Goal: Task Accomplishment & Management: Complete application form

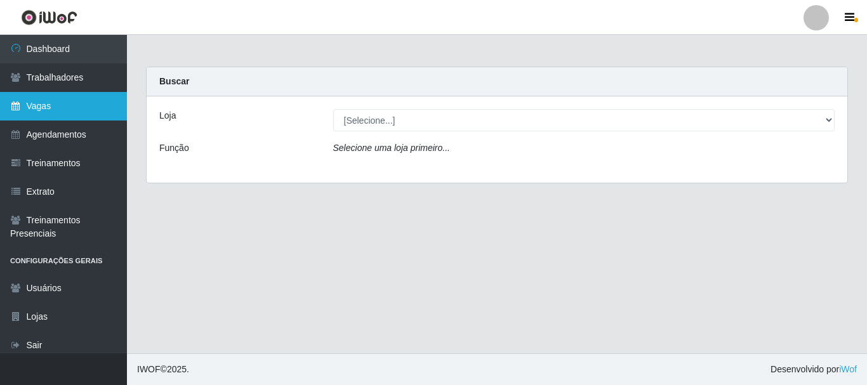
click at [18, 109] on icon at bounding box center [15, 106] width 11 height 9
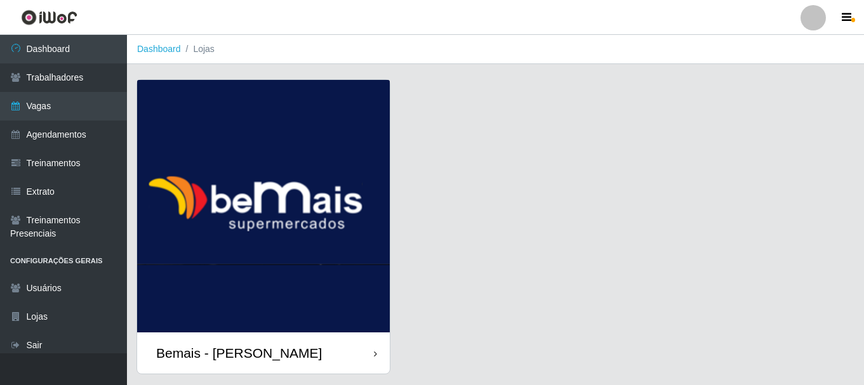
click at [343, 166] on img at bounding box center [263, 206] width 253 height 253
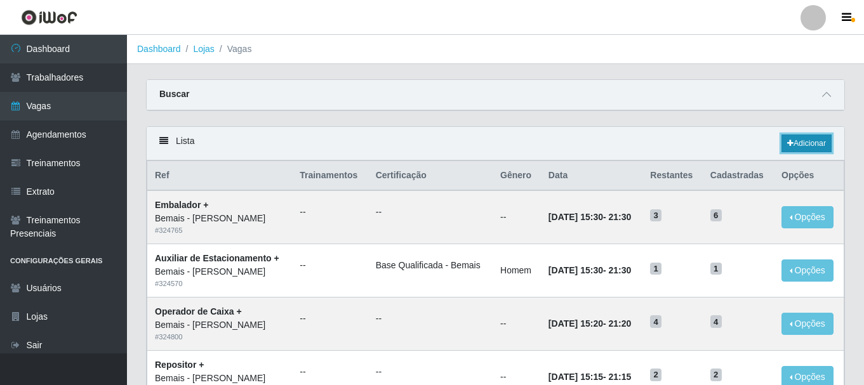
click at [800, 141] on link "Adicionar" at bounding box center [806, 144] width 50 height 18
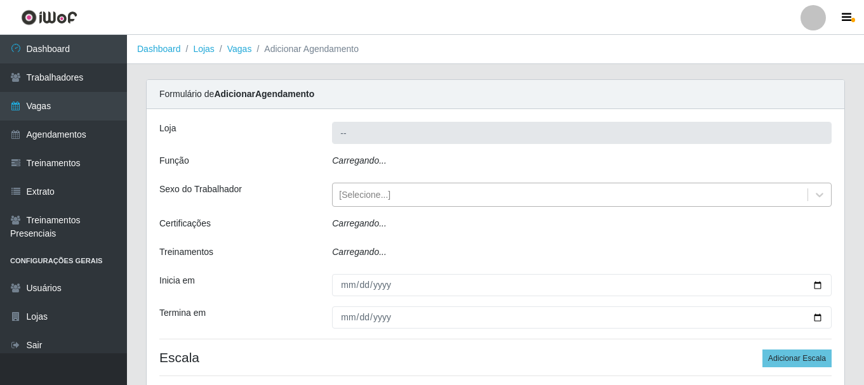
type input "Bemais - [PERSON_NAME]"
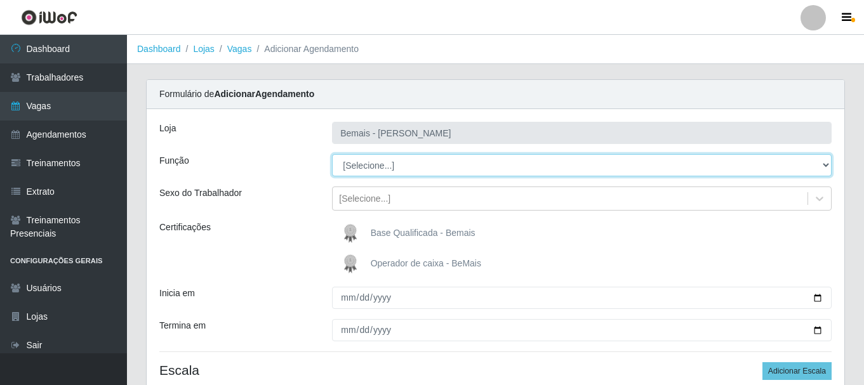
click at [398, 168] on select "[Selecione...] ASG ASG + ASG ++ Auxiliar de Depósito Auxiliar de Depósito + Aux…" at bounding box center [582, 165] width 500 height 22
select select "82"
click at [332, 154] on select "[Selecione...] ASG ASG + ASG ++ Auxiliar de Depósito Auxiliar de Depósito + Aux…" at bounding box center [582, 165] width 500 height 22
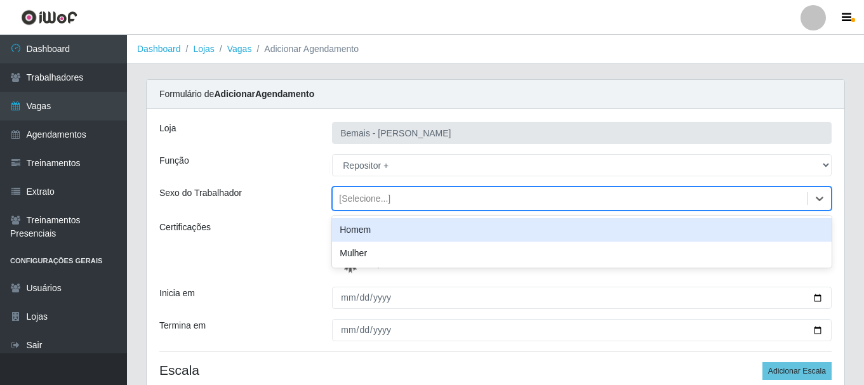
click at [405, 199] on div "[Selecione...]" at bounding box center [570, 199] width 475 height 21
click at [397, 230] on div "Homem" at bounding box center [582, 229] width 500 height 23
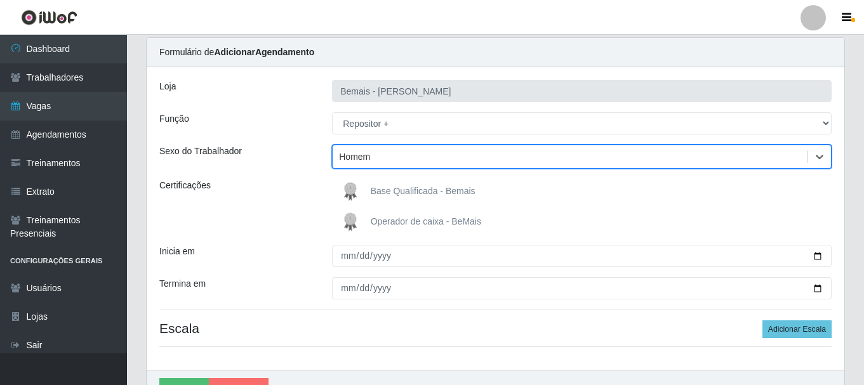
scroll to position [63, 0]
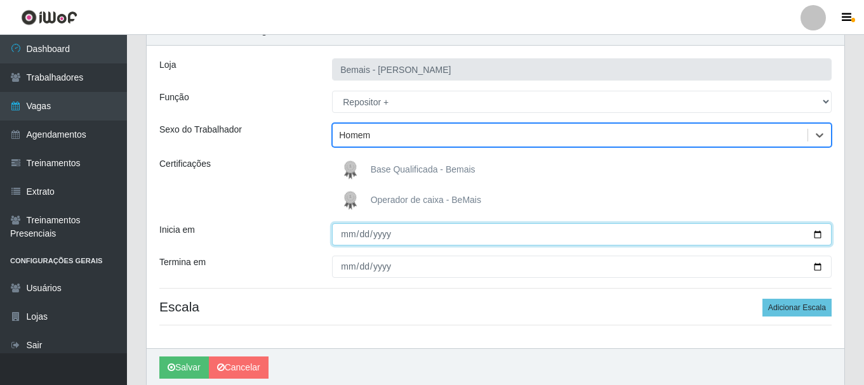
drag, startPoint x: 347, startPoint y: 233, endPoint x: 354, endPoint y: 213, distance: 21.5
click at [347, 233] on input "Inicia em" at bounding box center [582, 234] width 500 height 22
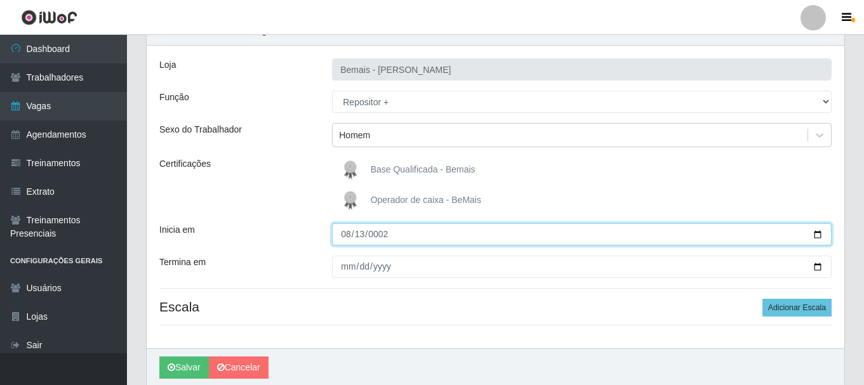
type input "0022-08-13"
type input "[DATE]"
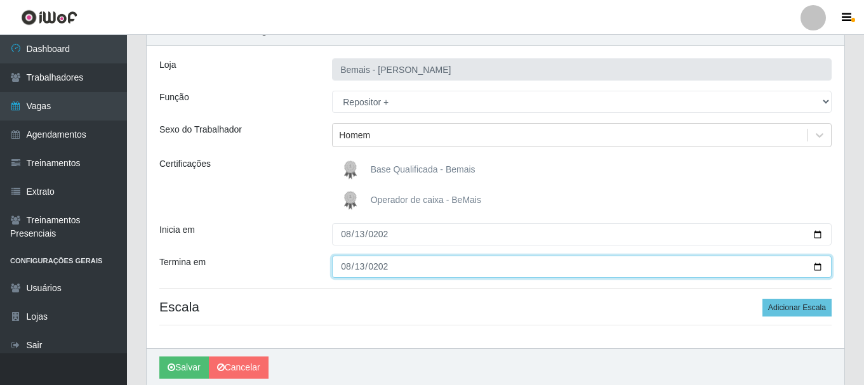
type input "[DATE]"
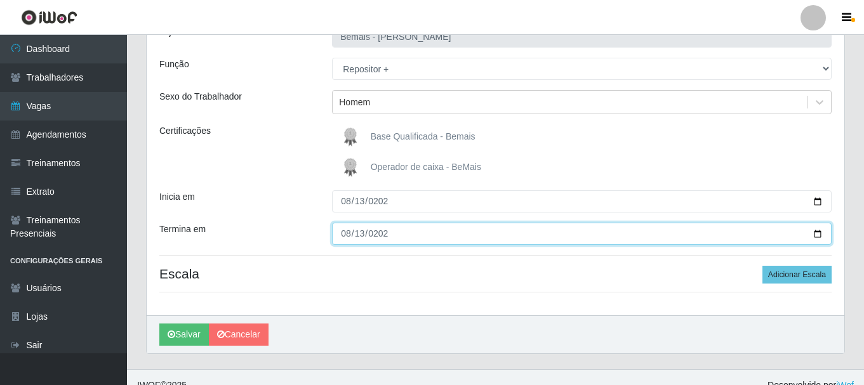
scroll to position [112, 0]
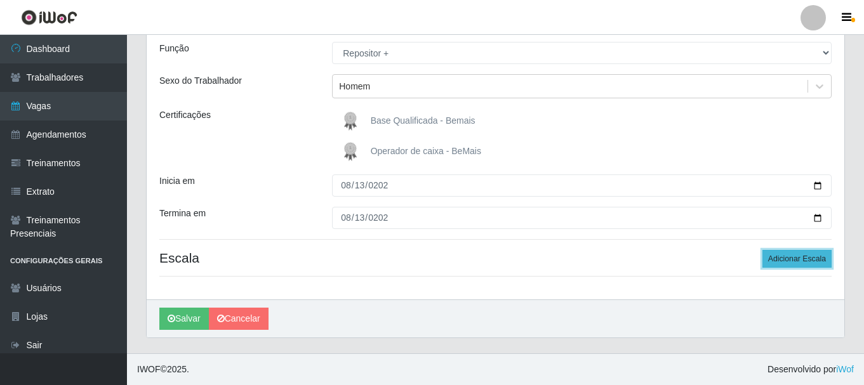
click at [774, 267] on button "Adicionar Escala" at bounding box center [796, 259] width 69 height 18
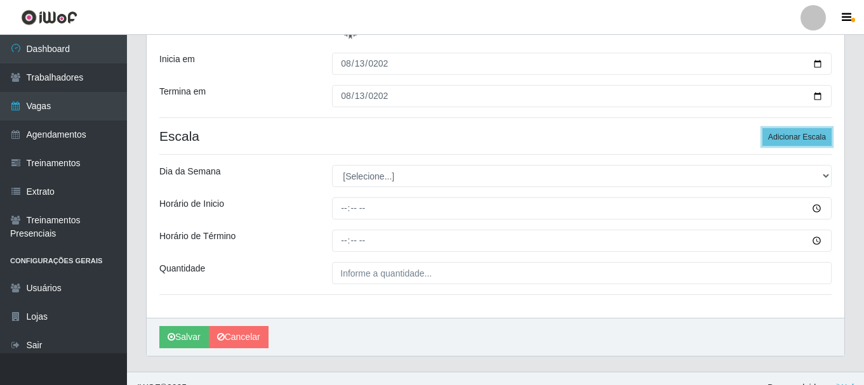
scroll to position [239, 0]
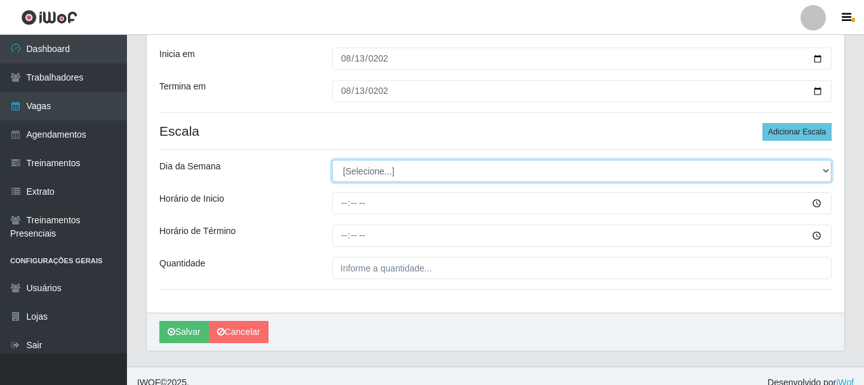
click at [380, 171] on select "[Selecione...] Segunda Terça Quarta Quinta Sexta Sábado Domingo" at bounding box center [582, 171] width 500 height 22
select select "3"
click at [332, 160] on select "[Selecione...] Segunda Terça Quarta Quinta Sexta Sábado Domingo" at bounding box center [582, 171] width 500 height 22
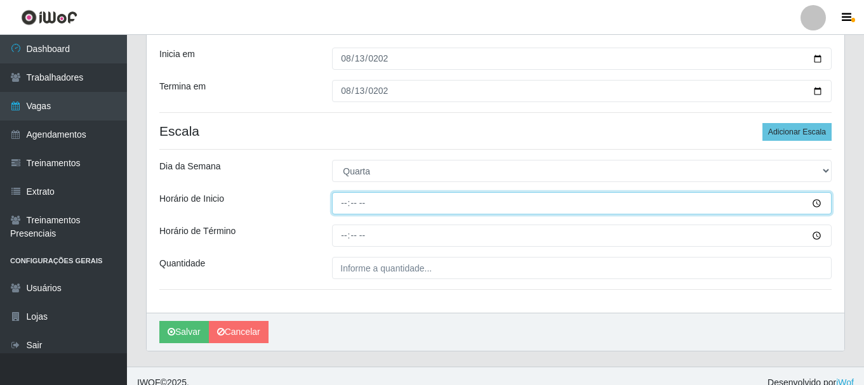
click at [345, 198] on input "Horário de Inicio" at bounding box center [582, 203] width 500 height 22
type input "16:00"
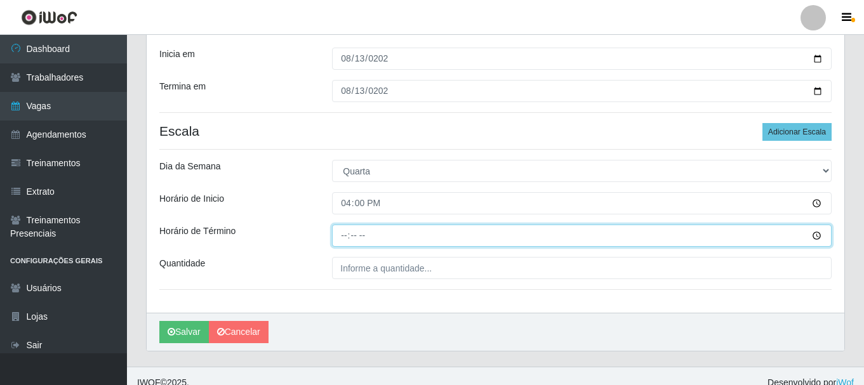
type input "22:00"
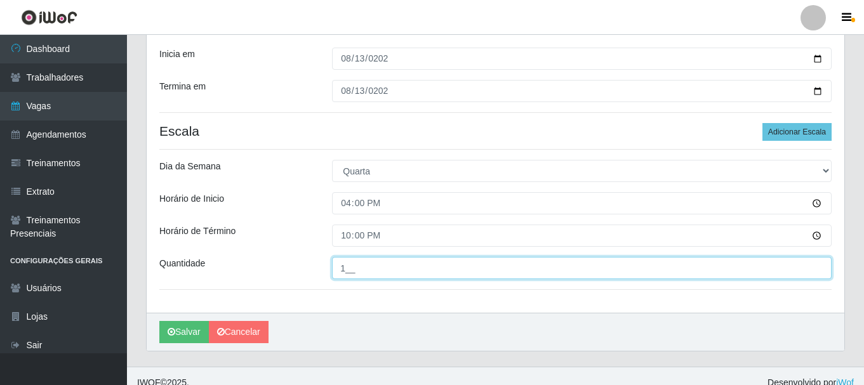
type input "1__"
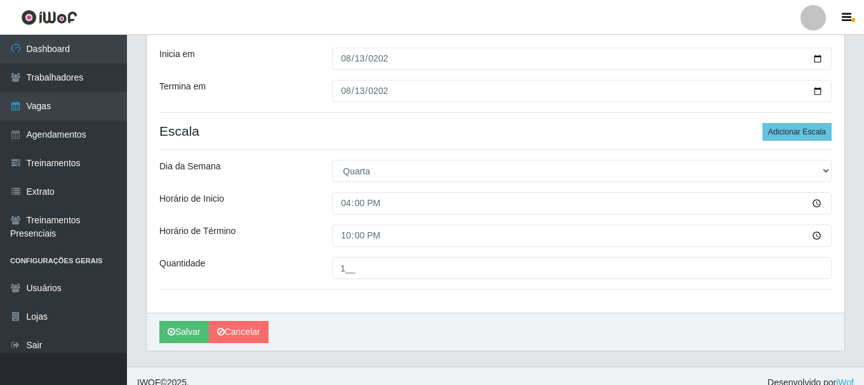
click at [478, 284] on div "Loja Bemais - Ruy Carneiro Função [Selecione...] ASG ASG + ASG ++ Auxiliar de D…" at bounding box center [496, 91] width 698 height 443
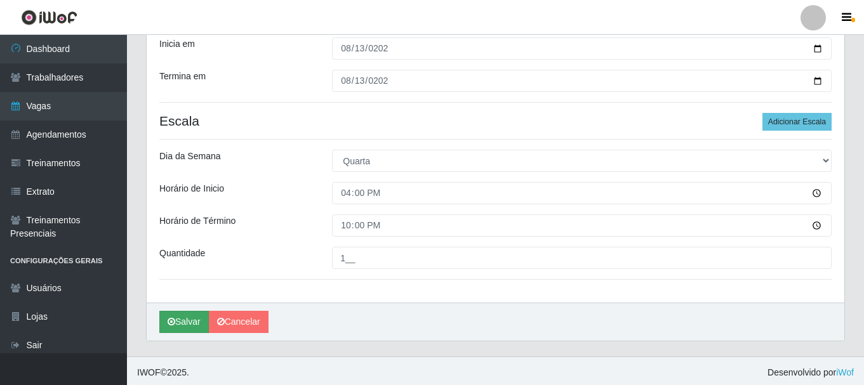
scroll to position [253, 0]
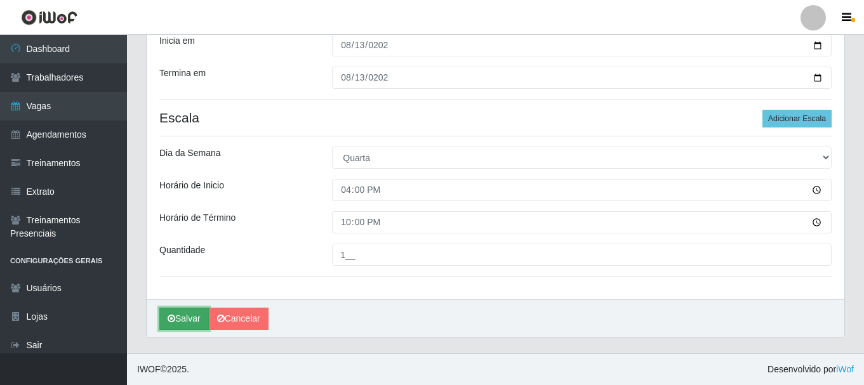
click at [189, 322] on button "Salvar" at bounding box center [184, 319] width 50 height 22
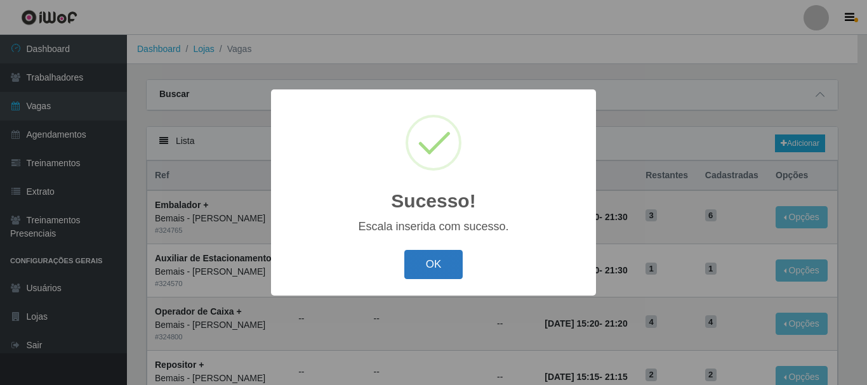
click at [440, 258] on button "OK" at bounding box center [433, 265] width 59 height 30
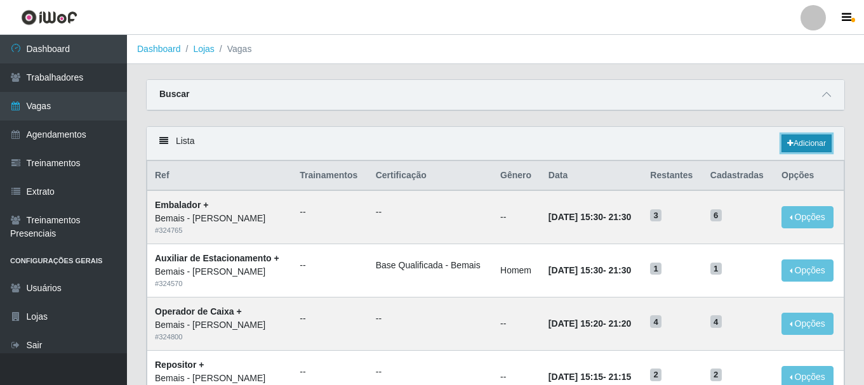
click at [794, 142] on link "Adicionar" at bounding box center [806, 144] width 50 height 18
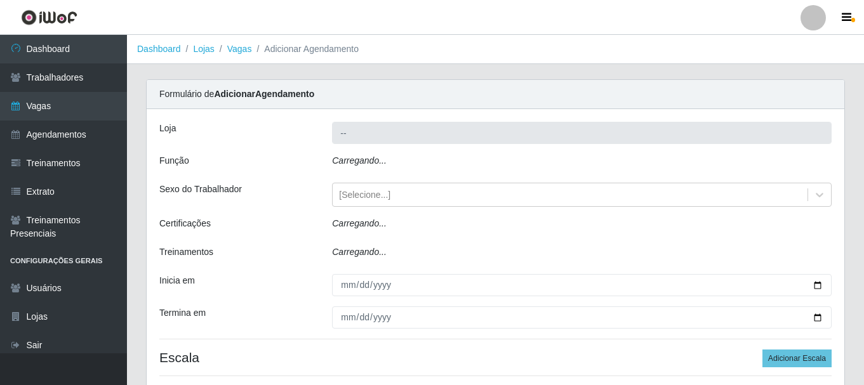
type input "Bemais - [PERSON_NAME]"
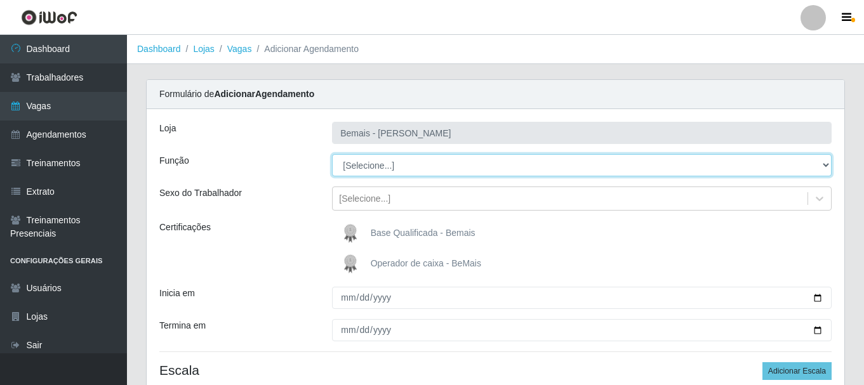
click at [399, 168] on select "[Selecione...] ASG ASG + ASG ++ Auxiliar de Depósito Auxiliar de Depósito + Aux…" at bounding box center [582, 165] width 500 height 22
click at [535, 167] on select "[Selecione...] ASG ASG + ASG ++ Auxiliar de Depósito Auxiliar de Depósito + Aux…" at bounding box center [582, 165] width 500 height 22
select select "82"
click at [332, 154] on select "[Selecione...] ASG ASG + ASG ++ Auxiliar de Depósito Auxiliar de Depósito + Aux…" at bounding box center [582, 165] width 500 height 22
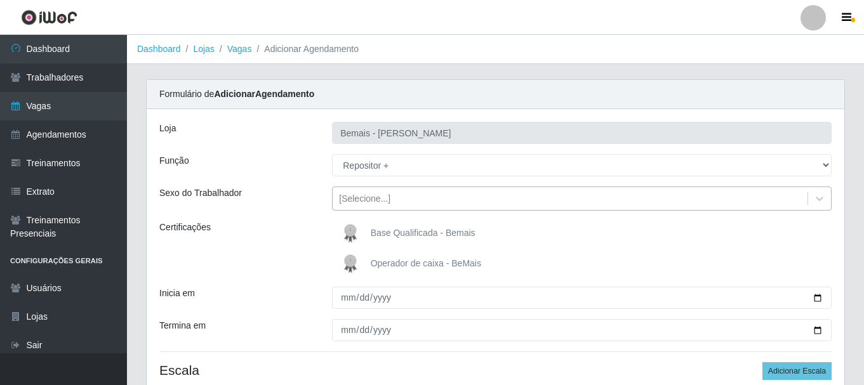
click at [408, 201] on div "[Selecione...]" at bounding box center [570, 199] width 475 height 21
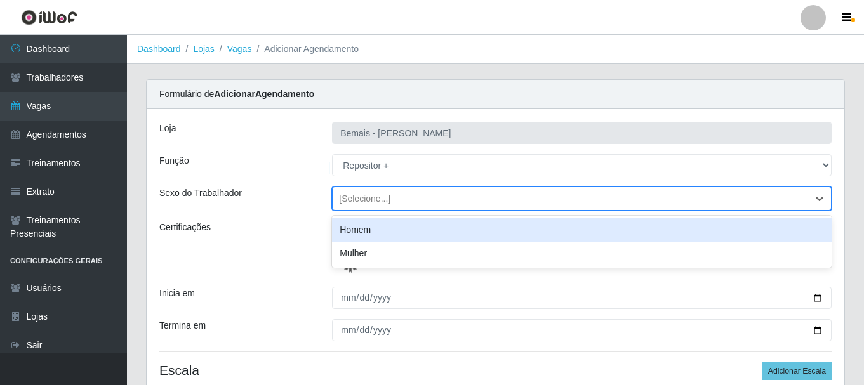
click at [404, 229] on div "Homem" at bounding box center [582, 229] width 500 height 23
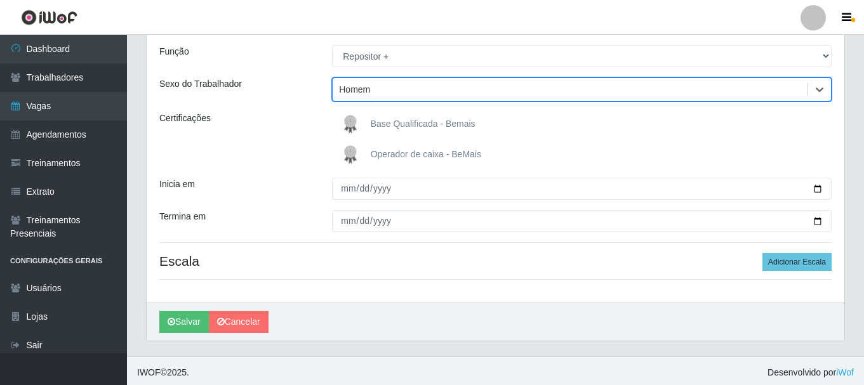
scroll to position [112, 0]
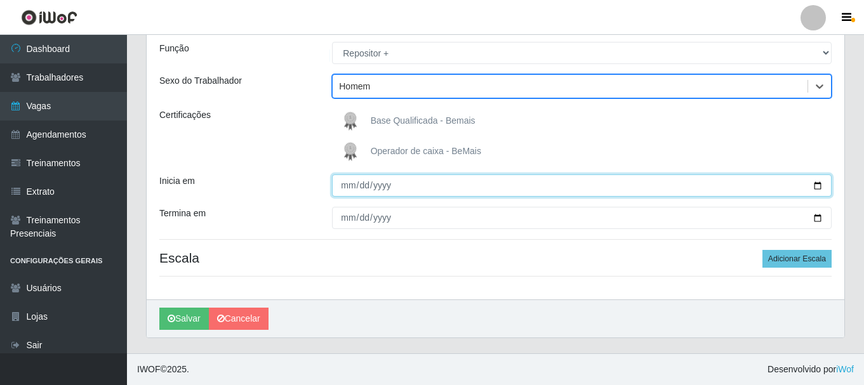
click at [350, 187] on input "Inicia em" at bounding box center [582, 186] width 500 height 22
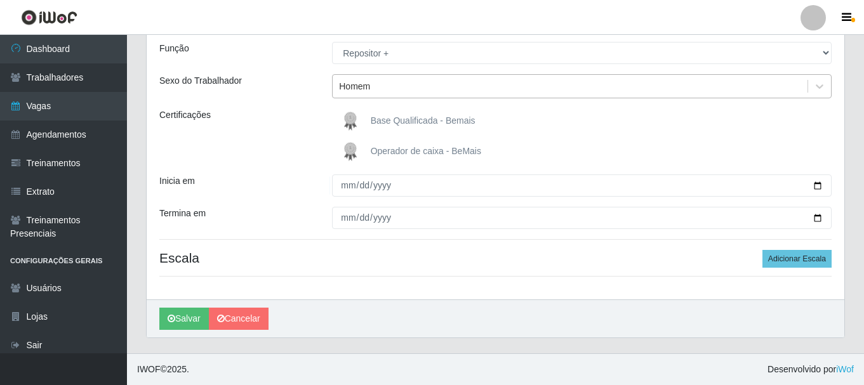
click at [498, 93] on div "Homem" at bounding box center [570, 86] width 475 height 21
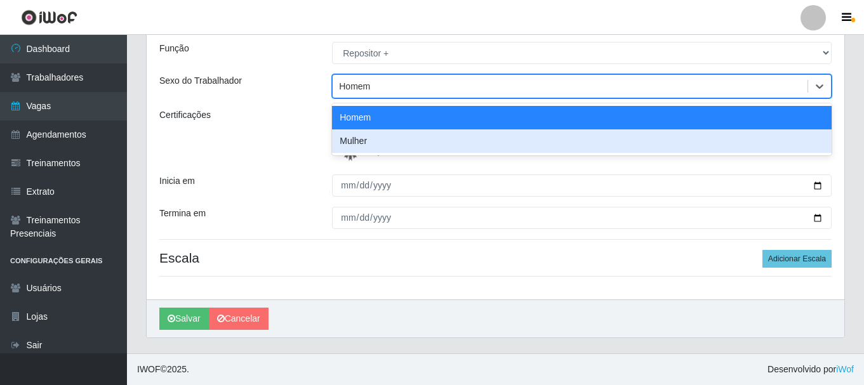
click at [473, 142] on div "Mulher" at bounding box center [582, 141] width 500 height 23
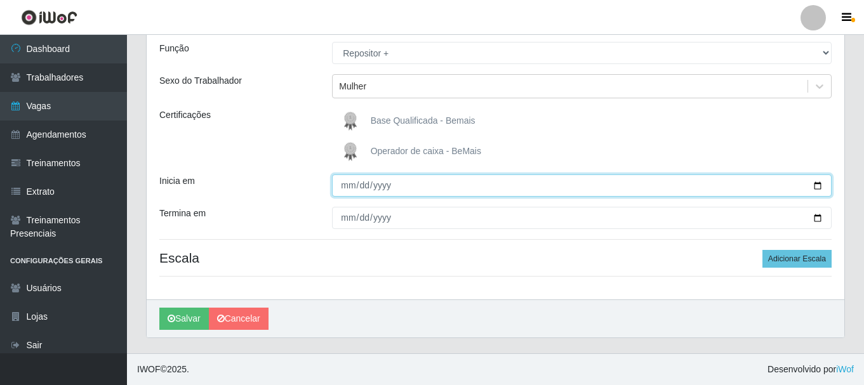
click at [345, 194] on input "Inicia em" at bounding box center [582, 186] width 500 height 22
type input "[DATE]"
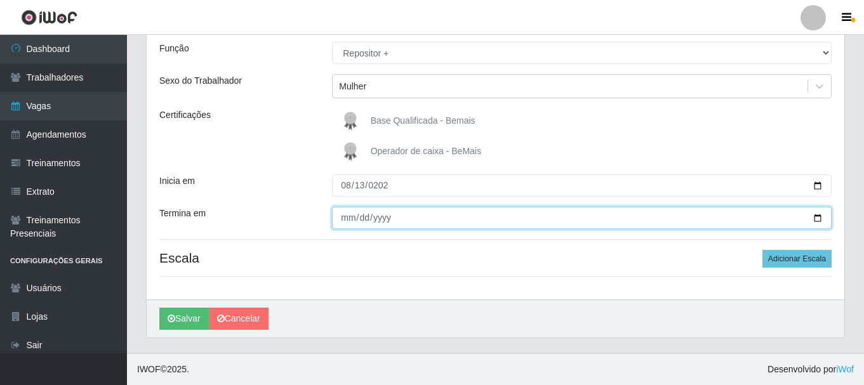
click at [348, 222] on input "Termina em" at bounding box center [582, 218] width 500 height 22
type input "[DATE]"
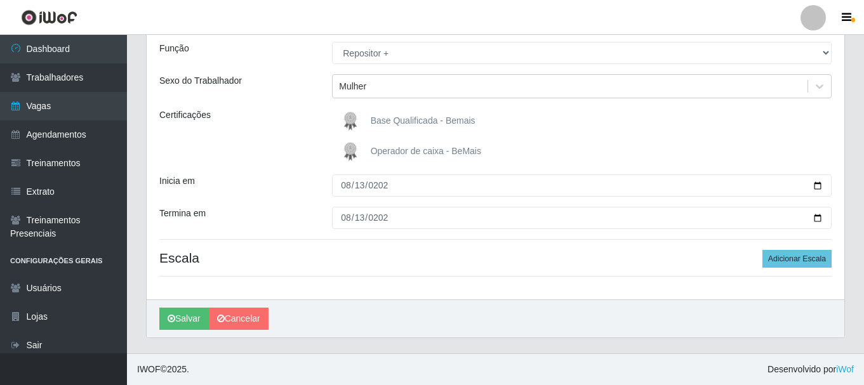
click at [823, 269] on div "Loja Bemais - Ruy Carneiro Função [Selecione...] ASG ASG + ASG ++ Auxiliar de D…" at bounding box center [496, 148] width 698 height 303
click at [818, 261] on button "Adicionar Escala" at bounding box center [796, 259] width 69 height 18
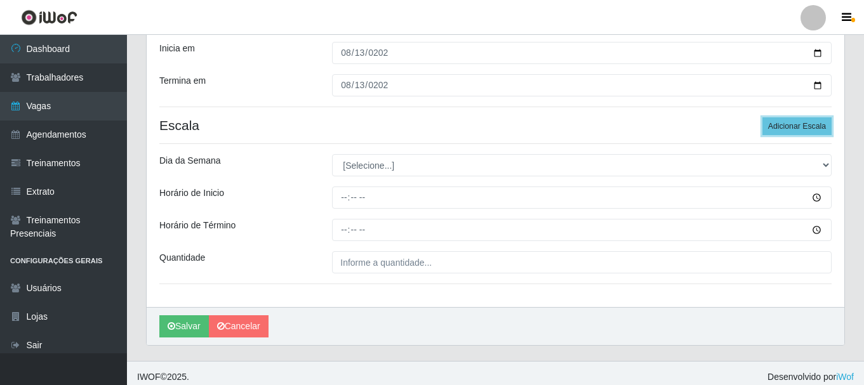
scroll to position [253, 0]
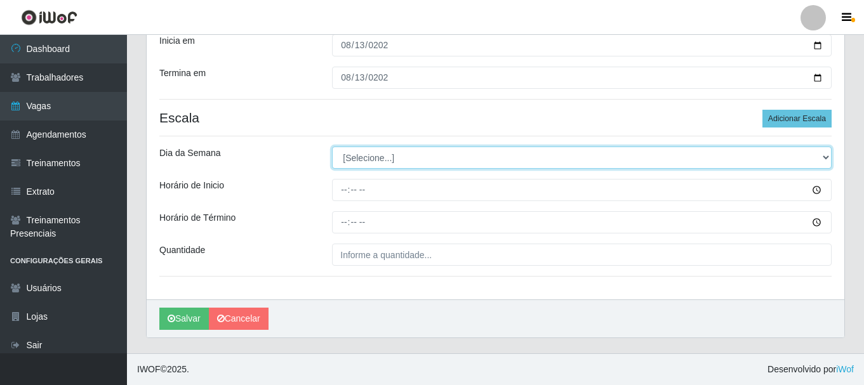
click at [402, 152] on select "[Selecione...] Segunda Terça Quarta Quinta Sexta Sábado Domingo" at bounding box center [582, 158] width 500 height 22
select select "3"
click at [332, 147] on select "[Selecione...] Segunda Terça Quarta Quinta Sexta Sábado Domingo" at bounding box center [582, 158] width 500 height 22
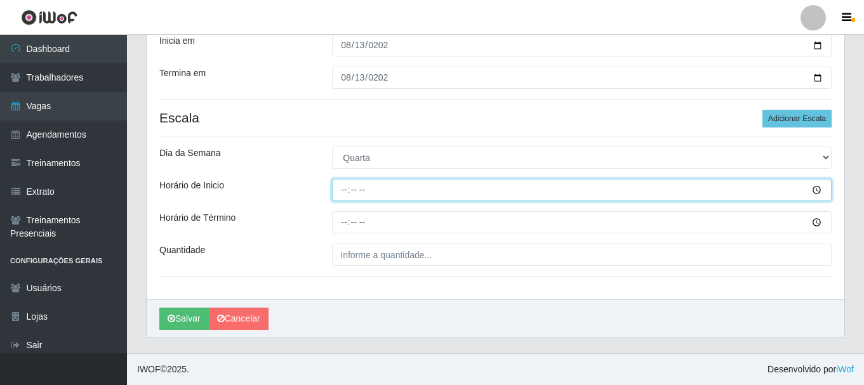
click at [343, 188] on input "Horário de Inicio" at bounding box center [582, 190] width 500 height 22
type input "13:08"
type input "16:00"
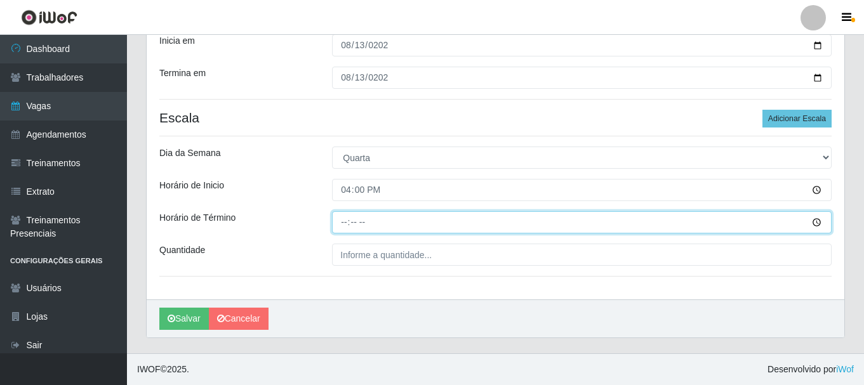
type input "22:00"
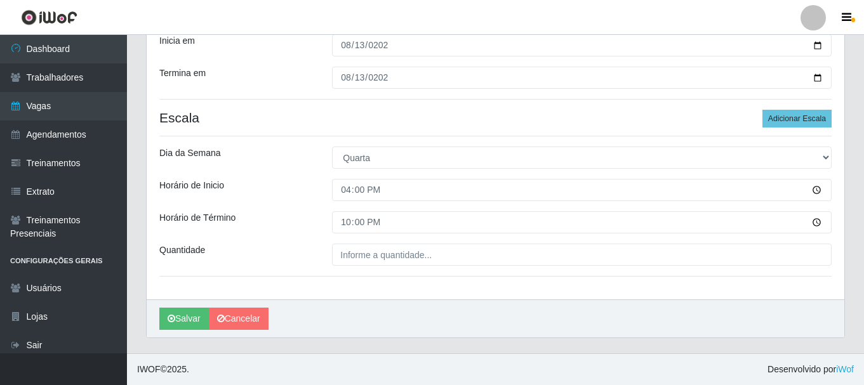
click at [406, 237] on div "Loja Bemais - Ruy Carneiro Função [Selecione...] ASG ASG + ASG ++ Auxiliar de D…" at bounding box center [496, 78] width 698 height 443
click at [408, 272] on div "Loja Bemais - Ruy Carneiro Função [Selecione...] ASG ASG + ASG ++ Auxiliar de D…" at bounding box center [496, 78] width 698 height 443
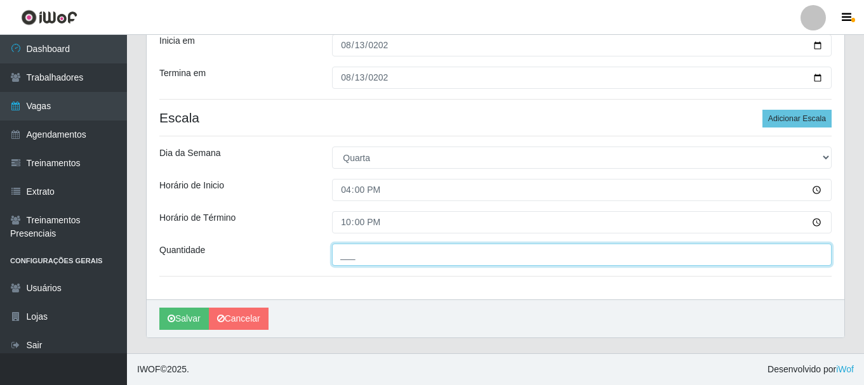
click at [399, 249] on input "___" at bounding box center [582, 255] width 500 height 22
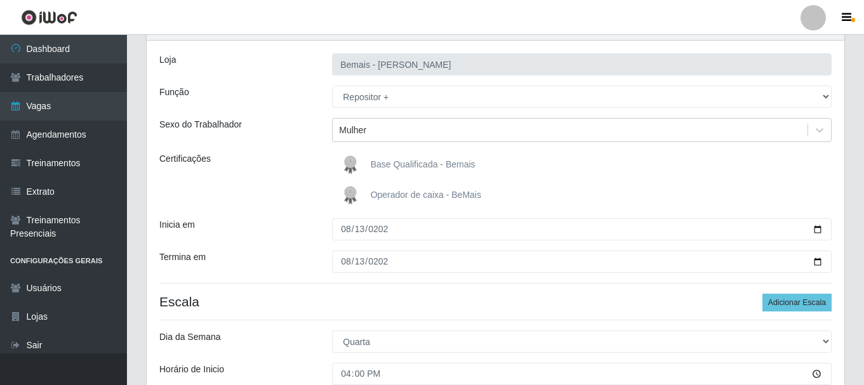
scroll to position [0, 0]
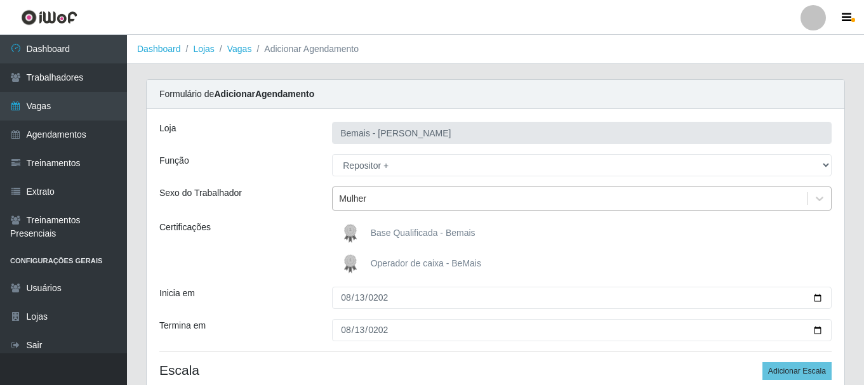
type input "1__"
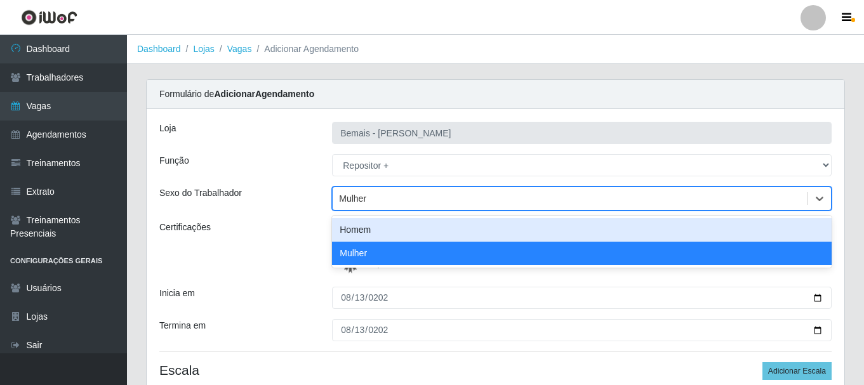
click at [453, 205] on div "Mulher" at bounding box center [570, 199] width 475 height 21
click at [431, 227] on div "Homem" at bounding box center [582, 229] width 500 height 23
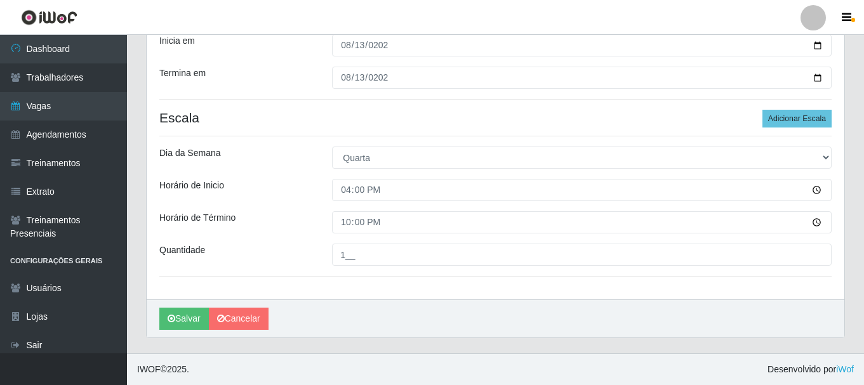
scroll to position [62, 0]
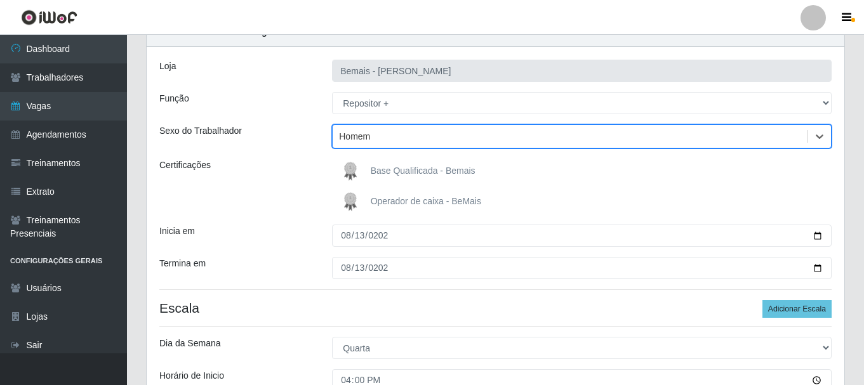
click at [453, 177] on label "Base Qualificada - Bemais" at bounding box center [407, 171] width 138 height 25
click at [0, 0] on input "Base Qualificada - Bemais" at bounding box center [0, 0] width 0 height 0
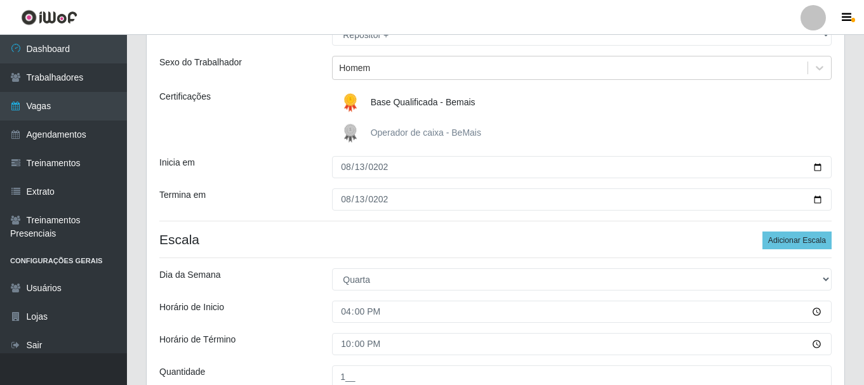
scroll to position [253, 0]
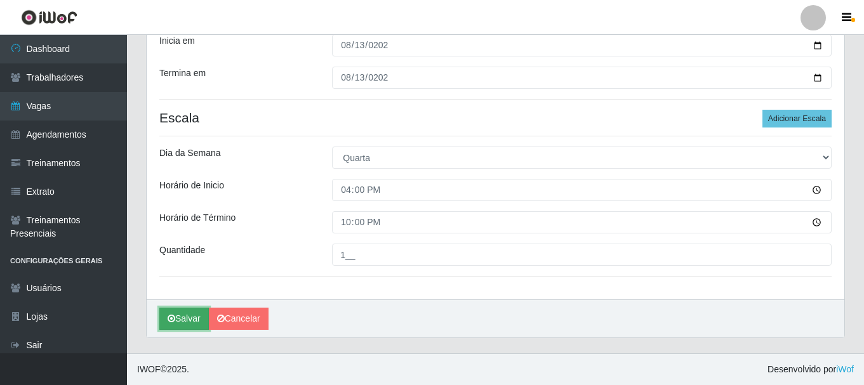
click at [185, 312] on button "Salvar" at bounding box center [184, 319] width 50 height 22
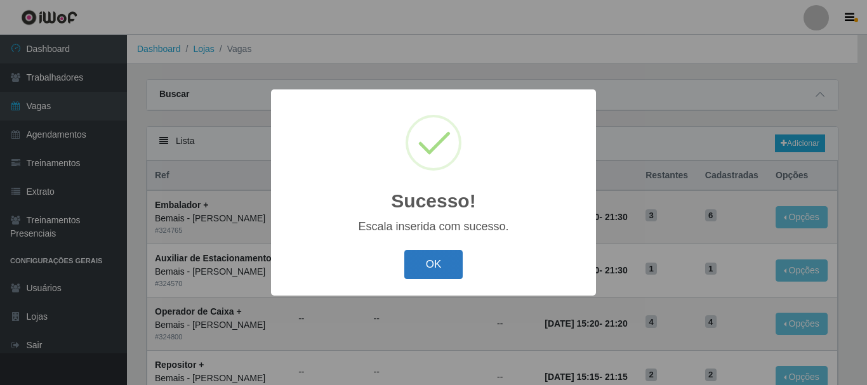
click at [435, 265] on button "OK" at bounding box center [433, 265] width 59 height 30
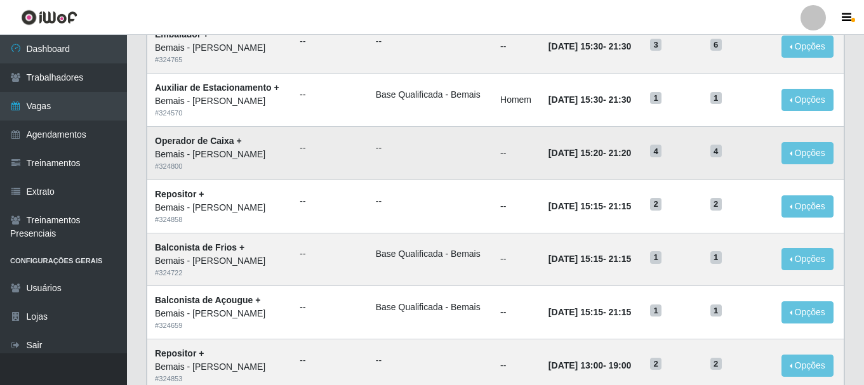
scroll to position [190, 0]
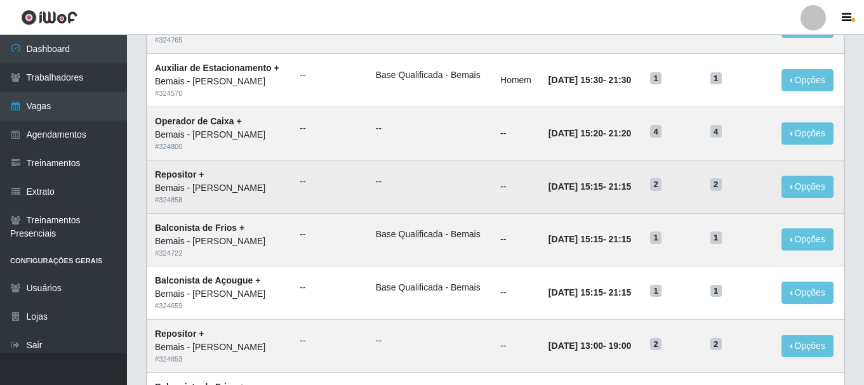
click at [575, 173] on td "31/08/2025, 15:15 - 21:15" at bounding box center [592, 186] width 102 height 53
click at [798, 183] on button "Opções" at bounding box center [807, 187] width 52 height 22
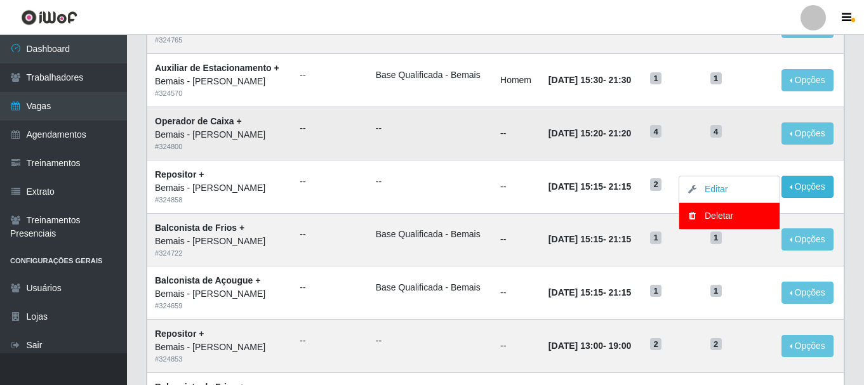
click at [442, 145] on td "--" at bounding box center [430, 133] width 124 height 53
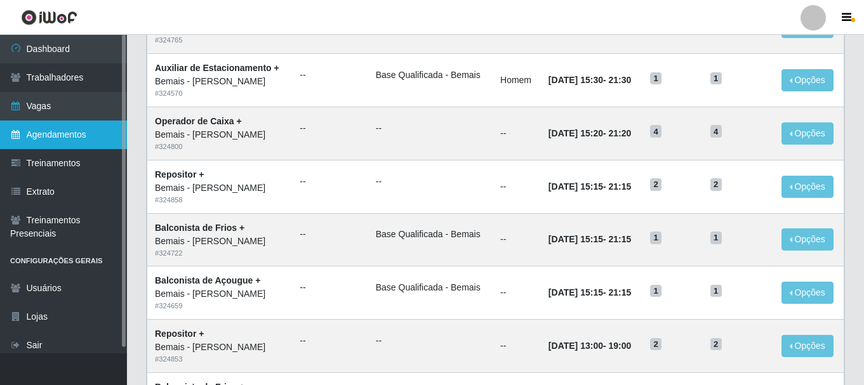
click at [45, 126] on link "Agendamentos" at bounding box center [63, 135] width 127 height 29
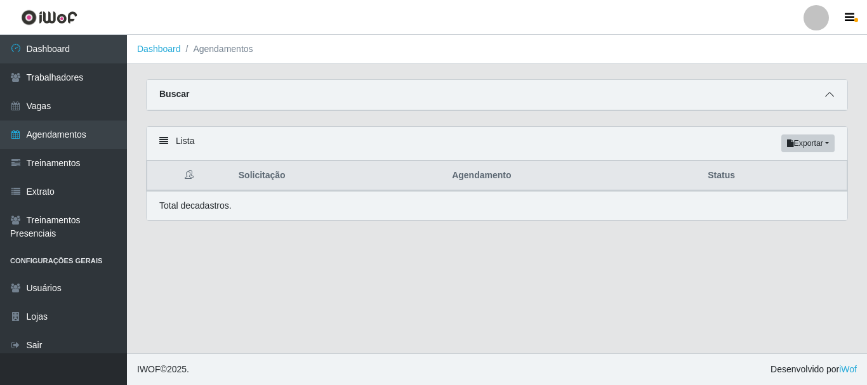
click at [837, 96] on span at bounding box center [829, 95] width 15 height 15
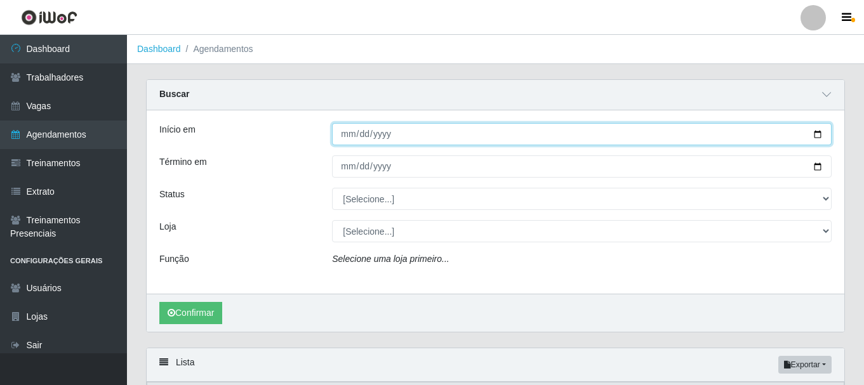
click at [349, 142] on input "Início em" at bounding box center [582, 134] width 500 height 22
type input "[DATE]"
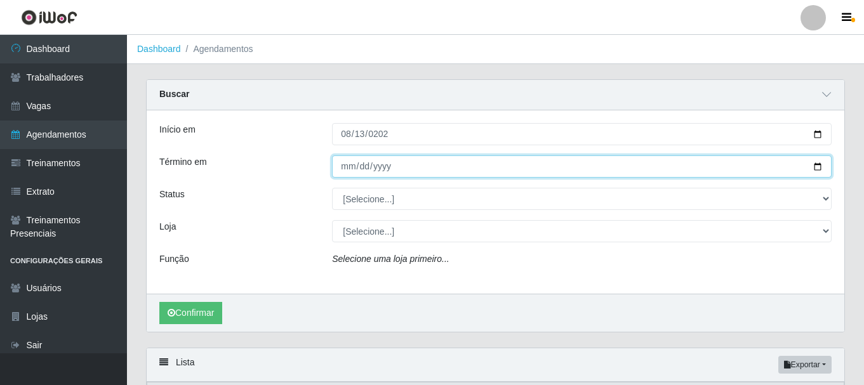
click at [335, 175] on input "Término em" at bounding box center [582, 167] width 500 height 22
type input "0002-08-13"
type input "[DATE]"
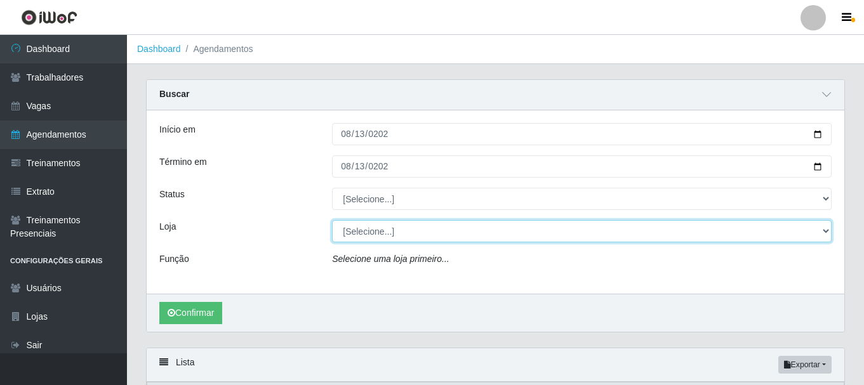
click at [388, 226] on select "[Selecione...] [PERSON_NAME]" at bounding box center [582, 231] width 500 height 22
select select "230"
click at [332, 221] on select "[Selecione...] [PERSON_NAME]" at bounding box center [582, 231] width 500 height 22
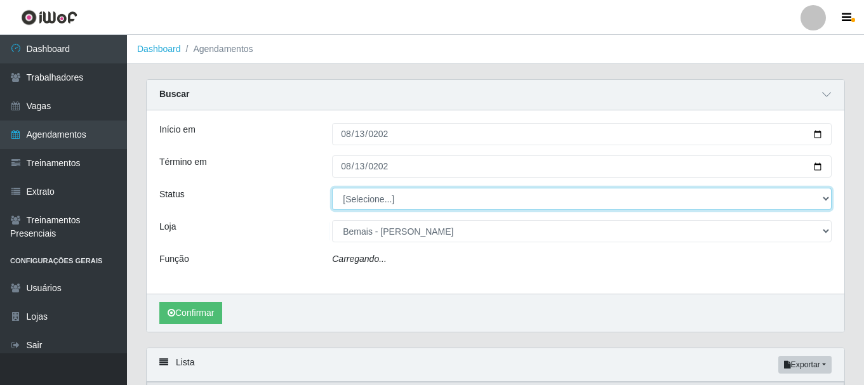
click at [380, 193] on select "[Selecione...] AGENDADO AGUARDANDO LIBERAR EM ANDAMENTO EM REVISÃO FINALIZADO C…" at bounding box center [582, 199] width 500 height 22
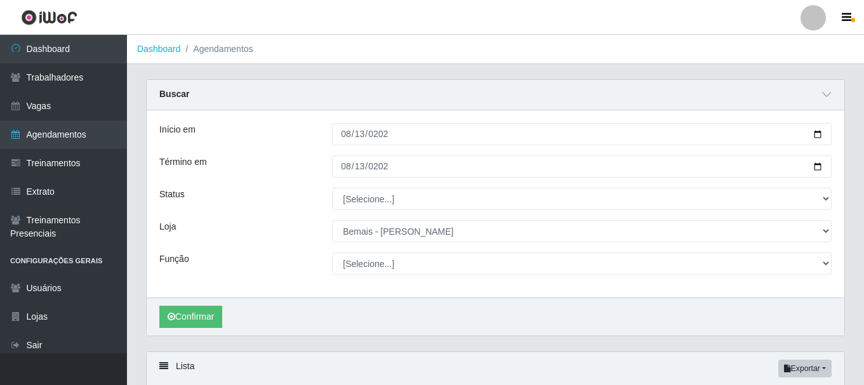
click at [292, 232] on div "Loja" at bounding box center [236, 231] width 173 height 22
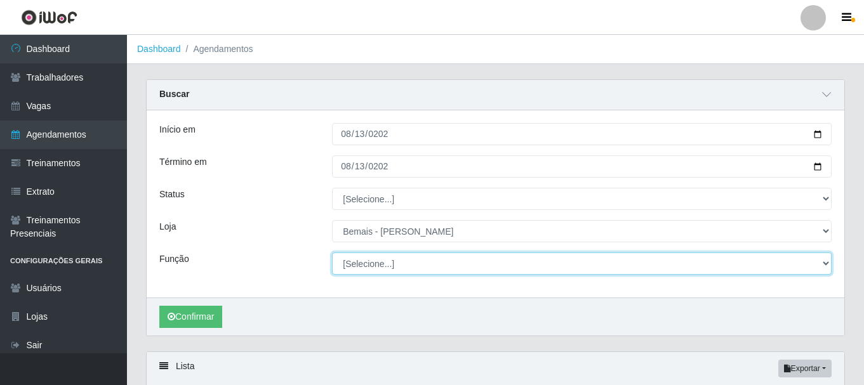
click at [361, 263] on select "[Selecione...] ASG ASG + ASG ++ Auxiliar de Depósito Auxiliar de Depósito + Aux…" at bounding box center [582, 264] width 500 height 22
select select "82"
click at [332, 253] on select "[Selecione...] ASG ASG + ASG ++ Auxiliar de Depósito Auxiliar de Depósito + Aux…" at bounding box center [582, 264] width 500 height 22
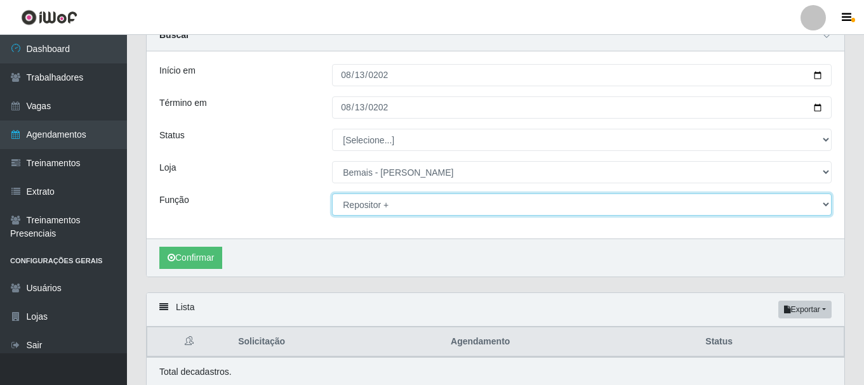
scroll to position [109, 0]
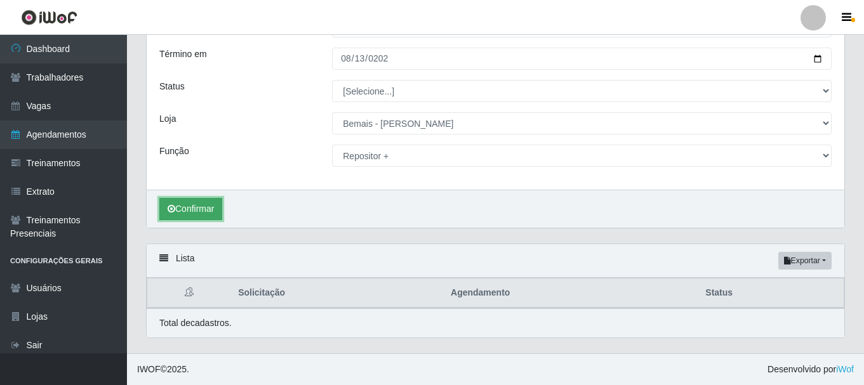
click at [207, 209] on button "Confirmar" at bounding box center [190, 209] width 63 height 22
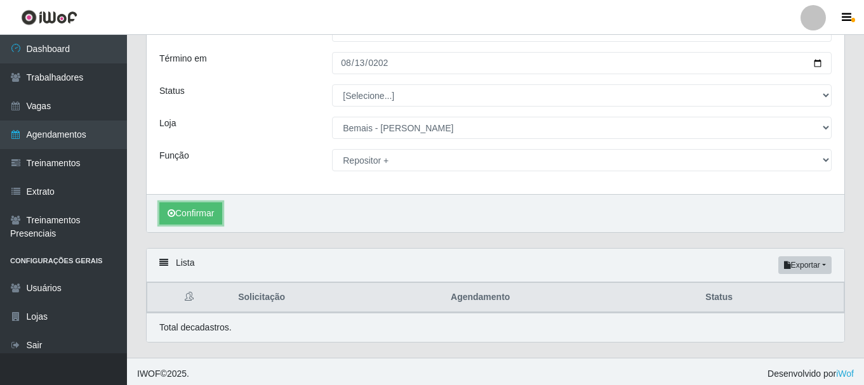
scroll to position [109, 0]
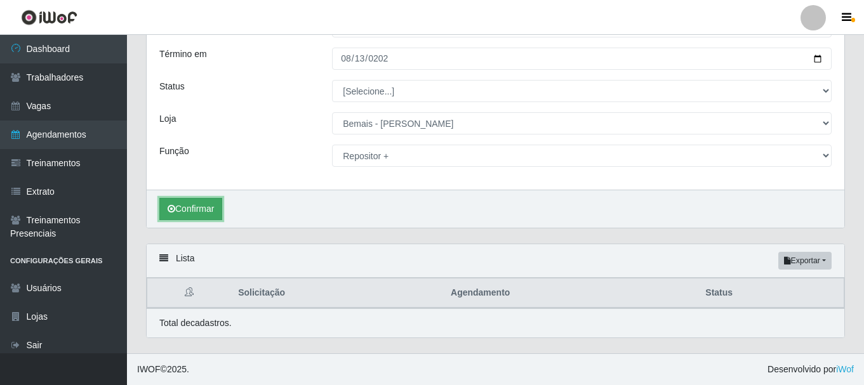
click at [215, 206] on button "Confirmar" at bounding box center [190, 209] width 63 height 22
click at [399, 71] on div "Início em 2025-08-13 Término em 2025-08-13 Status [Selecione...] AGENDADO AGUAR…" at bounding box center [496, 96] width 698 height 187
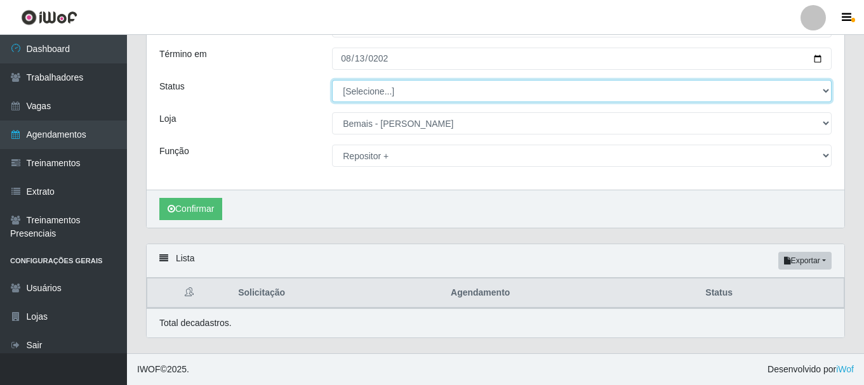
click at [397, 95] on select "[Selecione...] AGENDADO AGUARDANDO LIBERAR EM ANDAMENTO EM REVISÃO FINALIZADO C…" at bounding box center [582, 91] width 500 height 22
select select "AGENDADO"
click at [332, 80] on select "[Selecione...] AGENDADO AGUARDANDO LIBERAR EM ANDAMENTO EM REVISÃO FINALIZADO C…" at bounding box center [582, 91] width 500 height 22
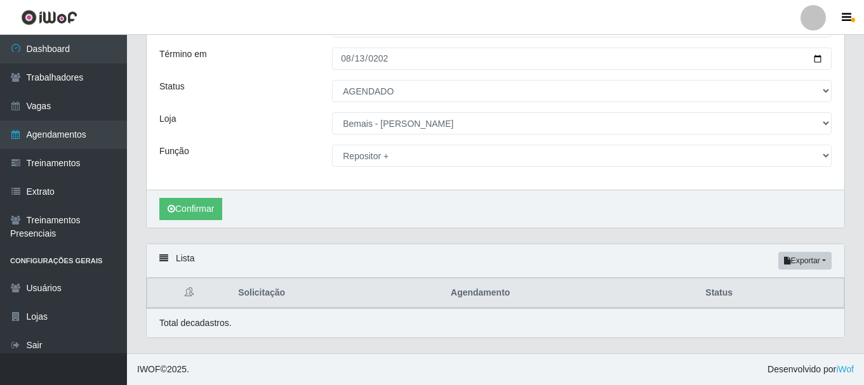
click at [155, 244] on div "Lista Exportar PDF Excel Solicitação Agendamento Status Total de cadastros." at bounding box center [495, 291] width 699 height 95
click at [189, 209] on button "Confirmar" at bounding box center [190, 209] width 63 height 22
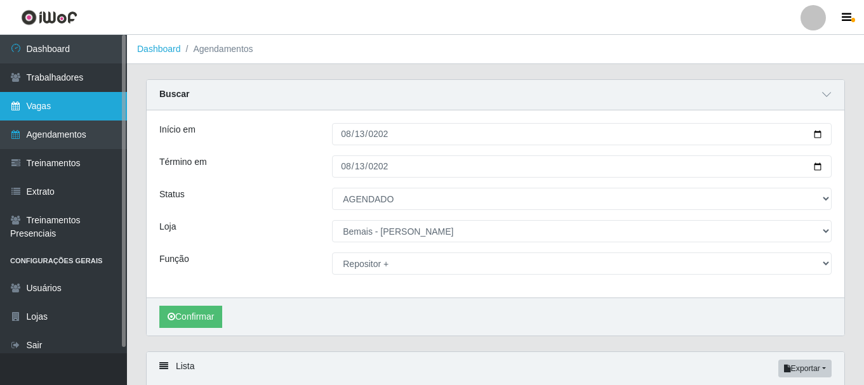
click at [56, 116] on link "Vagas" at bounding box center [63, 106] width 127 height 29
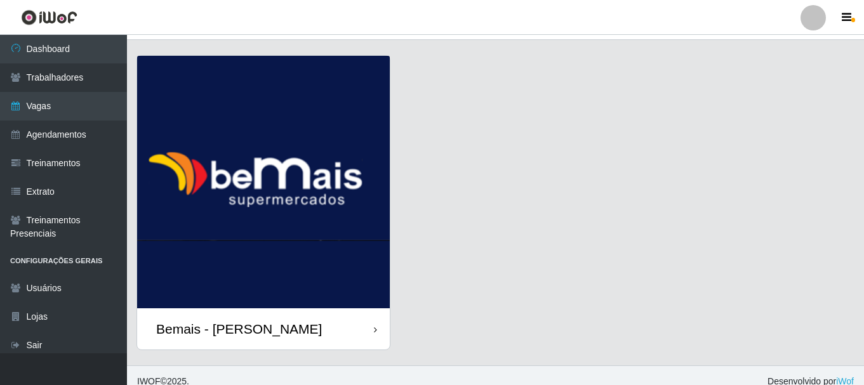
scroll to position [36, 0]
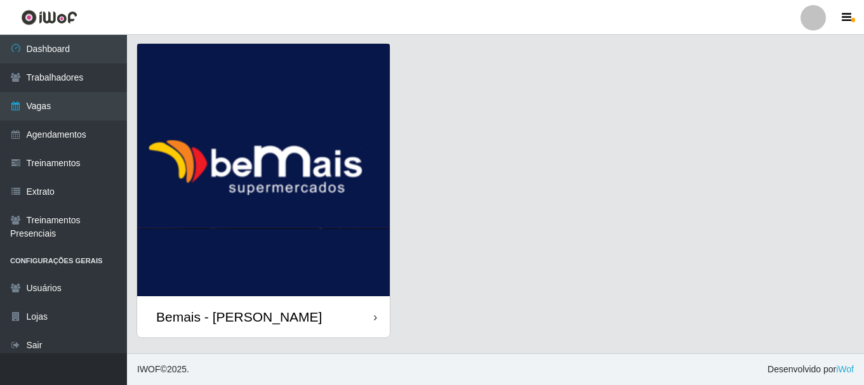
click at [332, 227] on img at bounding box center [263, 170] width 253 height 253
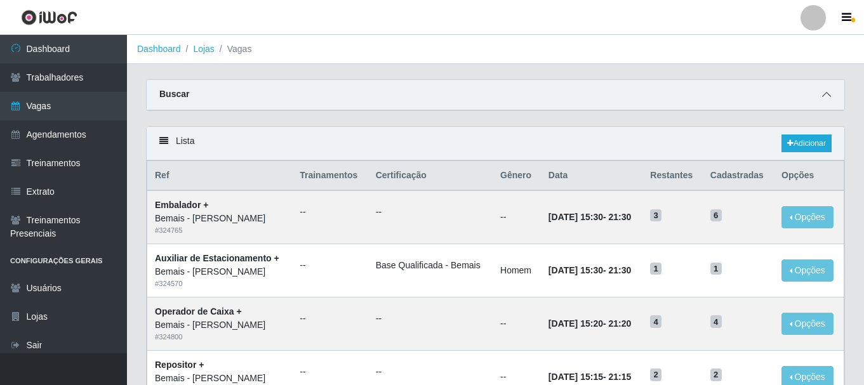
click at [832, 97] on span at bounding box center [826, 95] width 15 height 15
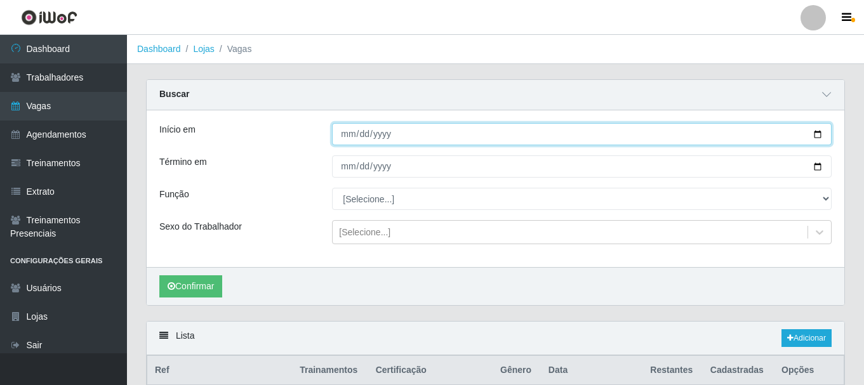
click at [352, 140] on input "Início em" at bounding box center [582, 134] width 500 height 22
type input "[DATE]"
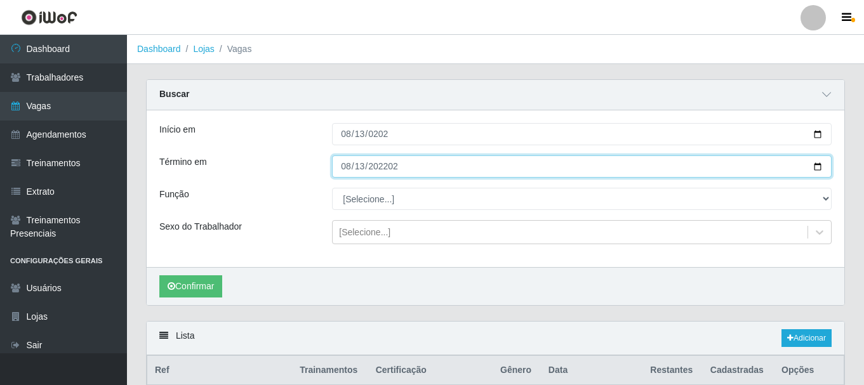
click at [385, 165] on input "202202-08-13" at bounding box center [582, 167] width 500 height 22
type input "[DATE]"
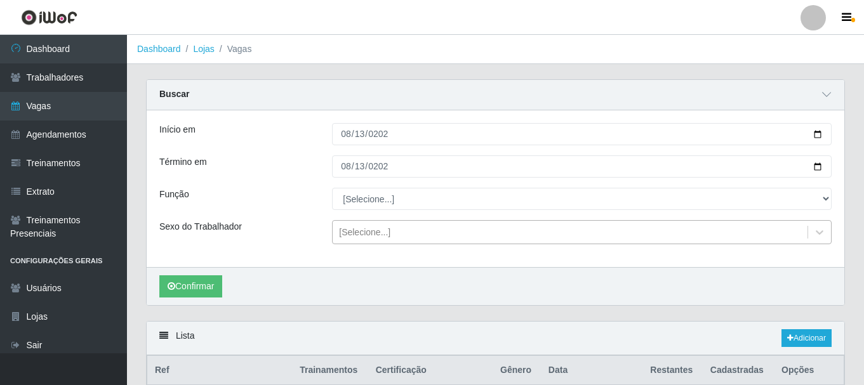
click at [365, 225] on div "[Selecione...]" at bounding box center [570, 232] width 475 height 21
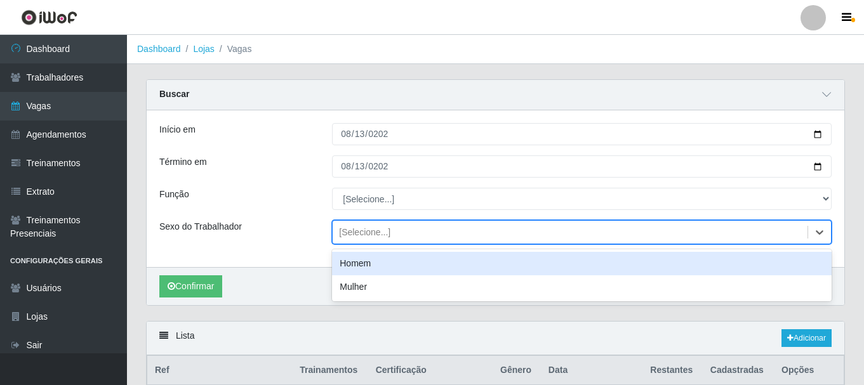
click at [243, 262] on div "Início em 2025-08-13 Término em 2025-08-13 Função [Selecione...] ASG ASG + ASG …" at bounding box center [496, 188] width 698 height 157
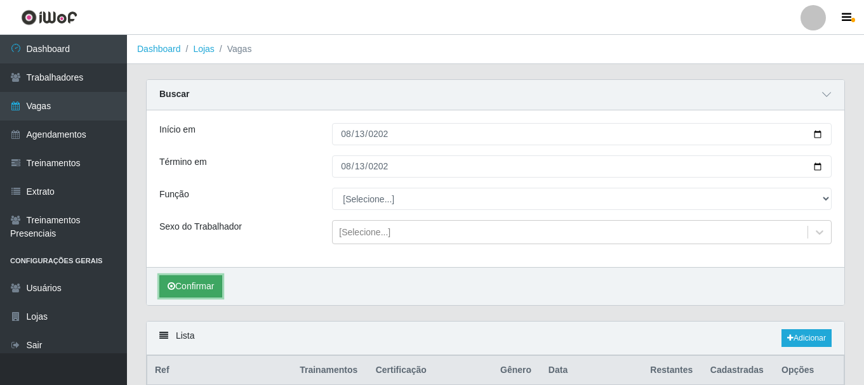
click at [186, 291] on button "Confirmar" at bounding box center [190, 287] width 63 height 22
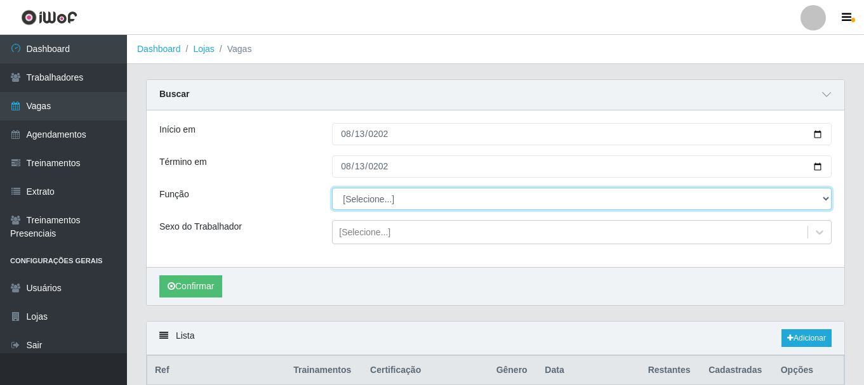
click at [370, 203] on select "[Selecione...] ASG ASG + ASG ++ Auxiliar de Depósito Auxiliar de Depósito + Aux…" at bounding box center [582, 199] width 500 height 22
select select "82"
click at [332, 189] on select "[Selecione...] ASG ASG + ASG ++ Auxiliar de Depósito Auxiliar de Depósito + Aux…" at bounding box center [582, 199] width 500 height 22
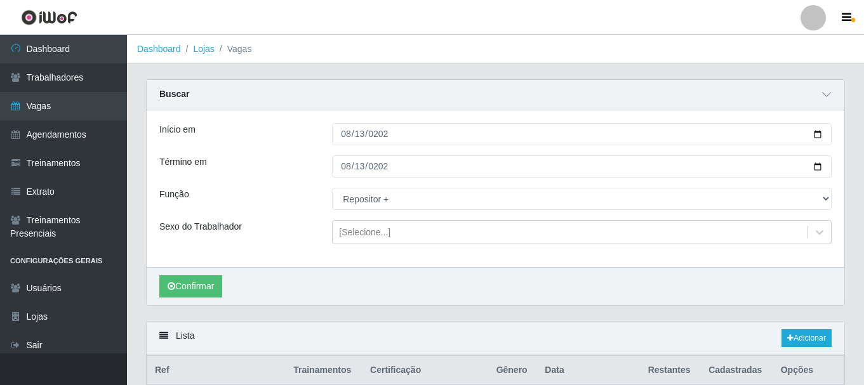
click at [390, 220] on div "Início em 2025-08-13 Término em 2025-08-13 Função [Selecione...] ASG ASG + ASG …" at bounding box center [496, 188] width 698 height 157
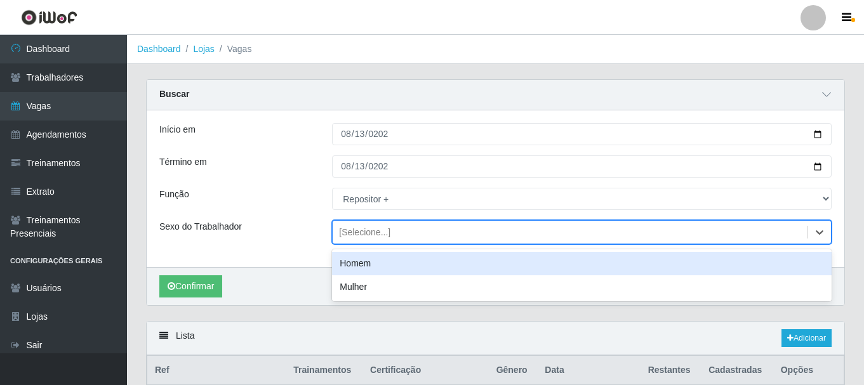
click at [385, 226] on div "[Selecione...]" at bounding box center [570, 232] width 475 height 21
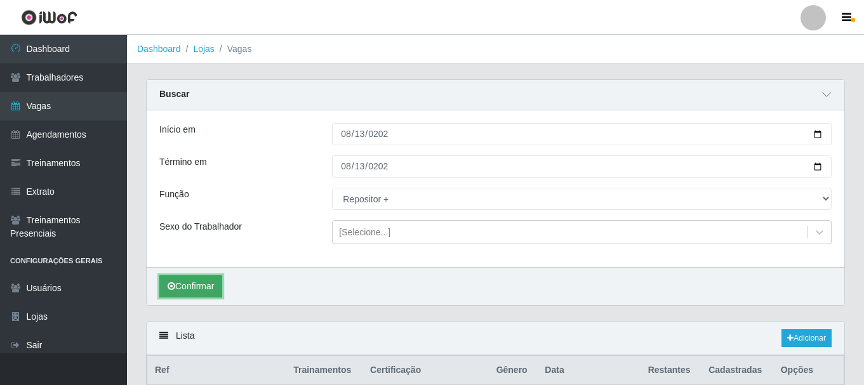
click at [186, 292] on button "Confirmar" at bounding box center [190, 287] width 63 height 22
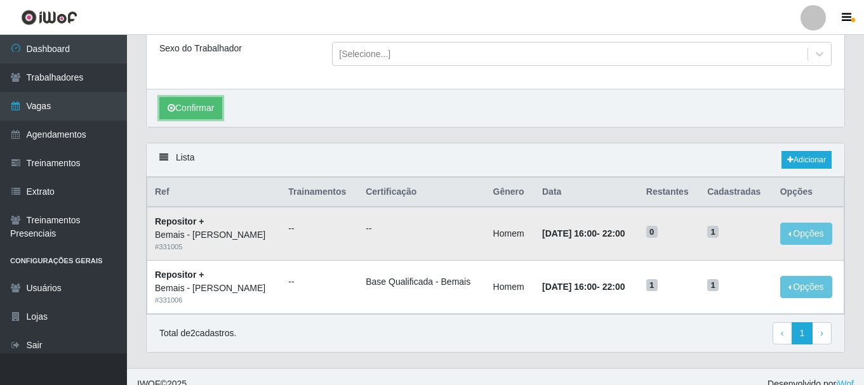
scroll to position [194, 0]
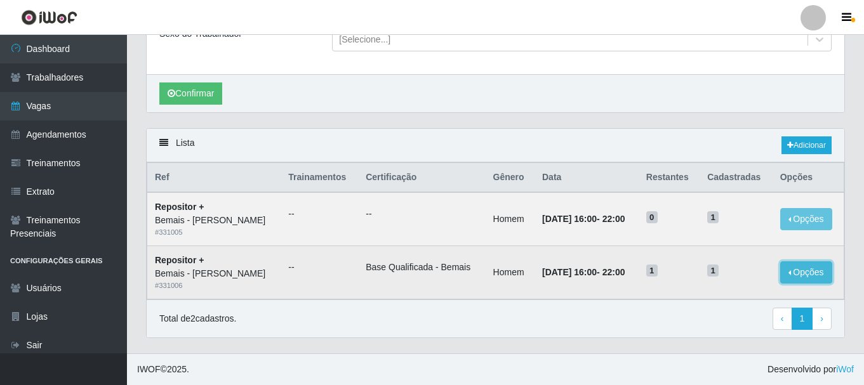
click at [797, 275] on button "Opções" at bounding box center [806, 273] width 52 height 22
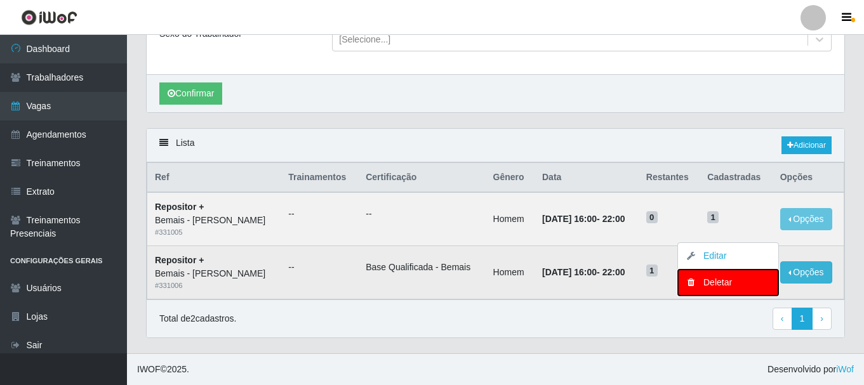
click at [718, 282] on div "Deletar" at bounding box center [728, 282] width 75 height 13
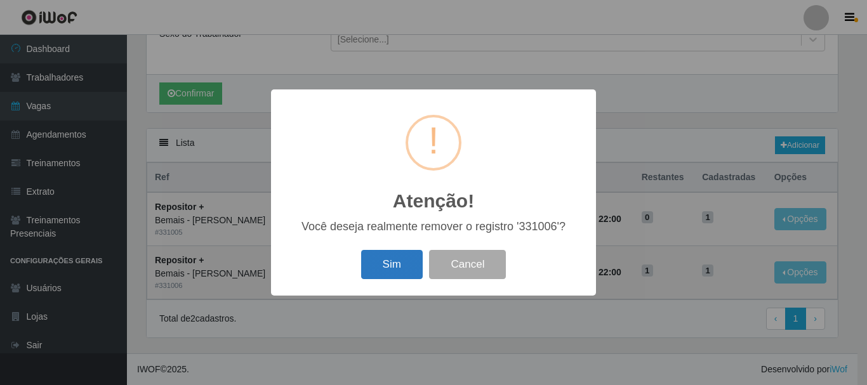
click at [403, 267] on button "Sim" at bounding box center [392, 265] width 62 height 30
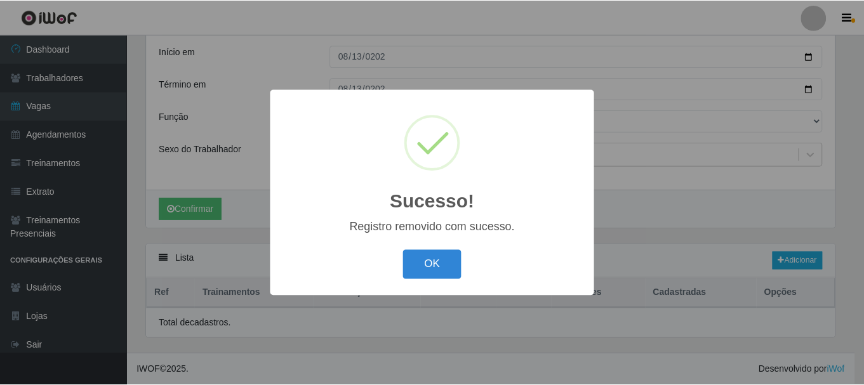
scroll to position [141, 0]
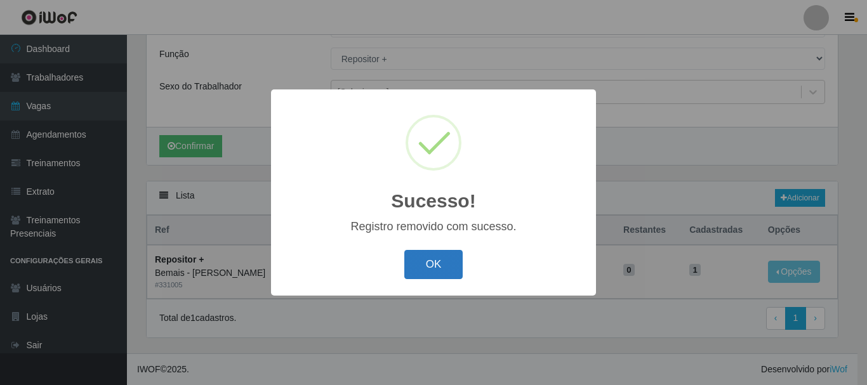
click at [413, 261] on button "OK" at bounding box center [433, 265] width 59 height 30
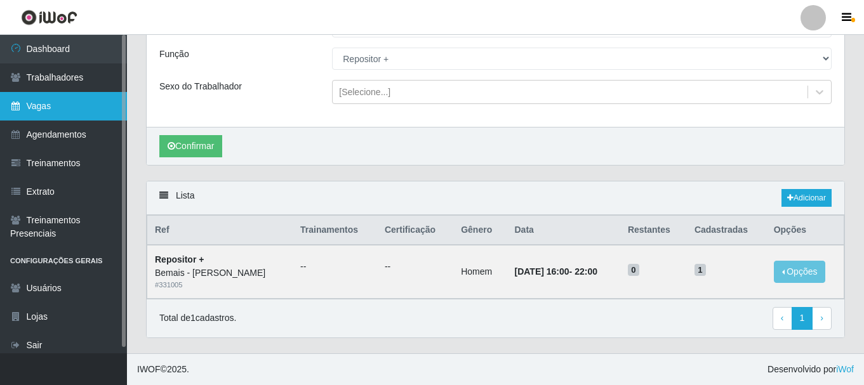
click at [54, 108] on link "Vagas" at bounding box center [63, 106] width 127 height 29
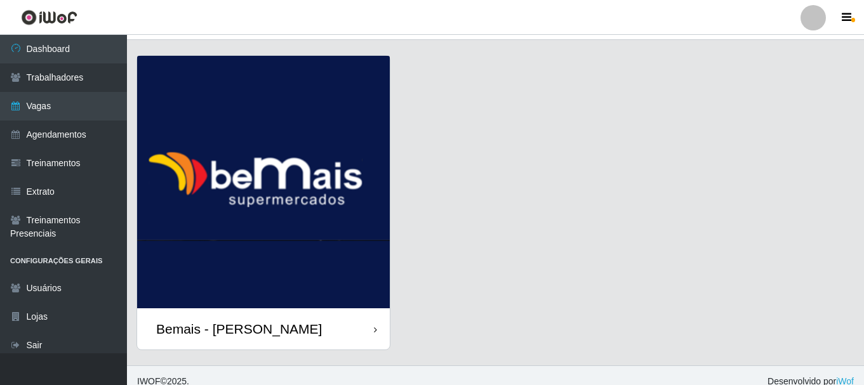
scroll to position [36, 0]
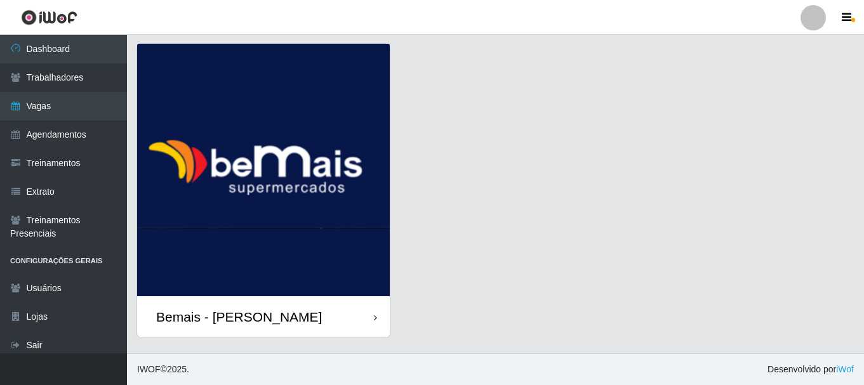
click at [256, 262] on img at bounding box center [263, 170] width 253 height 253
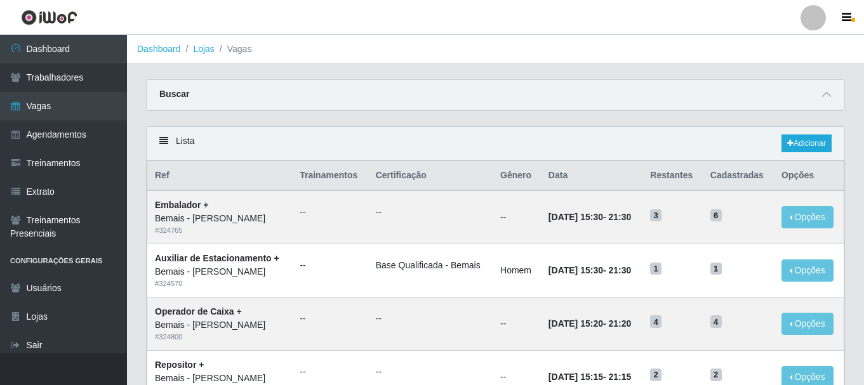
click at [778, 151] on div "Lista Adicionar" at bounding box center [496, 144] width 698 height 34
click at [783, 147] on link "Adicionar" at bounding box center [806, 144] width 50 height 18
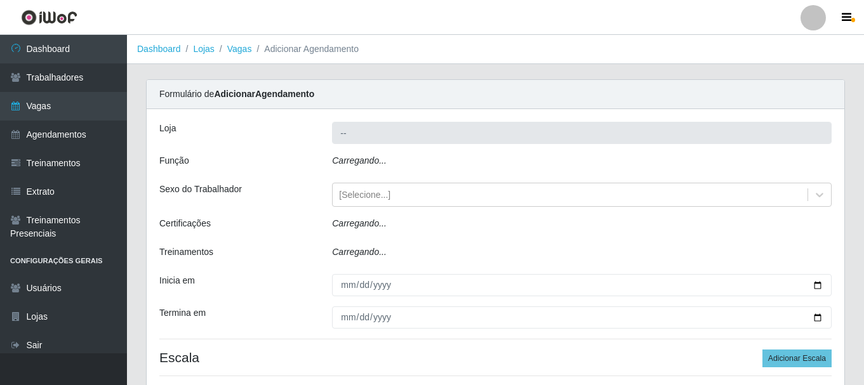
type input "Bemais - [PERSON_NAME]"
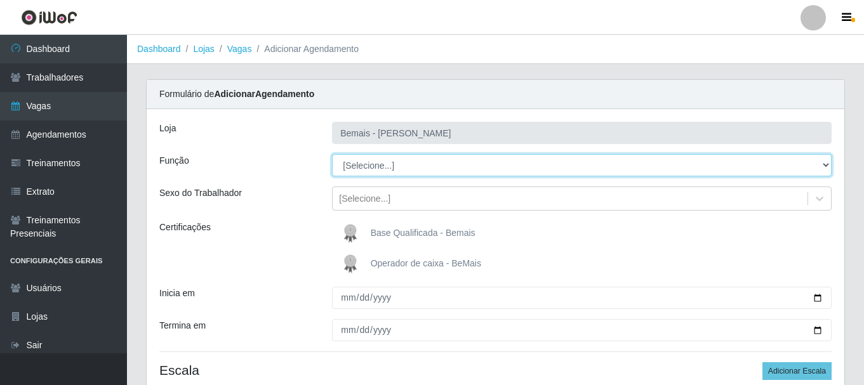
click at [360, 164] on select "[Selecione...] ASG ASG + ASG ++ Auxiliar de Depósito Auxiliar de Depósito + Aux…" at bounding box center [582, 165] width 500 height 22
select select "82"
click at [332, 154] on select "[Selecione...] ASG ASG + ASG ++ Auxiliar de Depósito Auxiliar de Depósito + Aux…" at bounding box center [582, 165] width 500 height 22
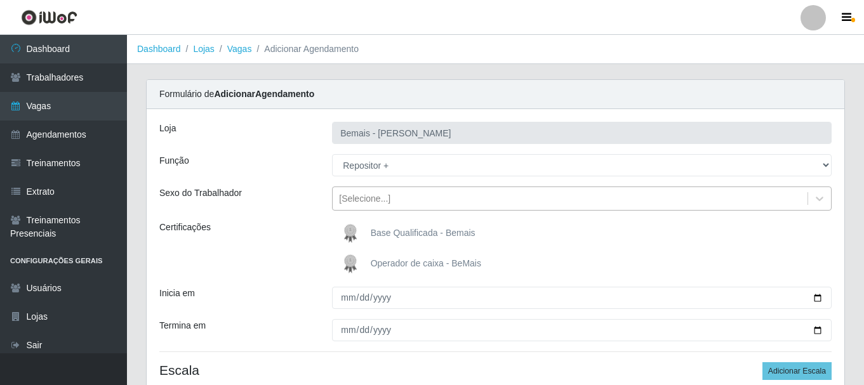
click at [349, 203] on div "[Selecione...]" at bounding box center [364, 198] width 51 height 13
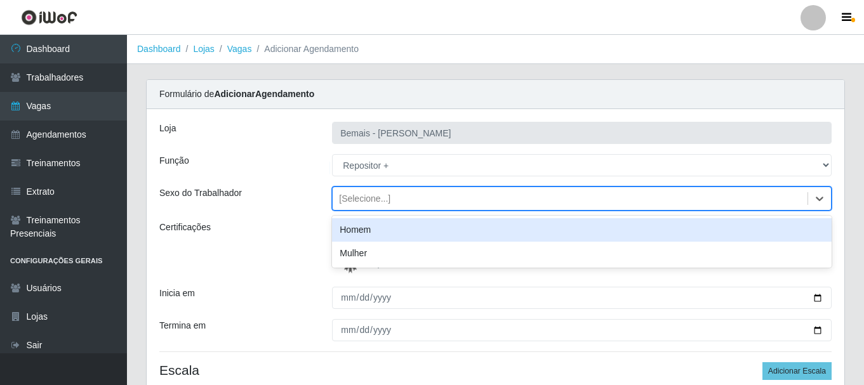
click at [380, 234] on div "Homem" at bounding box center [582, 229] width 500 height 23
click at [380, 234] on span "Base Qualificada - Bemais" at bounding box center [423, 233] width 105 height 10
click at [0, 0] on input "Base Qualificada - Bemais" at bounding box center [0, 0] width 0 height 0
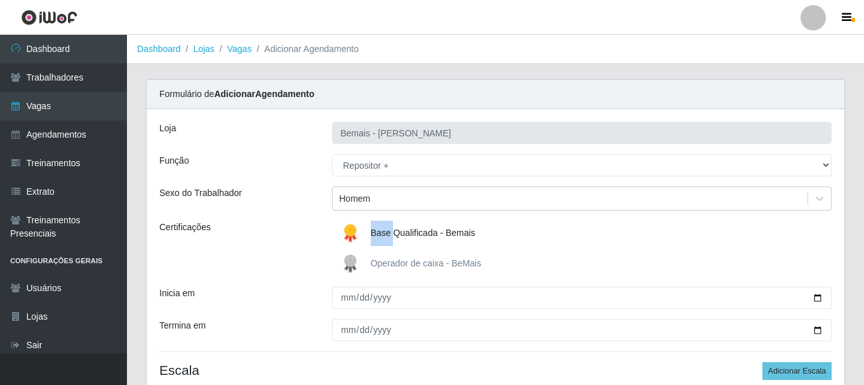
click at [356, 237] on img at bounding box center [353, 233] width 30 height 25
click at [0, 0] on input "Base Qualificada - Bemais" at bounding box center [0, 0] width 0 height 0
click at [303, 249] on div "Certificações" at bounding box center [236, 249] width 173 height 56
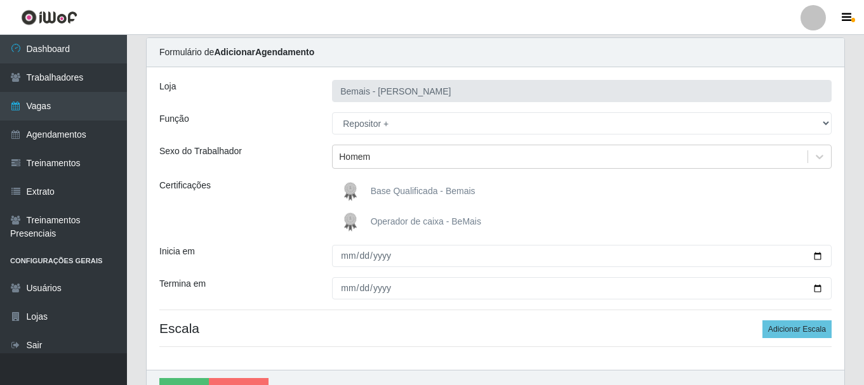
scroll to position [112, 0]
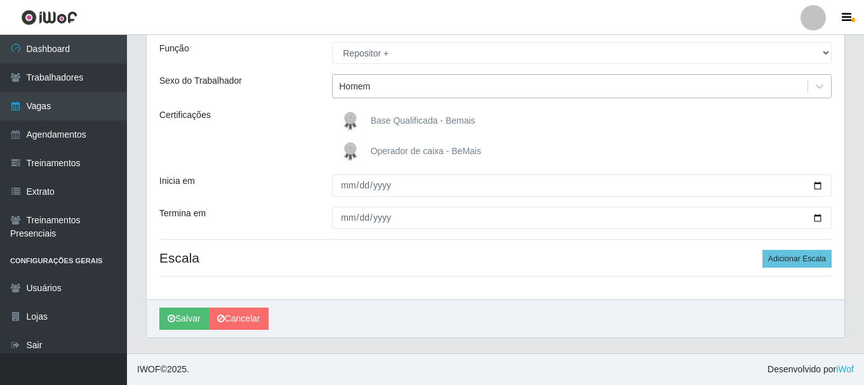
click at [394, 84] on div "Homem" at bounding box center [570, 86] width 475 height 21
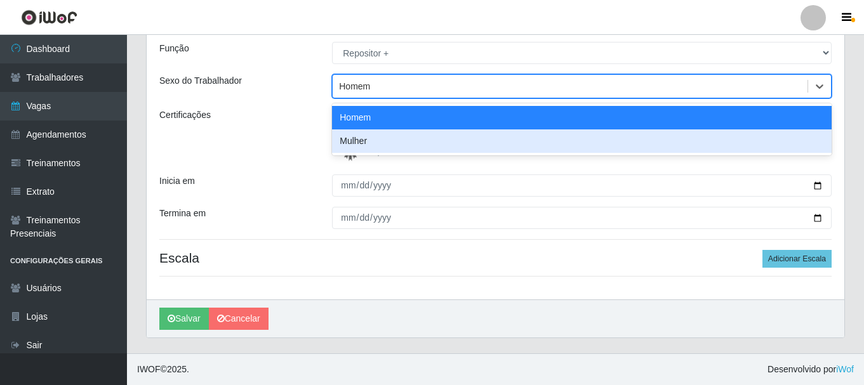
click at [364, 141] on div "Mulher" at bounding box center [582, 141] width 500 height 23
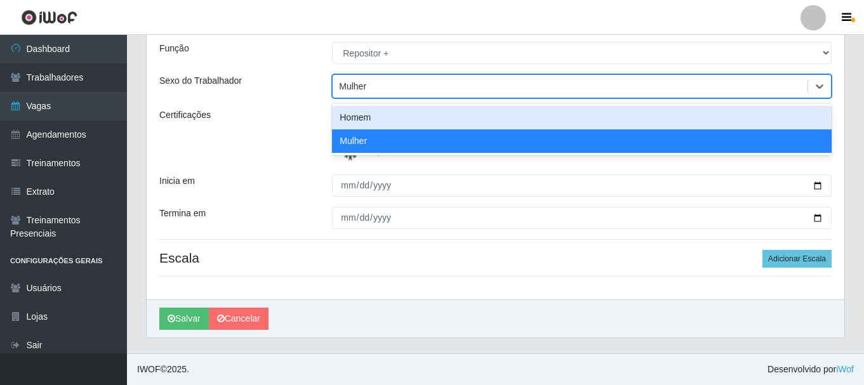
click at [364, 98] on div "Mulher" at bounding box center [582, 86] width 500 height 24
click at [361, 115] on div "Homem" at bounding box center [582, 117] width 500 height 23
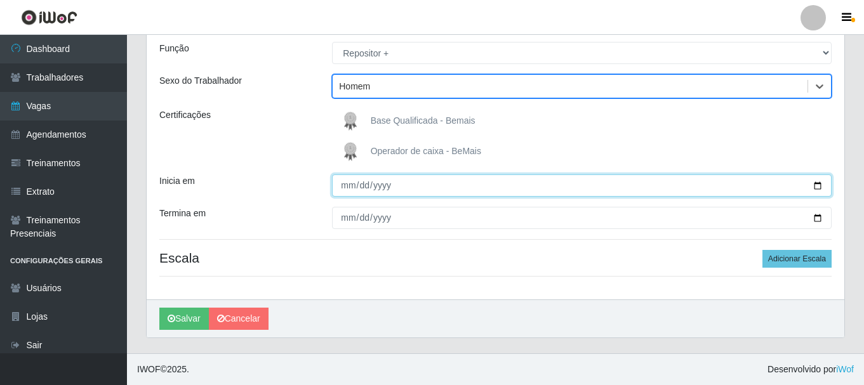
click at [351, 185] on input "Inicia em" at bounding box center [582, 186] width 500 height 22
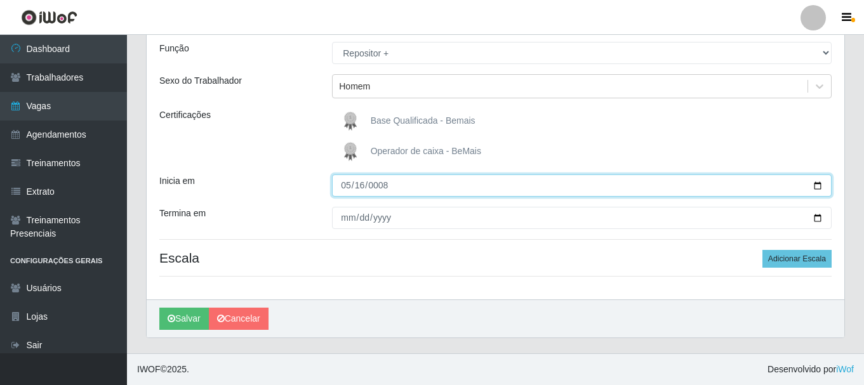
type input "0081-05-16"
click at [348, 193] on input "2025-08-16" at bounding box center [582, 186] width 500 height 22
type input "[DATE]"
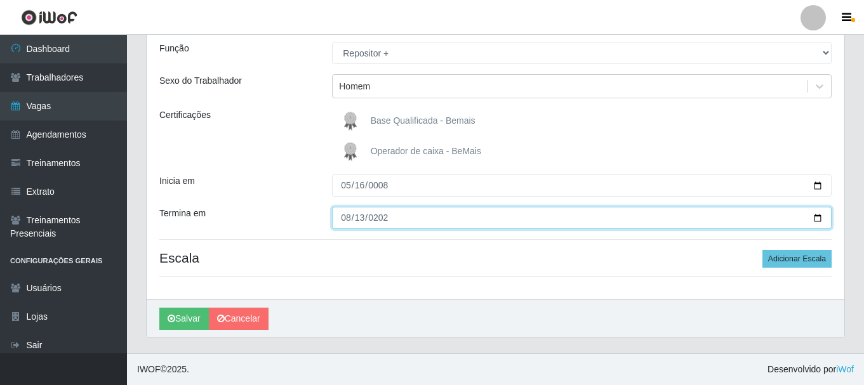
type input "[DATE]"
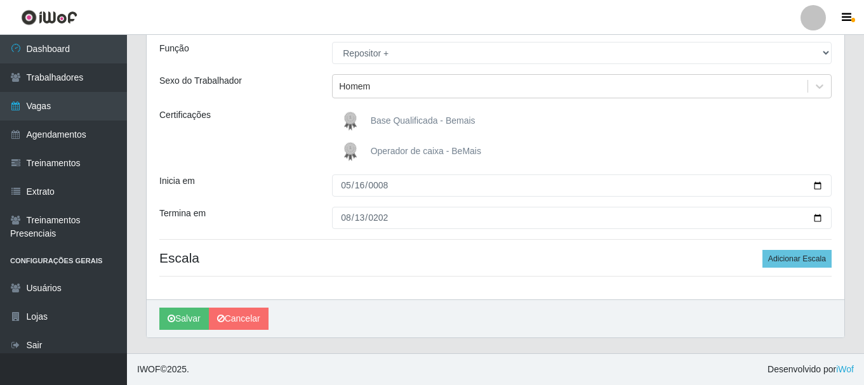
click at [387, 251] on h4 "Escala Adicionar Escala" at bounding box center [495, 258] width 672 height 16
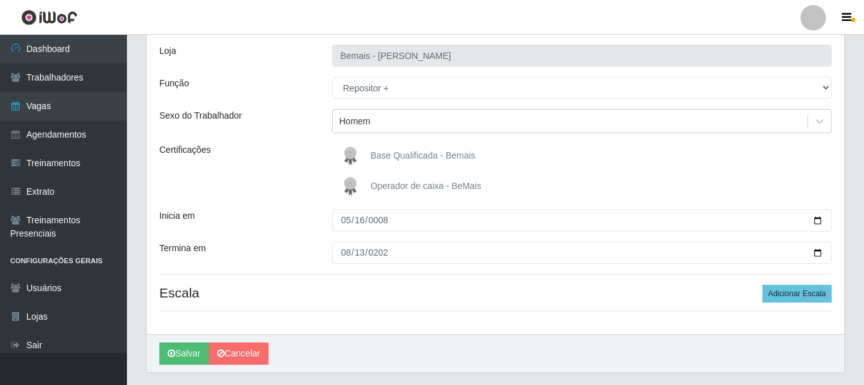
scroll to position [49, 0]
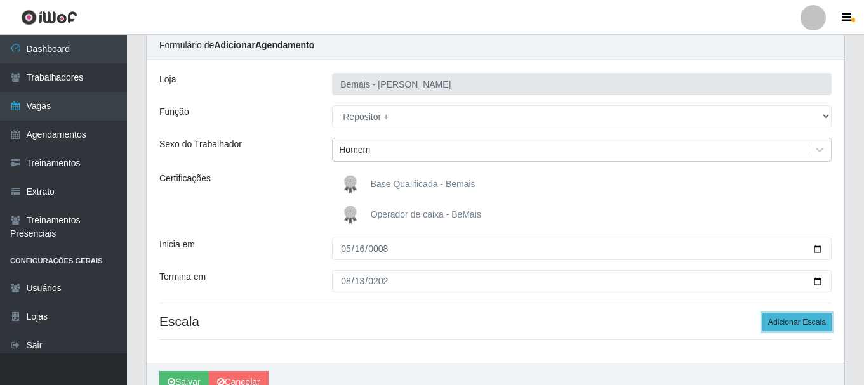
click at [821, 328] on button "Adicionar Escala" at bounding box center [796, 323] width 69 height 18
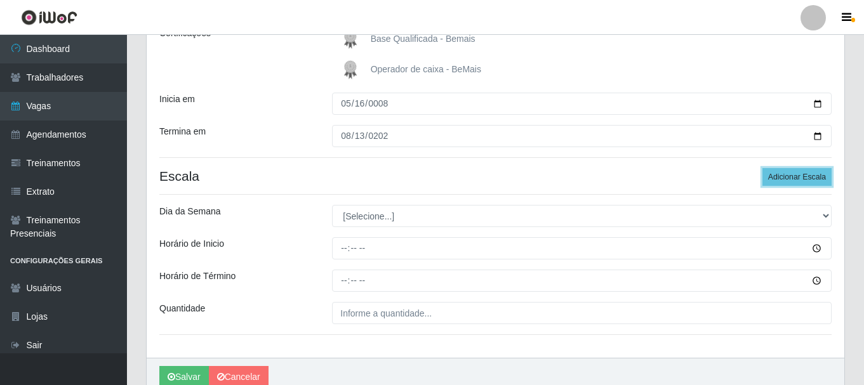
scroll to position [239, 0]
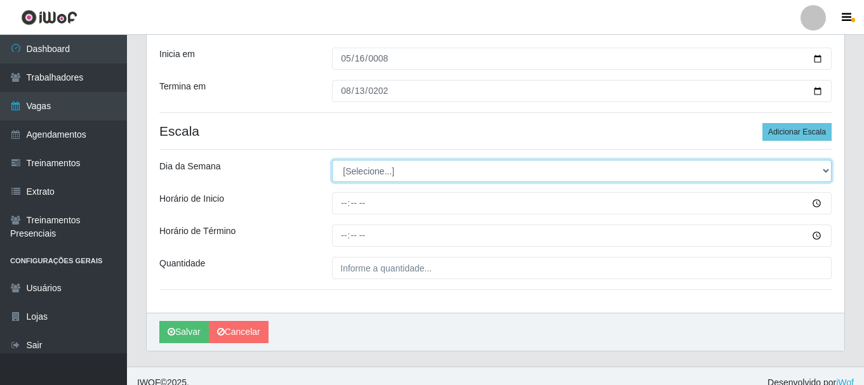
click at [362, 168] on select "[Selecione...] Segunda Terça Quarta Quinta Sexta Sábado Domingo" at bounding box center [582, 171] width 500 height 22
click at [364, 171] on select "[Selecione...] Segunda Terça Quarta Quinta Sexta Sábado Domingo" at bounding box center [582, 171] width 500 height 22
select select "3"
click at [332, 160] on select "[Selecione...] Segunda Terça Quarta Quinta Sexta Sábado Domingo" at bounding box center [582, 171] width 500 height 22
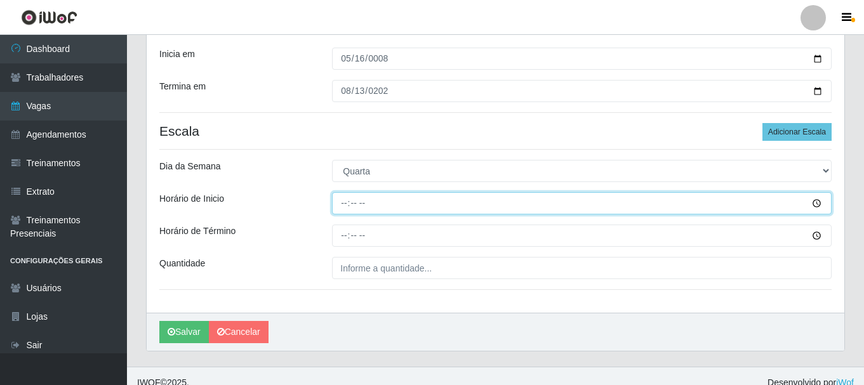
click at [350, 203] on input "Horário de Inicio" at bounding box center [582, 203] width 500 height 22
type input "16:00"
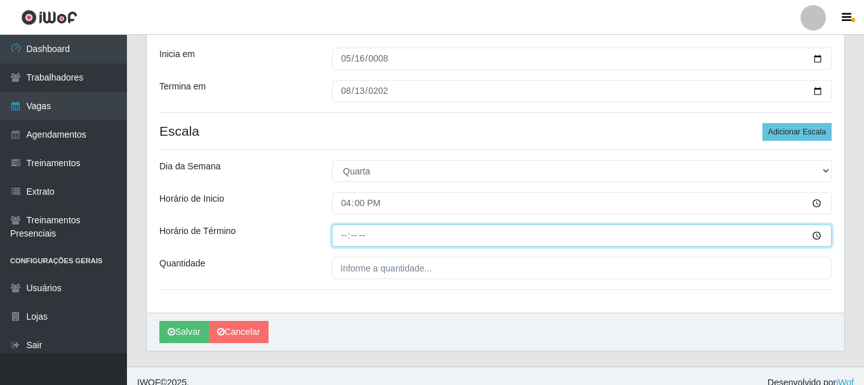
type input "22:00"
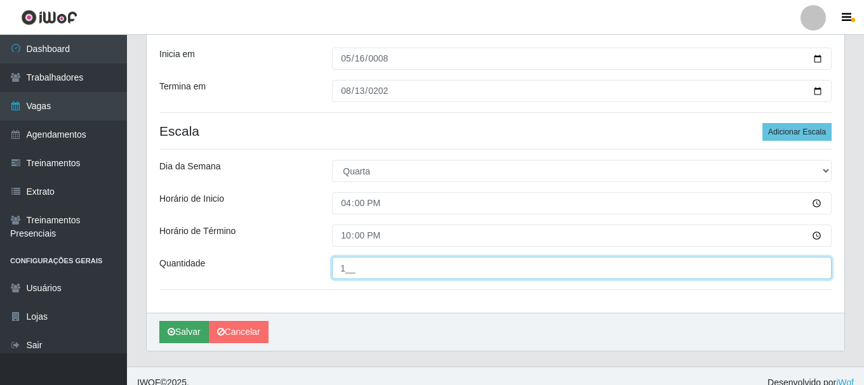
type input "1__"
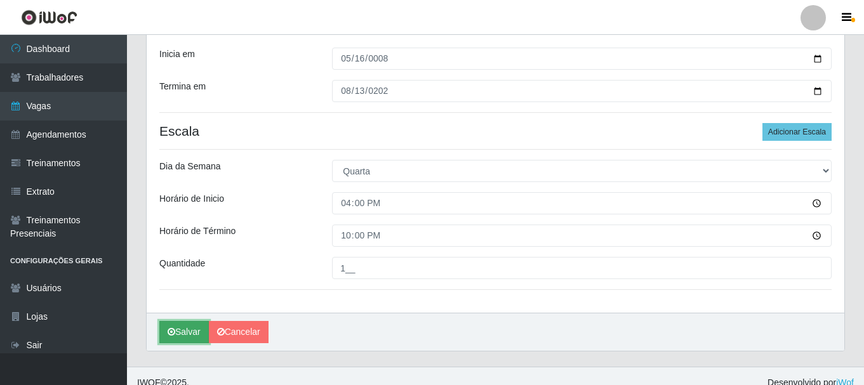
click at [187, 336] on button "Salvar" at bounding box center [184, 332] width 50 height 22
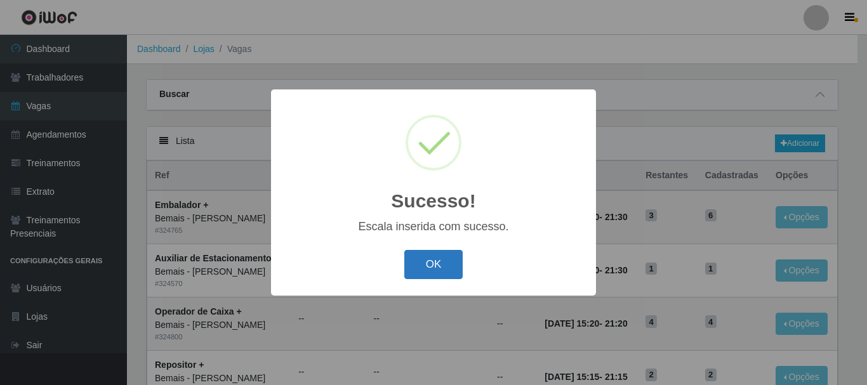
click at [424, 266] on button "OK" at bounding box center [433, 265] width 59 height 30
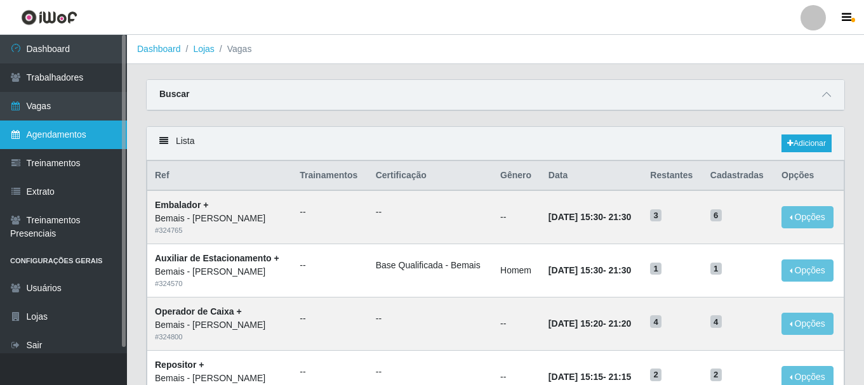
click at [41, 142] on link "Agendamentos" at bounding box center [63, 135] width 127 height 29
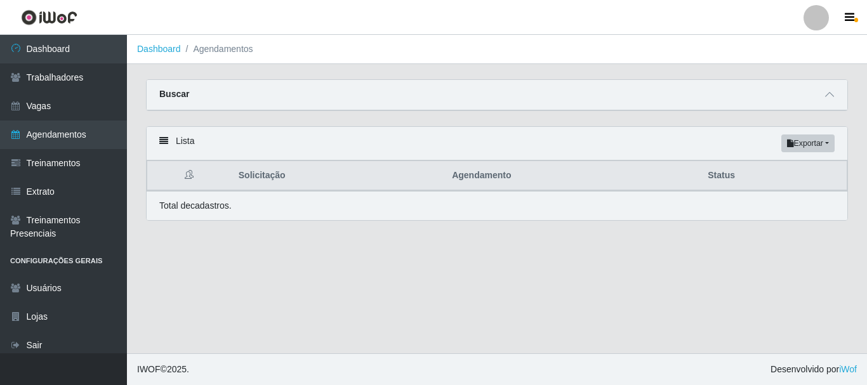
click at [328, 97] on div "Buscar" at bounding box center [497, 95] width 701 height 30
click at [828, 102] on span at bounding box center [829, 95] width 15 height 15
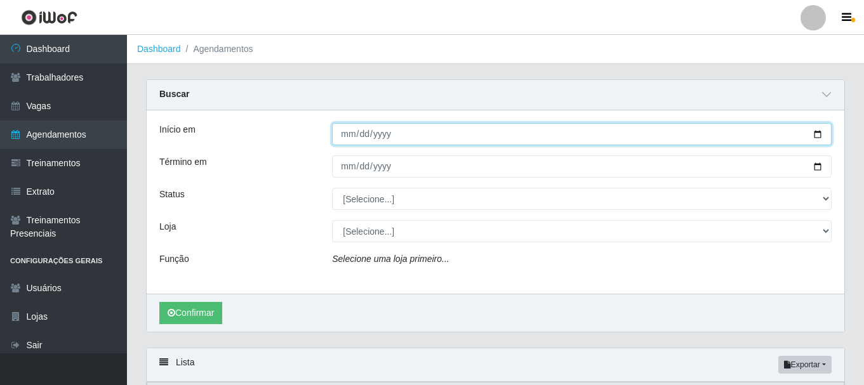
click at [352, 138] on input "Início em" at bounding box center [582, 134] width 500 height 22
type input "[DATE]"
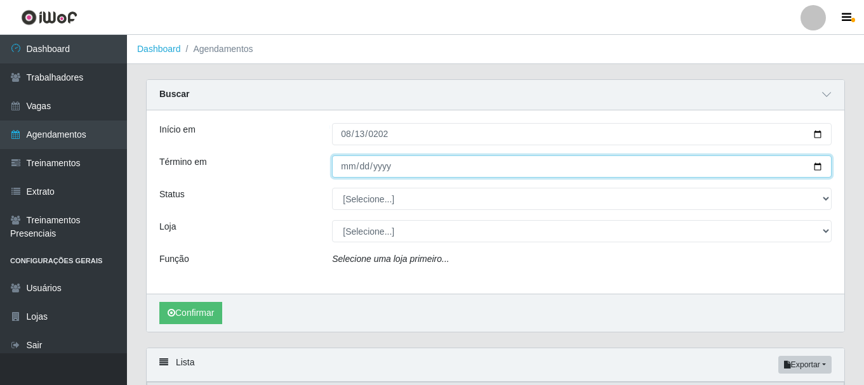
click at [341, 169] on input "Término em" at bounding box center [582, 167] width 500 height 22
type input "[DATE]"
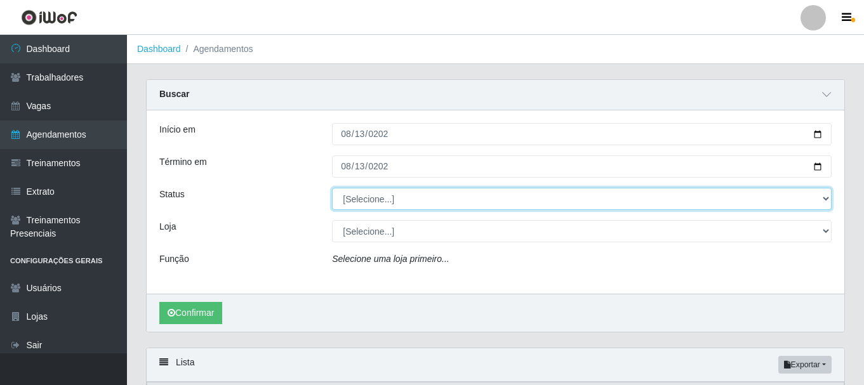
drag, startPoint x: 490, startPoint y: 207, endPoint x: 486, endPoint y: 201, distance: 6.9
click at [490, 207] on select "[Selecione...] AGENDADO AGUARDANDO LIBERAR EM ANDAMENTO EM REVISÃO FINALIZADO C…" at bounding box center [582, 199] width 500 height 22
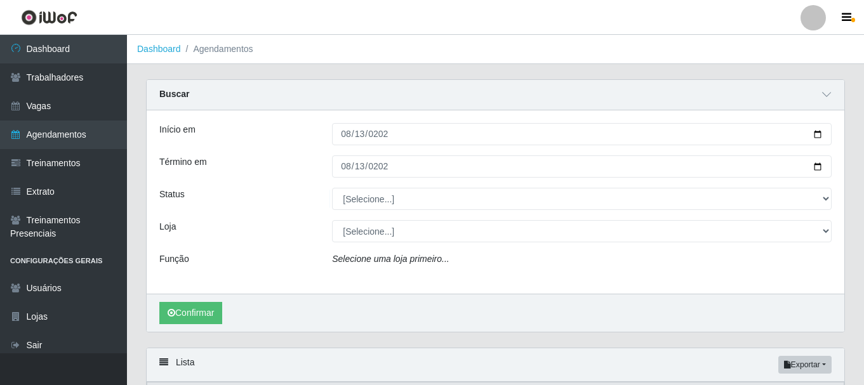
click at [318, 211] on div "Início em 2025-08-13 Término em 2025-08-13 Status [Selecione...] AGENDADO AGUAR…" at bounding box center [496, 201] width 698 height 183
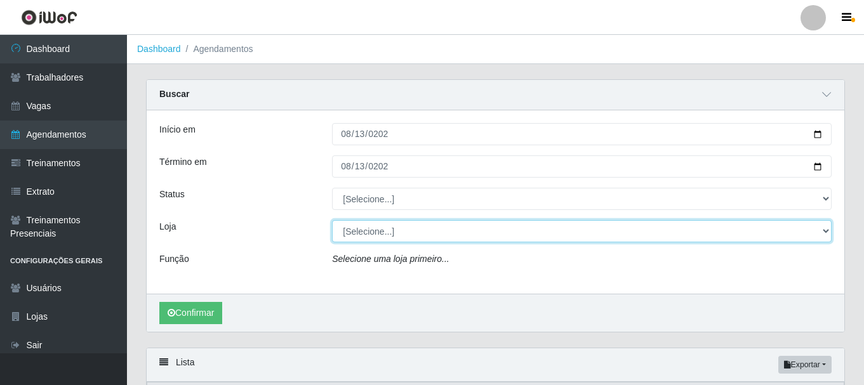
click at [371, 231] on select "[Selecione...] [PERSON_NAME]" at bounding box center [582, 231] width 500 height 22
select select "230"
click at [332, 221] on select "[Selecione...] [PERSON_NAME]" at bounding box center [582, 231] width 500 height 22
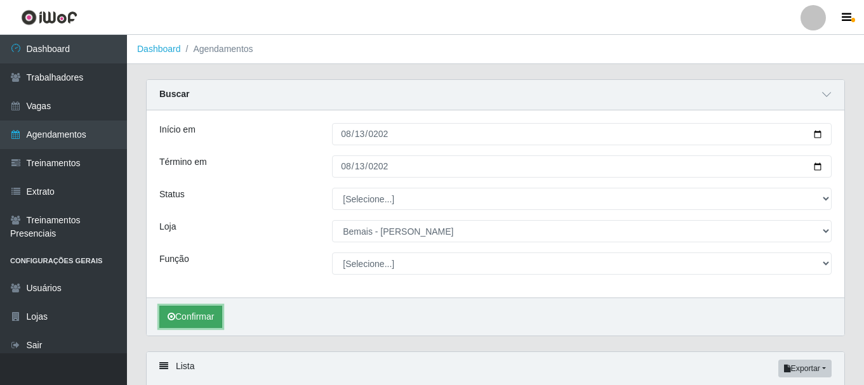
click at [214, 318] on button "Confirmar" at bounding box center [190, 317] width 63 height 22
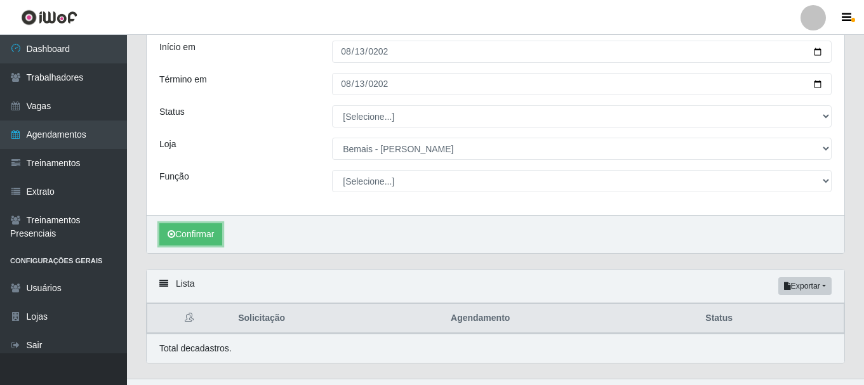
scroll to position [109, 0]
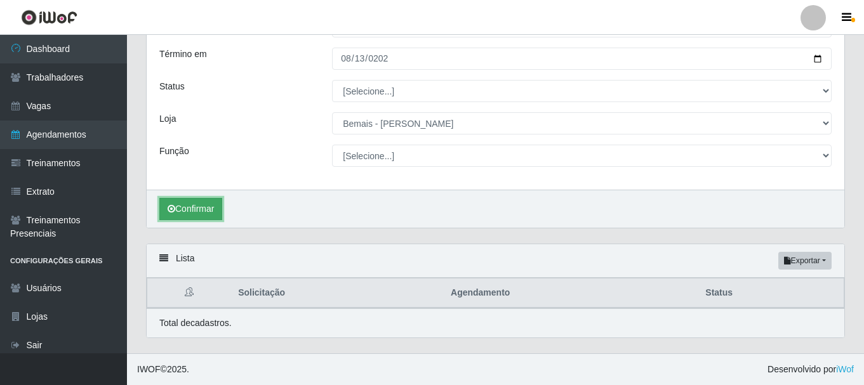
click at [215, 207] on button "Confirmar" at bounding box center [190, 209] width 63 height 22
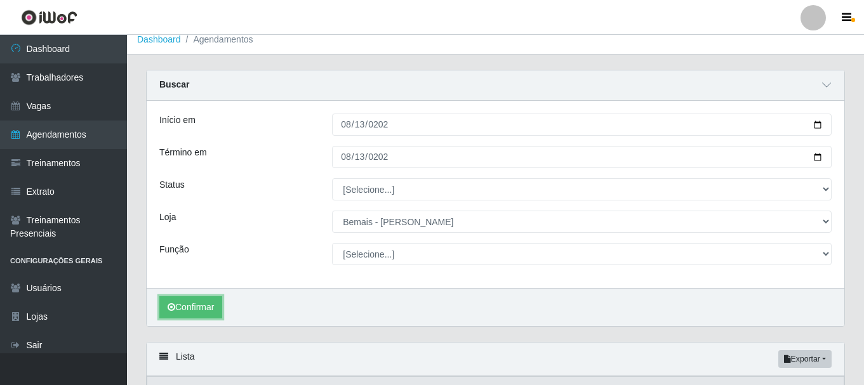
scroll to position [0, 0]
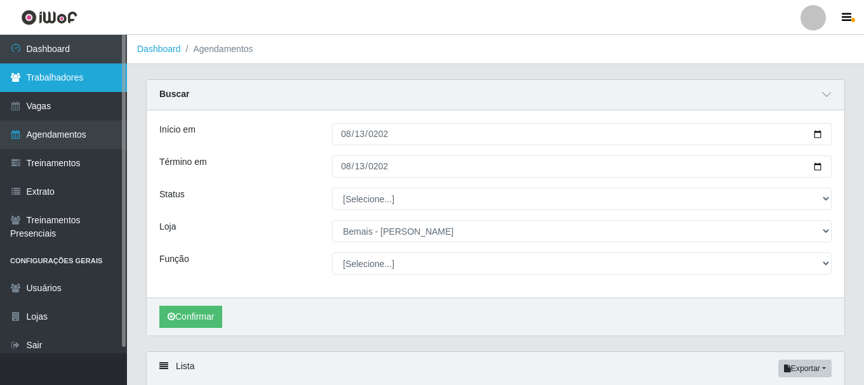
click at [109, 78] on link "Trabalhadores" at bounding box center [63, 77] width 127 height 29
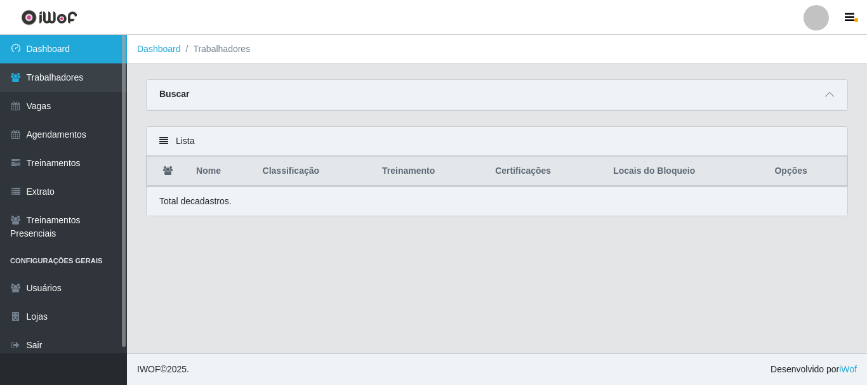
click at [116, 55] on link "Dashboard" at bounding box center [63, 49] width 127 height 29
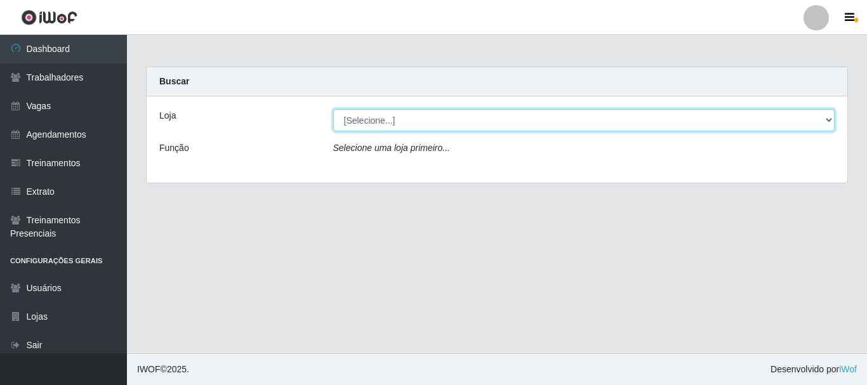
click at [399, 124] on select "[Selecione...] [PERSON_NAME]" at bounding box center [584, 120] width 502 height 22
select select "230"
click at [333, 109] on select "[Selecione...] [PERSON_NAME]" at bounding box center [584, 120] width 502 height 22
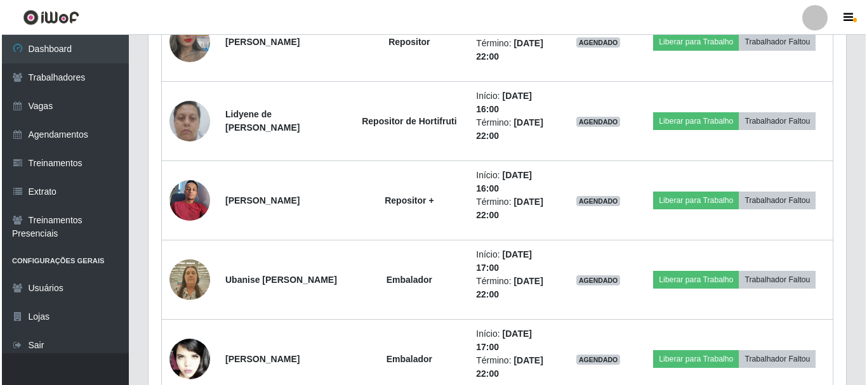
scroll to position [1422, 0]
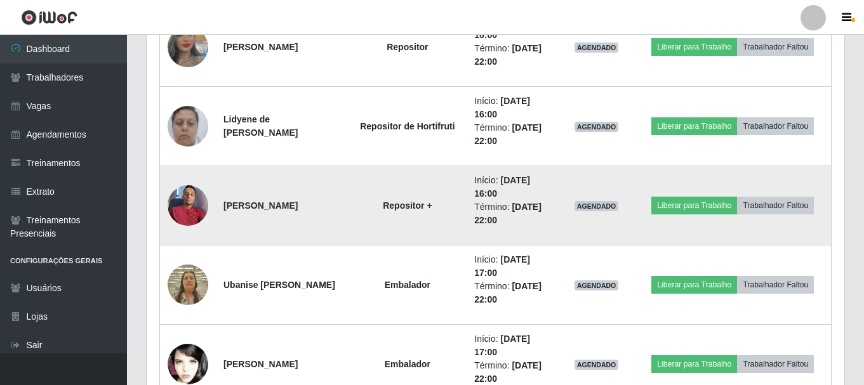
click at [182, 200] on img at bounding box center [188, 205] width 41 height 54
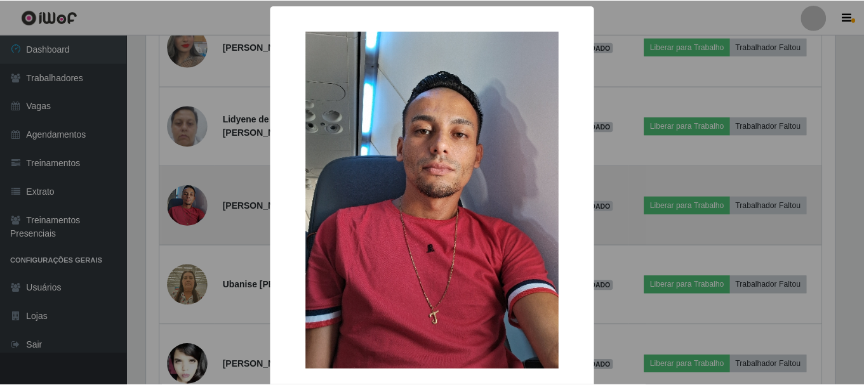
scroll to position [263, 691]
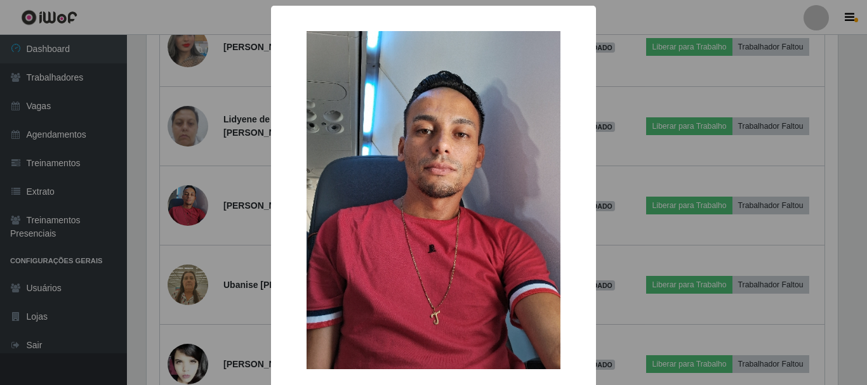
click at [203, 171] on div "× OK Cancel" at bounding box center [433, 192] width 867 height 385
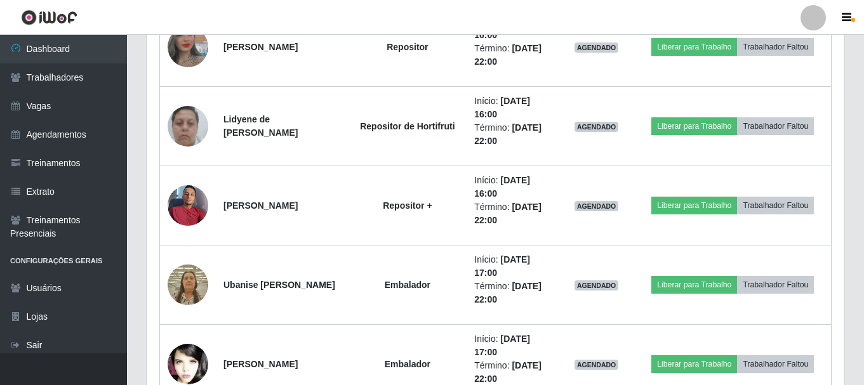
scroll to position [263, 698]
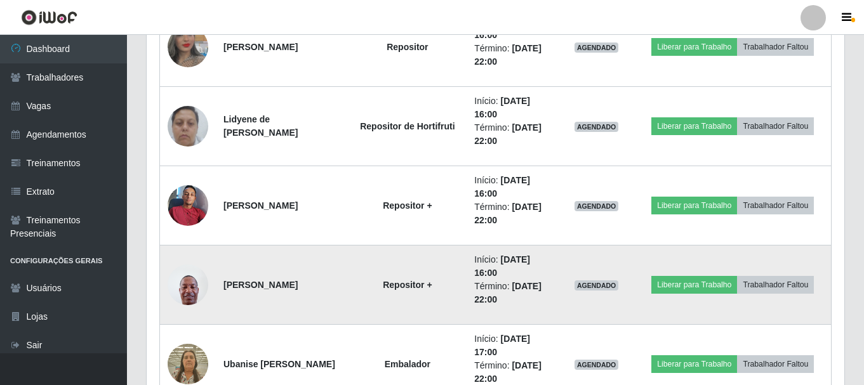
click at [194, 296] on img at bounding box center [188, 285] width 41 height 54
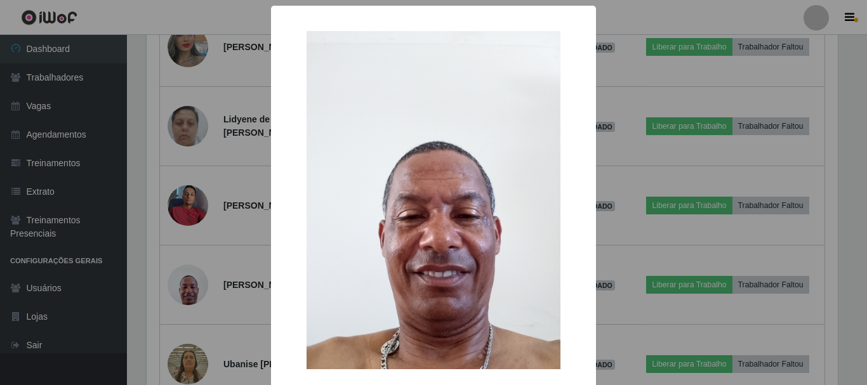
click at [210, 267] on div "× OK Cancel" at bounding box center [433, 192] width 867 height 385
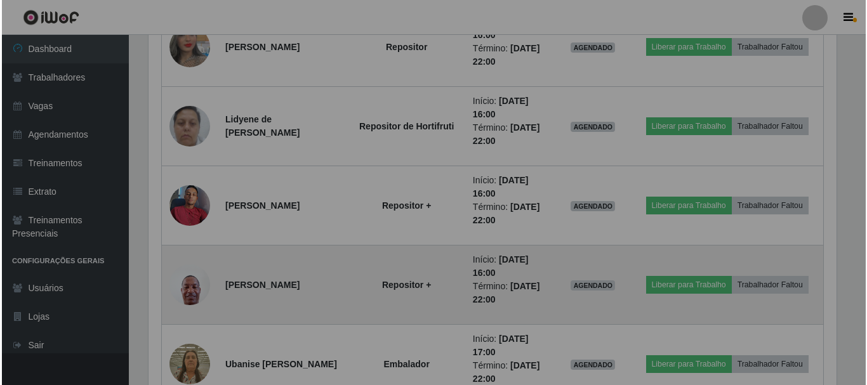
scroll to position [263, 698]
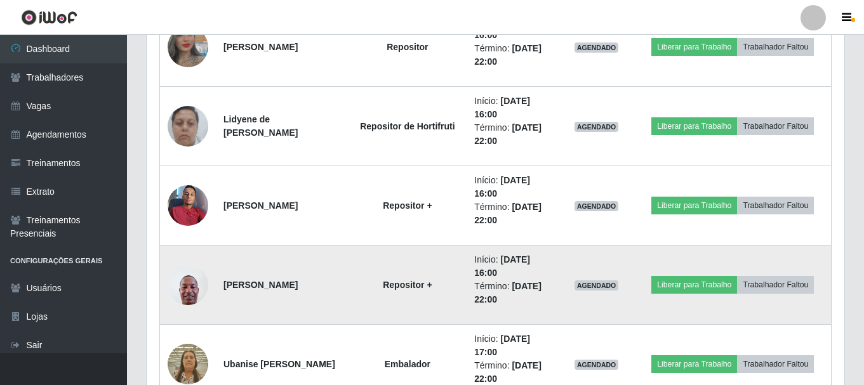
click at [173, 290] on img at bounding box center [188, 285] width 41 height 54
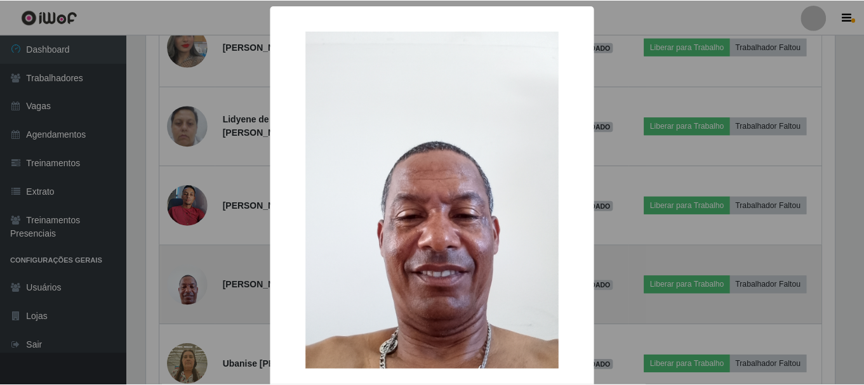
scroll to position [263, 691]
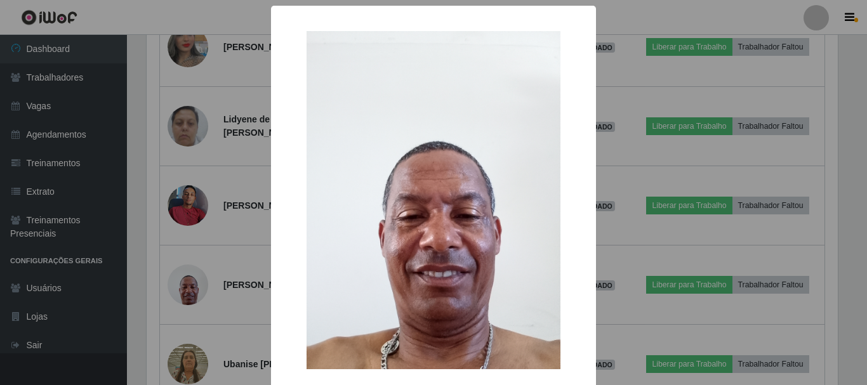
click at [138, 190] on div "× OK Cancel" at bounding box center [433, 192] width 867 height 385
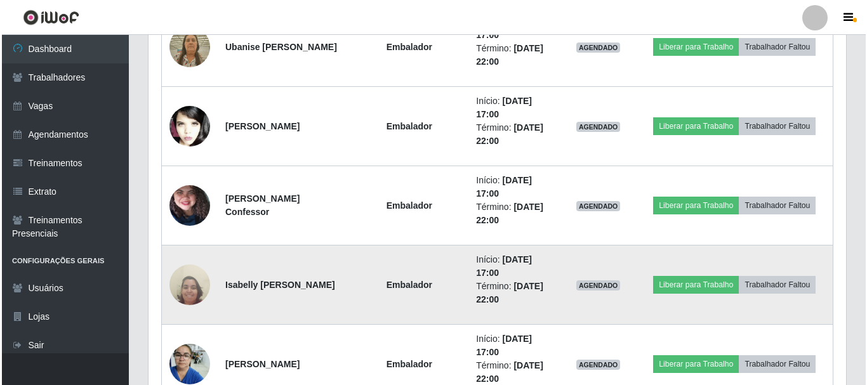
scroll to position [1819, 0]
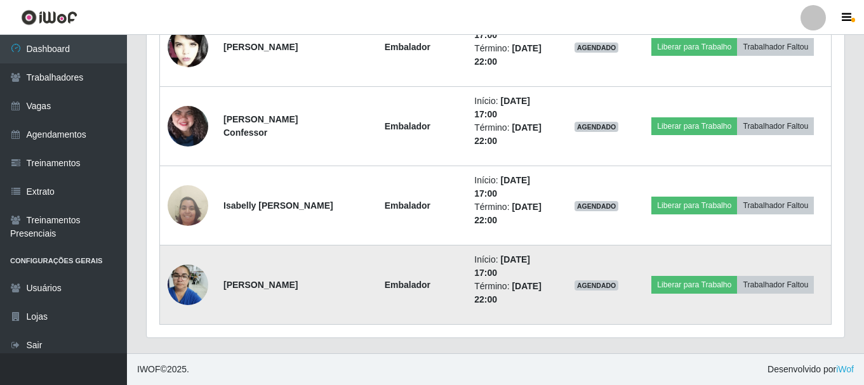
click at [211, 289] on td at bounding box center [188, 285] width 56 height 79
click at [197, 287] on img at bounding box center [188, 285] width 41 height 54
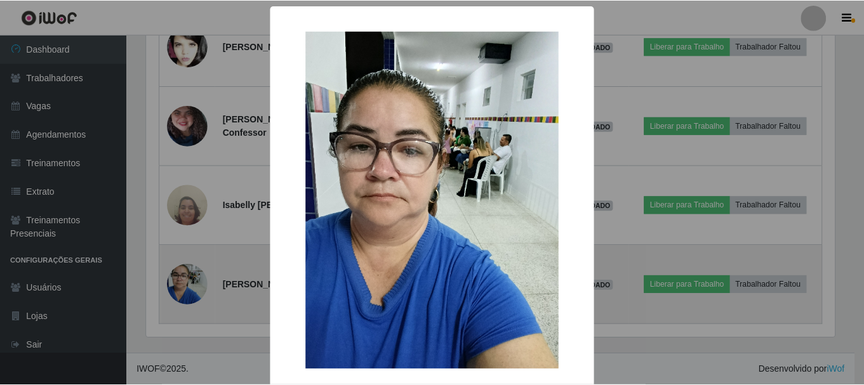
scroll to position [263, 691]
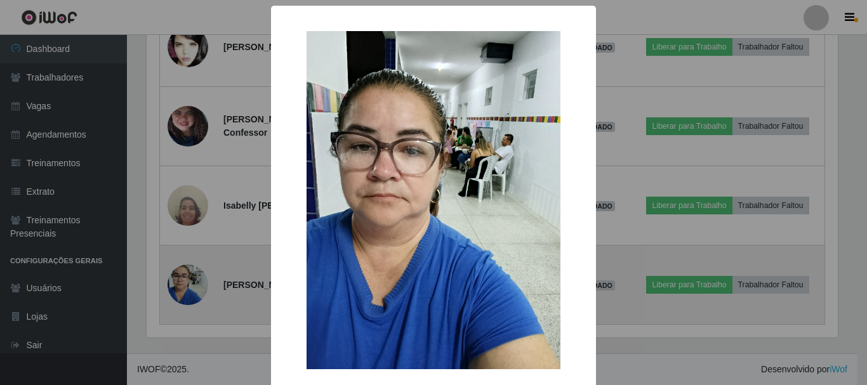
click at [197, 287] on div "× OK Cancel" at bounding box center [433, 192] width 867 height 385
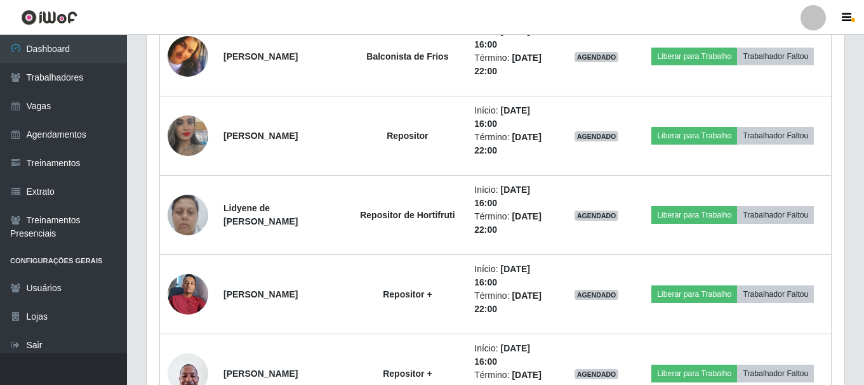
scroll to position [1311, 0]
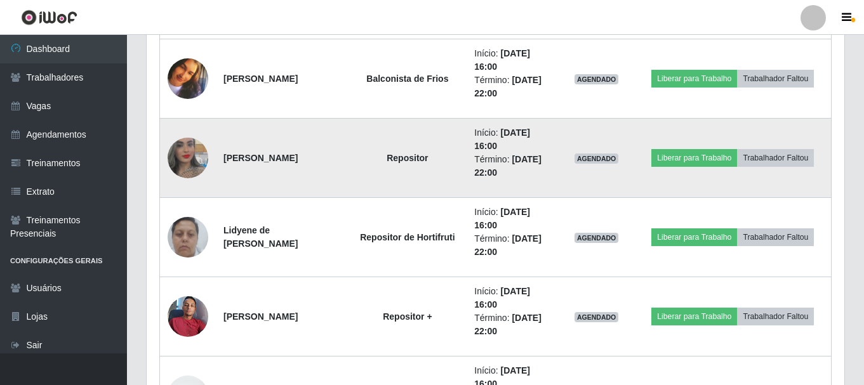
click at [175, 153] on img at bounding box center [188, 158] width 41 height 72
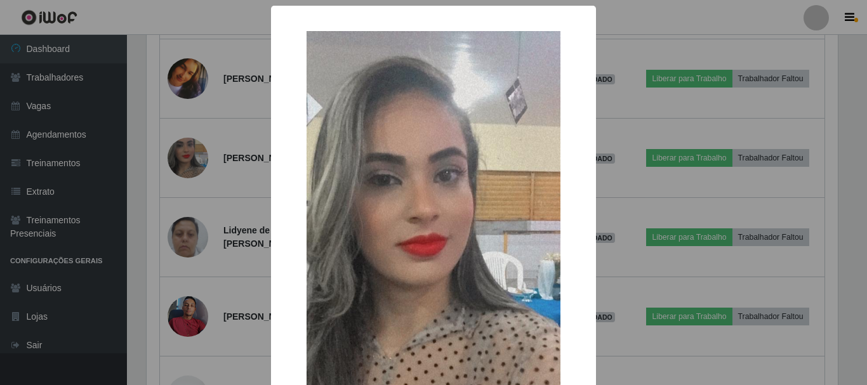
click at [189, 197] on div "× OK Cancel" at bounding box center [433, 192] width 867 height 385
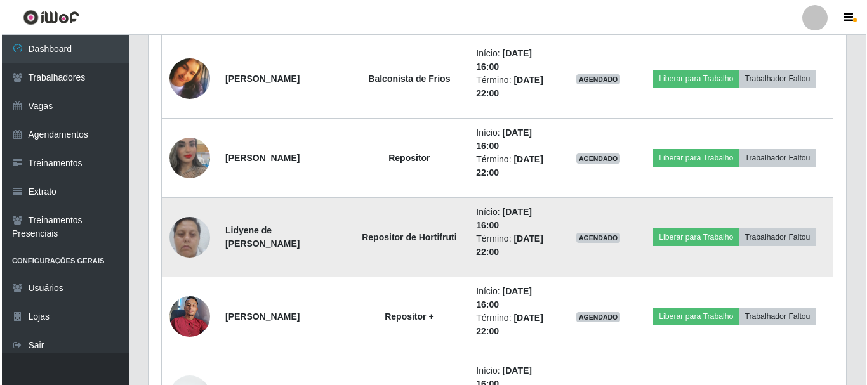
scroll to position [1374, 0]
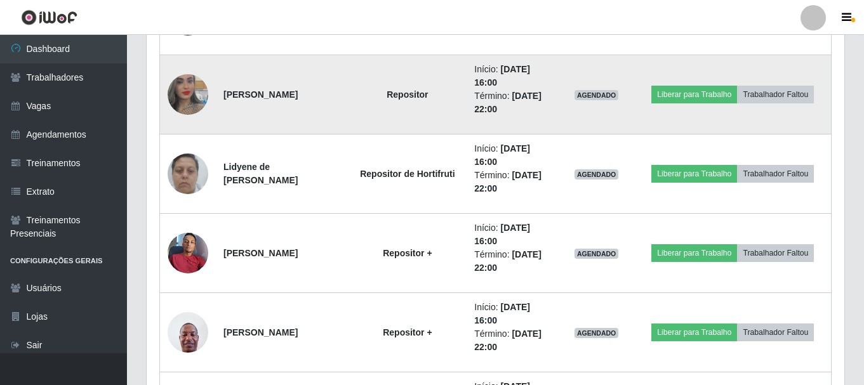
click at [199, 96] on img at bounding box center [188, 94] width 41 height 72
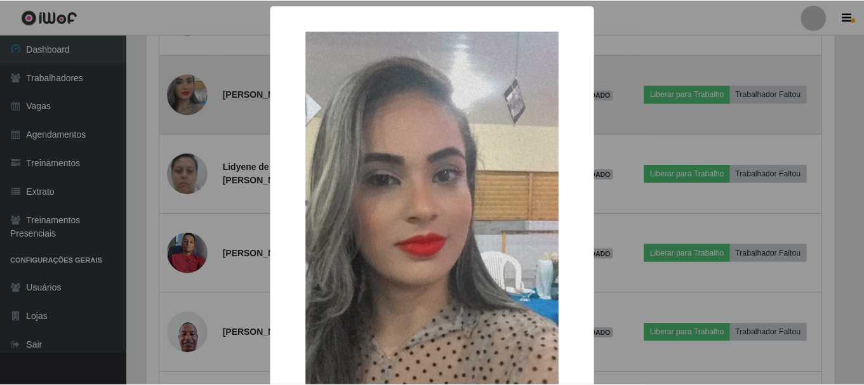
scroll to position [263, 691]
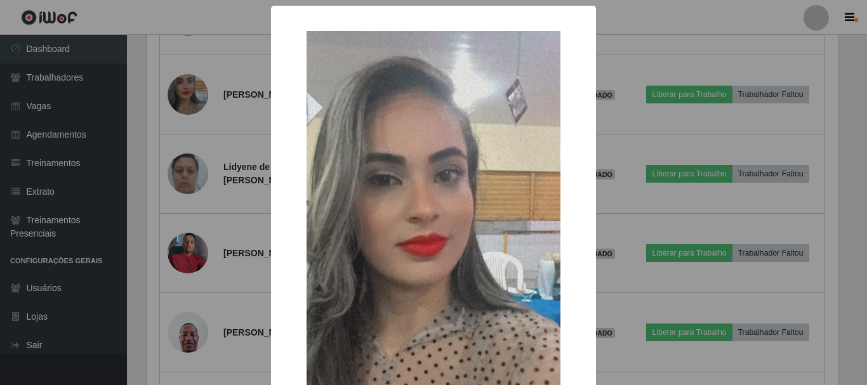
click at [195, 149] on div "× OK Cancel" at bounding box center [433, 192] width 867 height 385
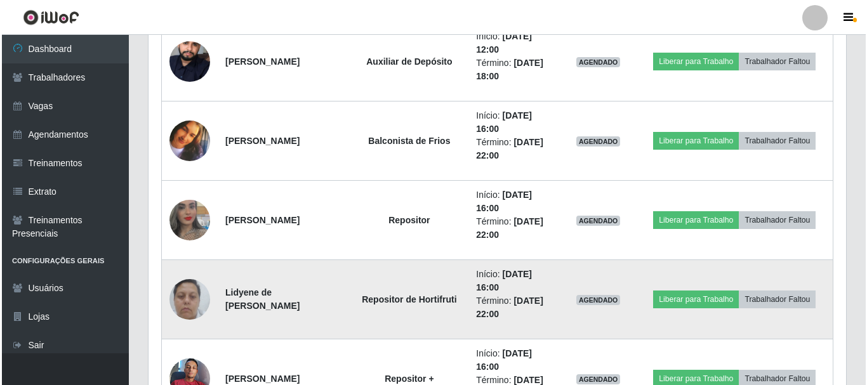
scroll to position [1247, 0]
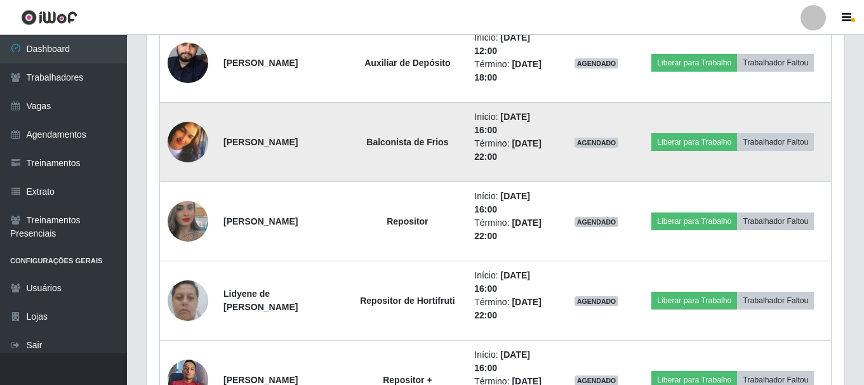
click at [183, 138] on img at bounding box center [188, 142] width 41 height 41
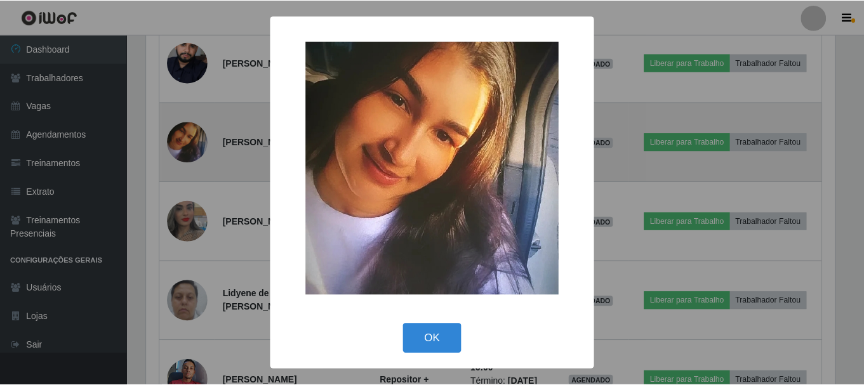
scroll to position [263, 691]
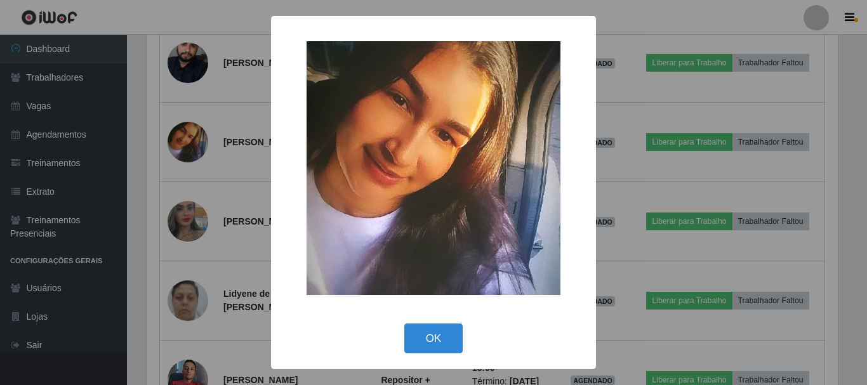
click at [185, 136] on div "× OK Cancel" at bounding box center [433, 192] width 867 height 385
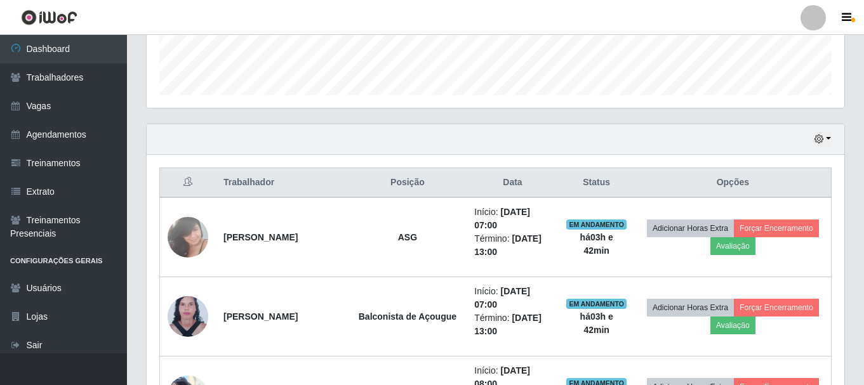
scroll to position [295, 0]
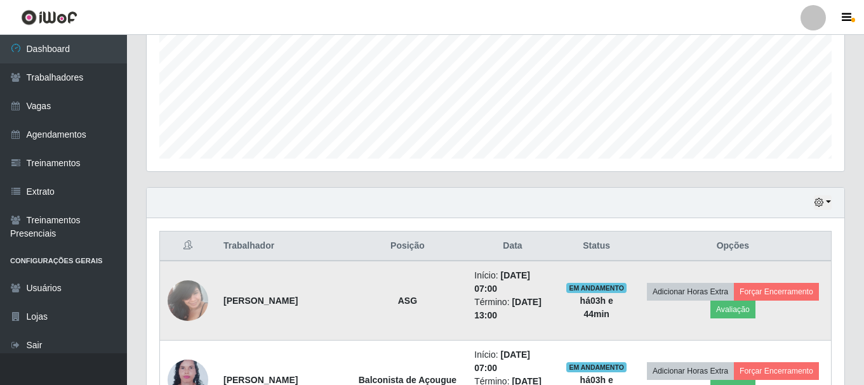
click at [206, 294] on img at bounding box center [188, 301] width 41 height 54
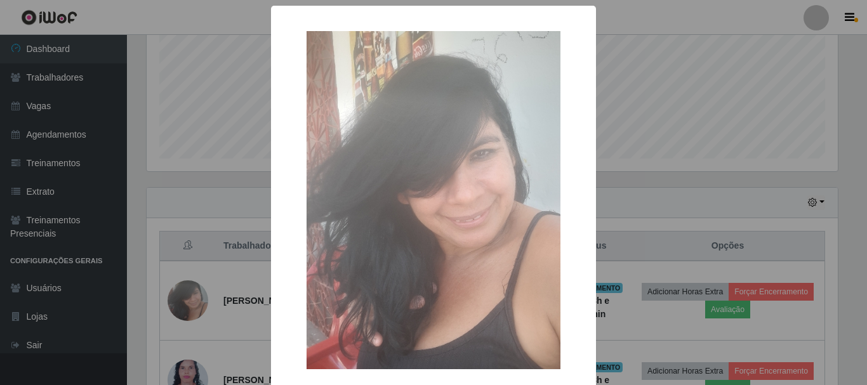
click at [215, 272] on div "× OK Cancel" at bounding box center [433, 192] width 867 height 385
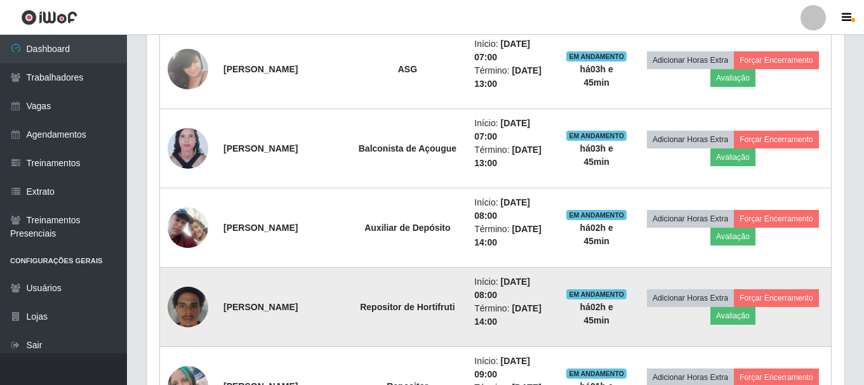
scroll to position [549, 0]
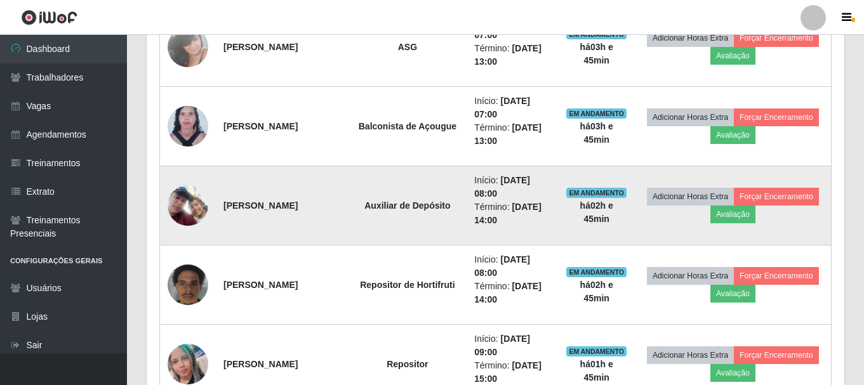
click at [190, 195] on img at bounding box center [188, 205] width 41 height 41
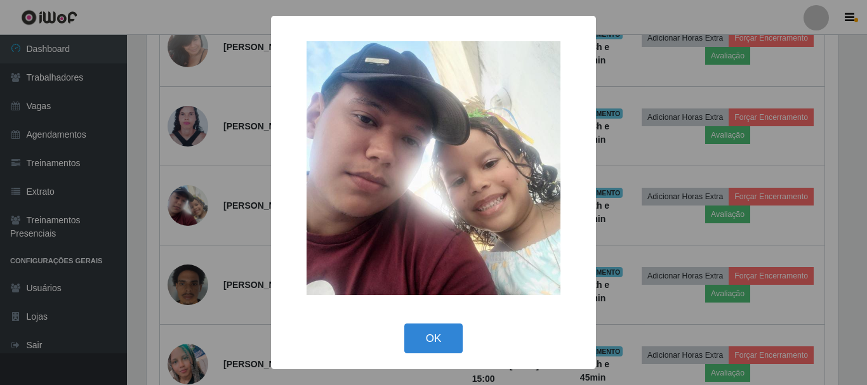
click at [222, 180] on div "× OK Cancel" at bounding box center [433, 192] width 867 height 385
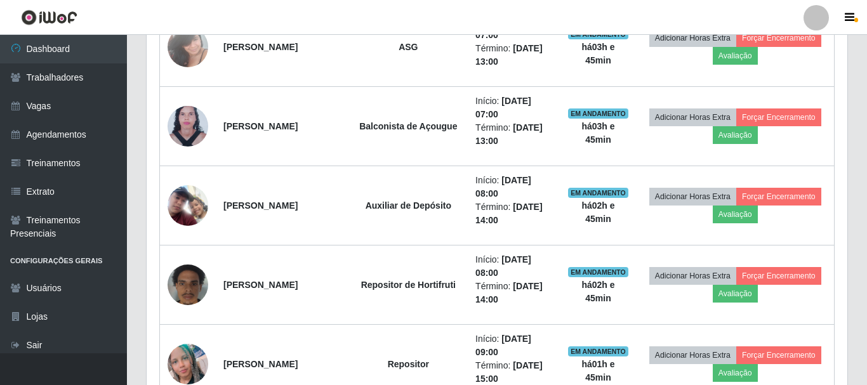
scroll to position [263, 698]
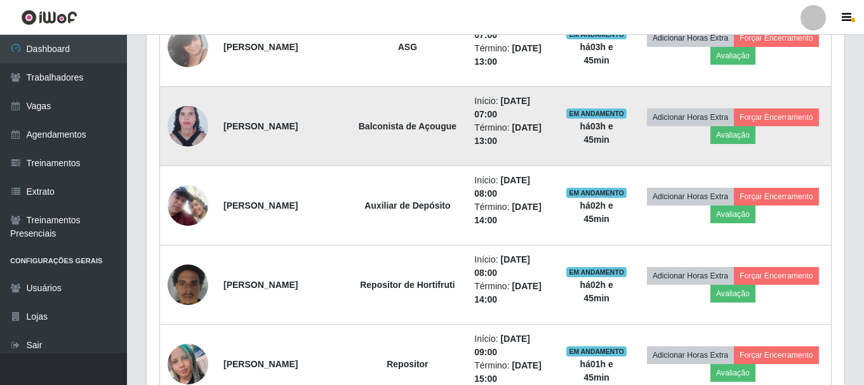
click at [203, 116] on img at bounding box center [188, 126] width 41 height 55
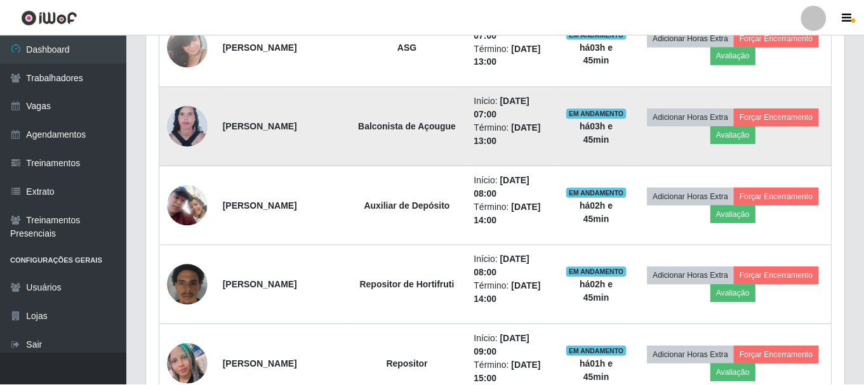
scroll to position [263, 691]
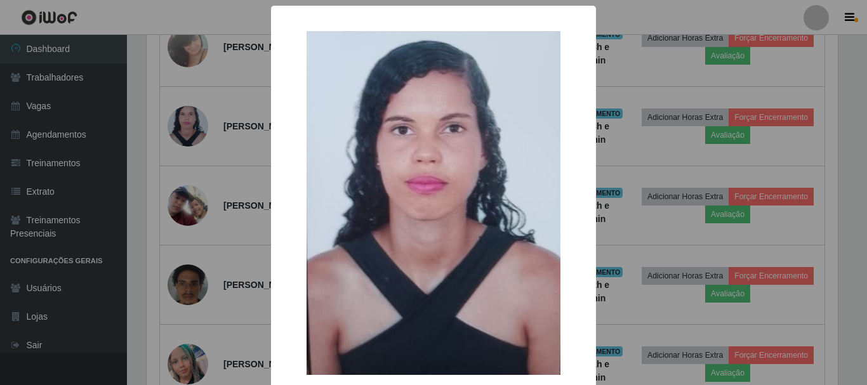
drag, startPoint x: 192, startPoint y: 103, endPoint x: 188, endPoint y: 98, distance: 6.7
click at [188, 98] on div "× OK Cancel" at bounding box center [433, 192] width 867 height 385
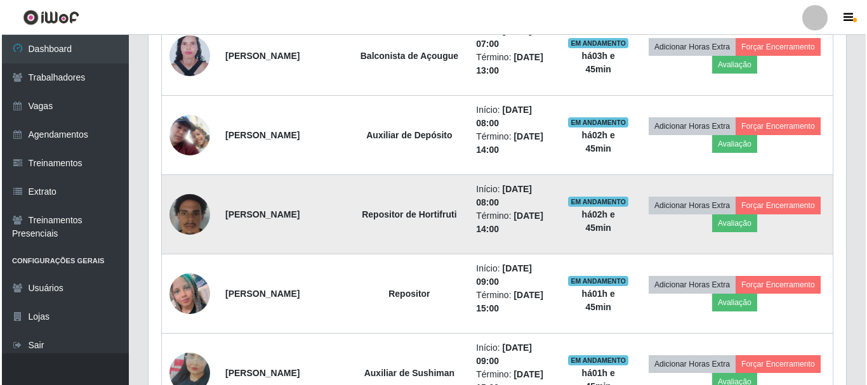
scroll to position [740, 0]
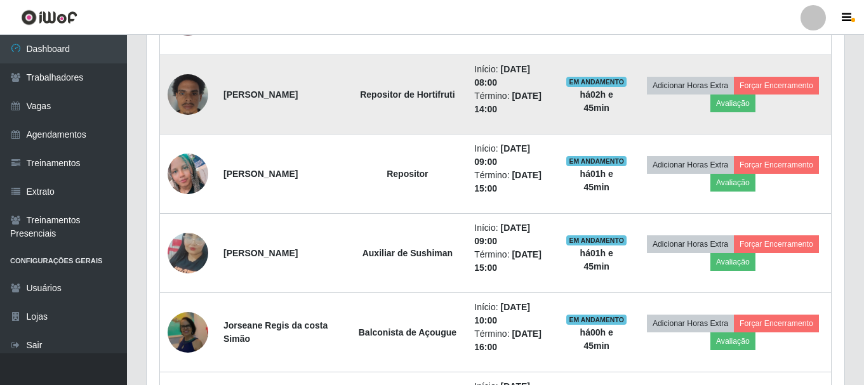
click at [199, 100] on img at bounding box center [188, 94] width 41 height 54
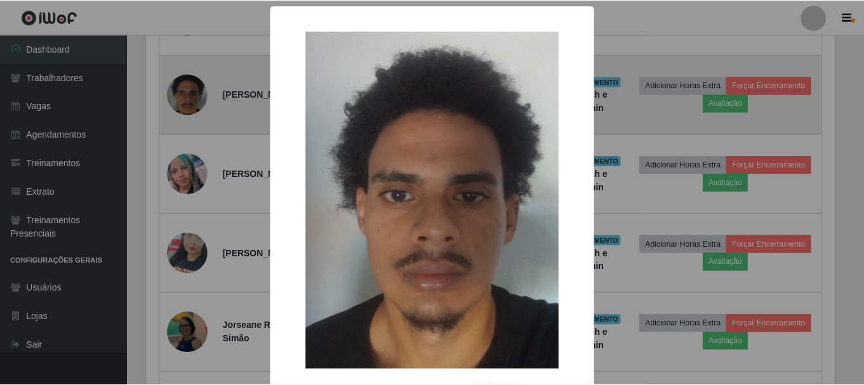
scroll to position [263, 691]
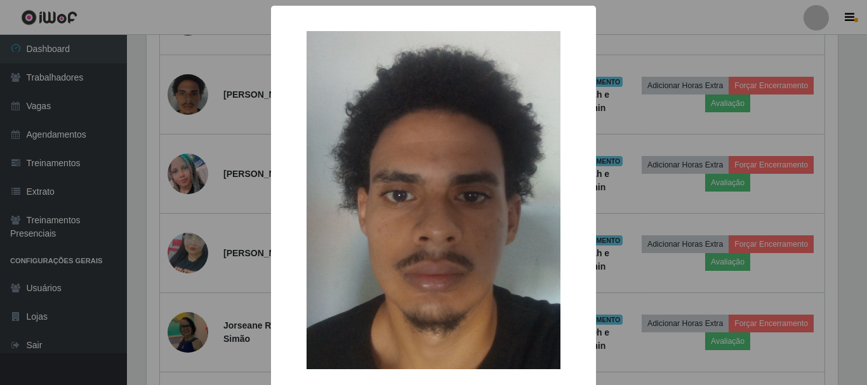
click at [194, 100] on div "× OK Cancel" at bounding box center [433, 192] width 867 height 385
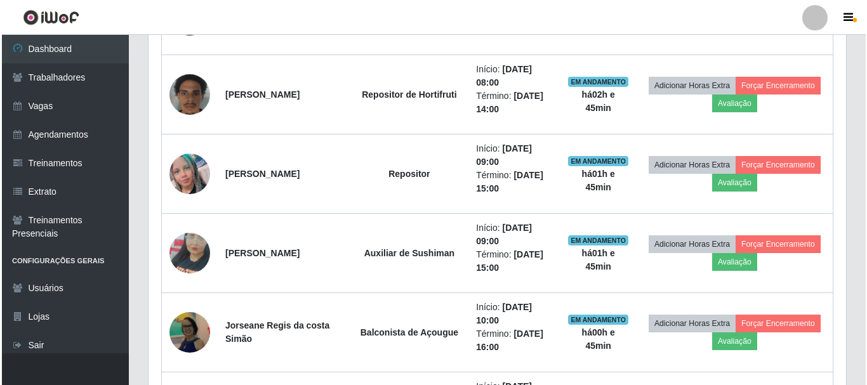
scroll to position [263, 698]
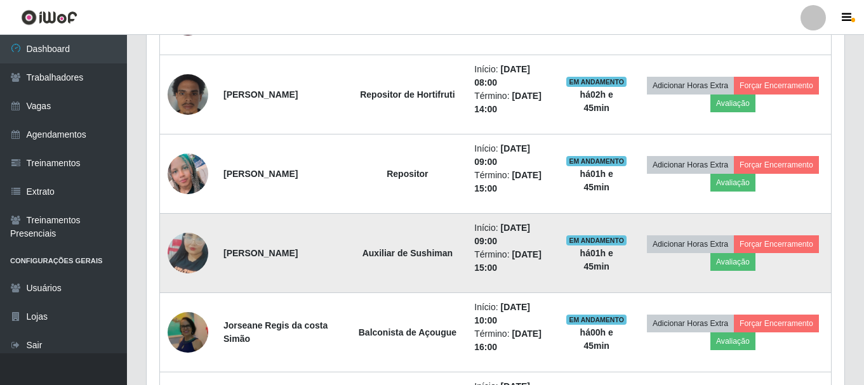
click at [188, 246] on img at bounding box center [188, 253] width 41 height 72
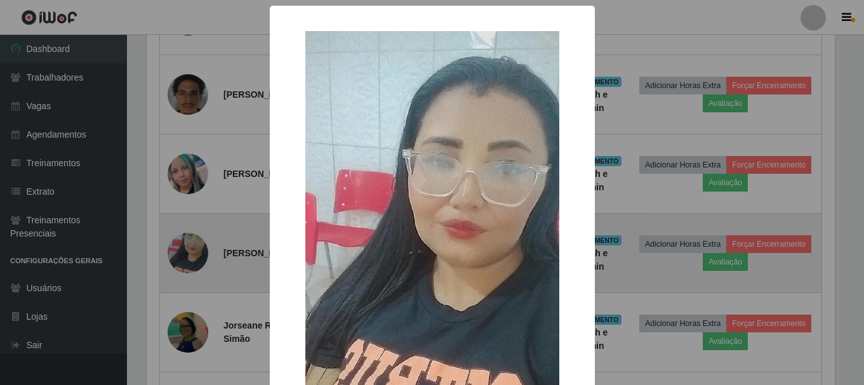
scroll to position [263, 691]
click at [188, 246] on div "× OK Cancel" at bounding box center [433, 192] width 867 height 385
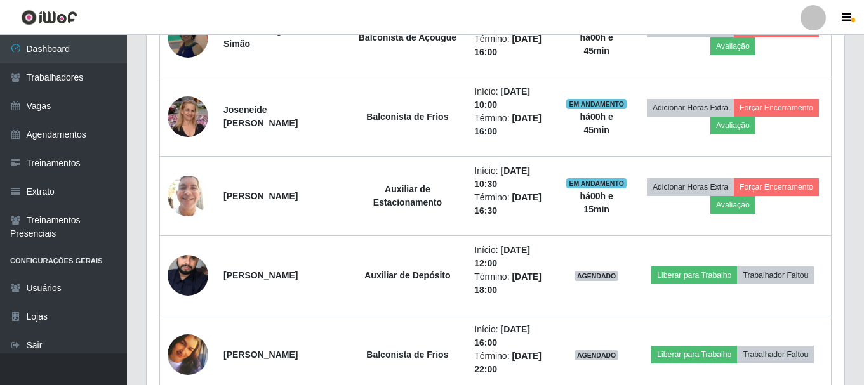
scroll to position [1247, 0]
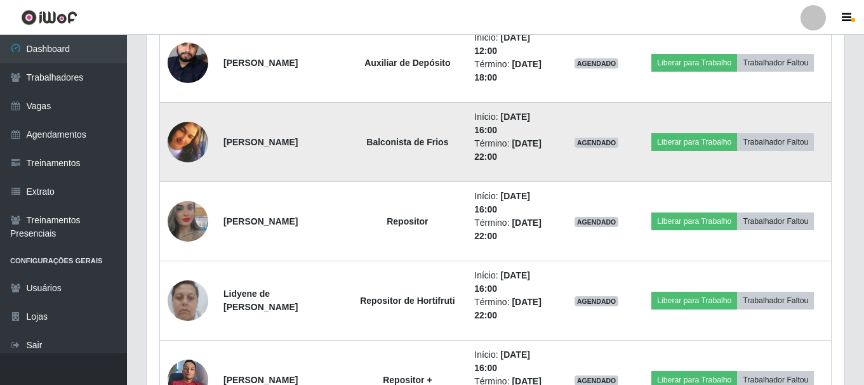
click at [192, 135] on img at bounding box center [188, 142] width 41 height 41
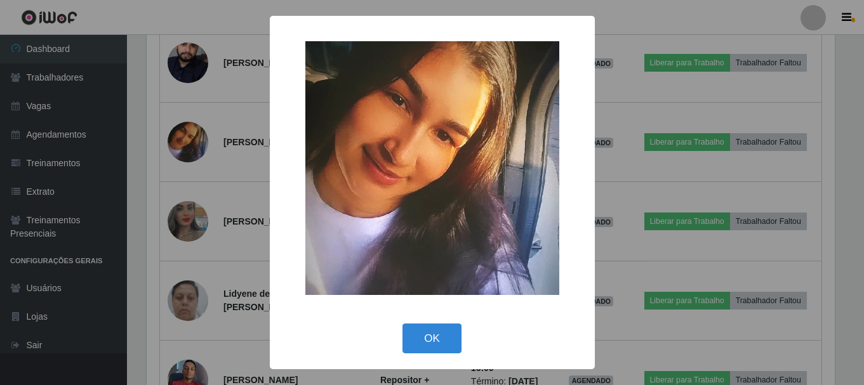
scroll to position [263, 691]
click at [184, 142] on div "× OK Cancel" at bounding box center [433, 192] width 867 height 385
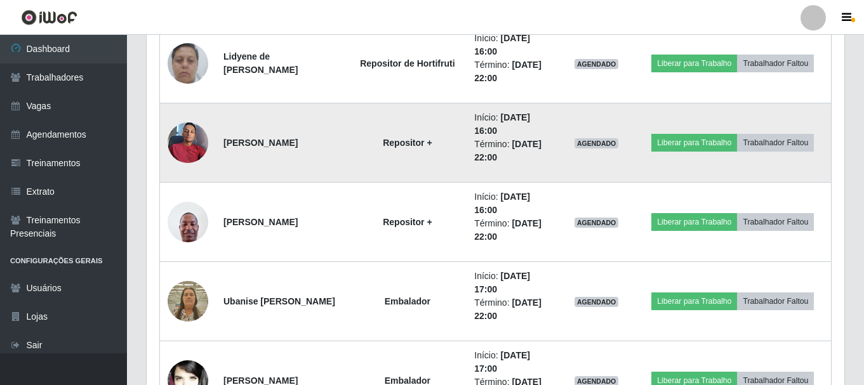
scroll to position [1565, 0]
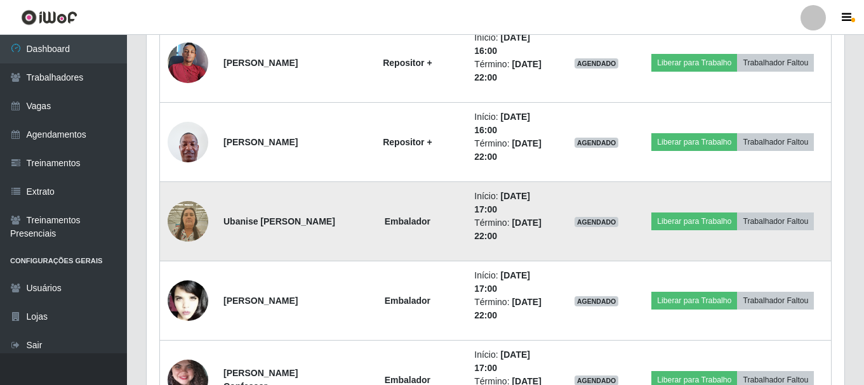
click at [192, 225] on img at bounding box center [188, 221] width 41 height 54
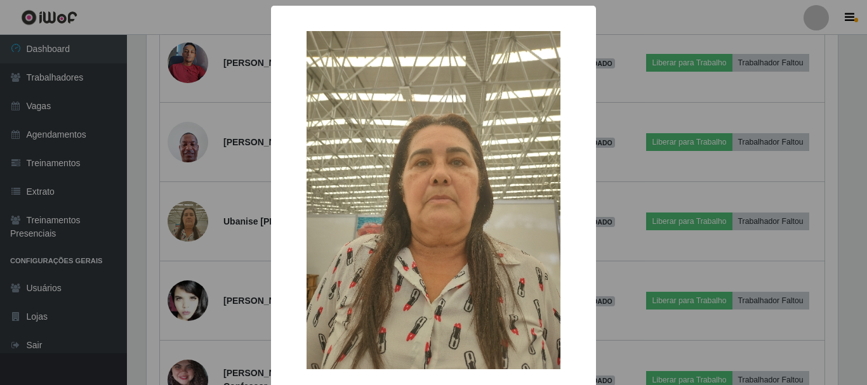
click at [192, 224] on div "× OK Cancel" at bounding box center [433, 192] width 867 height 385
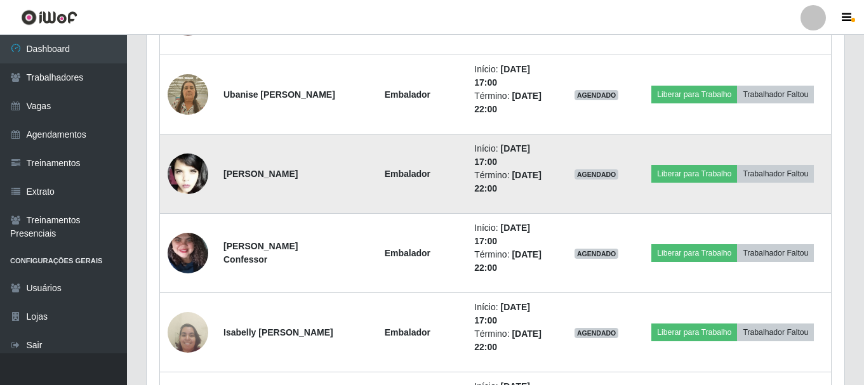
click at [201, 166] on img at bounding box center [188, 174] width 41 height 62
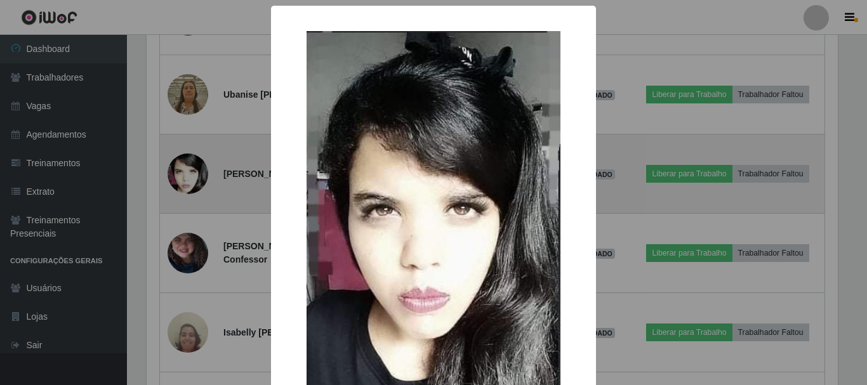
click at [201, 166] on div "× OK Cancel" at bounding box center [433, 192] width 867 height 385
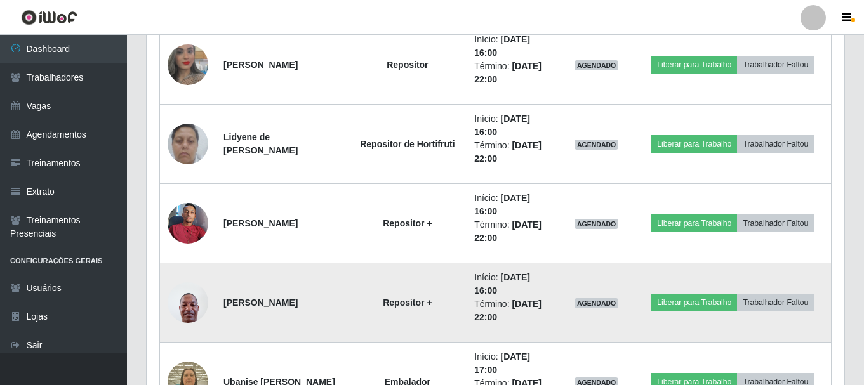
scroll to position [1374, 0]
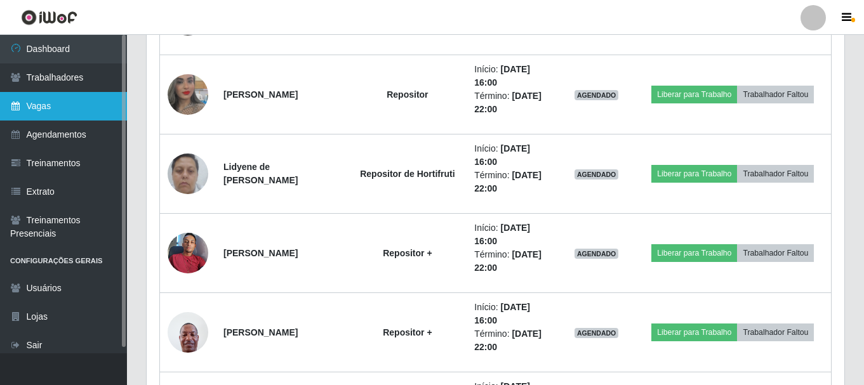
click at [18, 102] on icon at bounding box center [15, 106] width 11 height 9
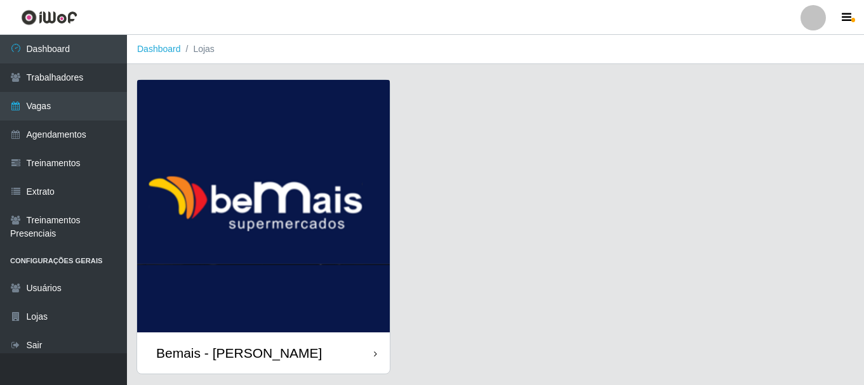
click at [380, 350] on div "Bemais - [PERSON_NAME]" at bounding box center [263, 353] width 253 height 41
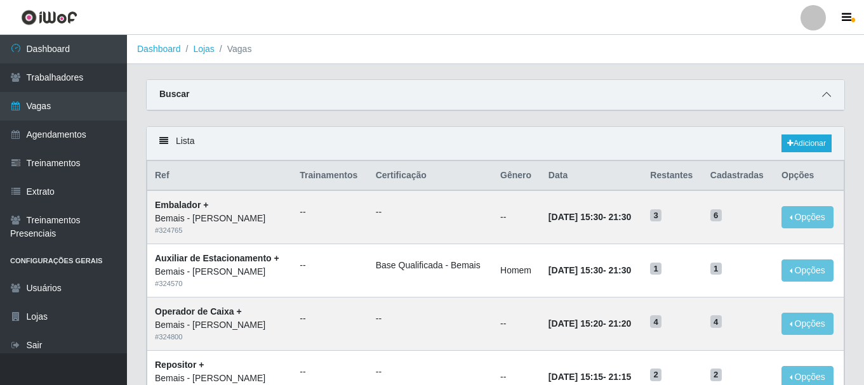
click at [823, 93] on icon at bounding box center [826, 94] width 9 height 9
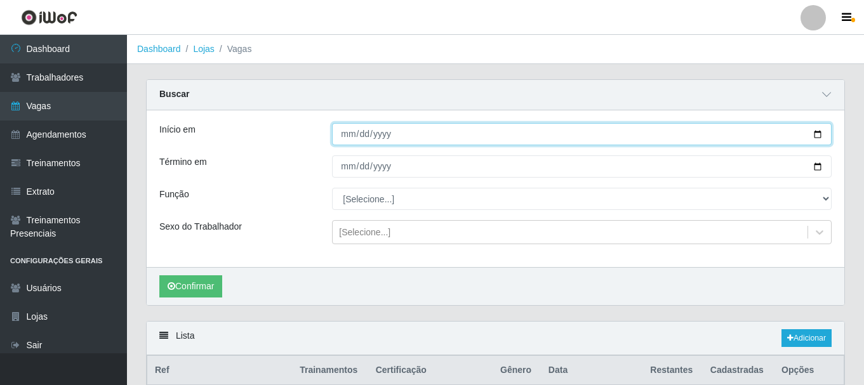
click at [821, 136] on input "Início em" at bounding box center [582, 134] width 500 height 22
type input "[DATE]"
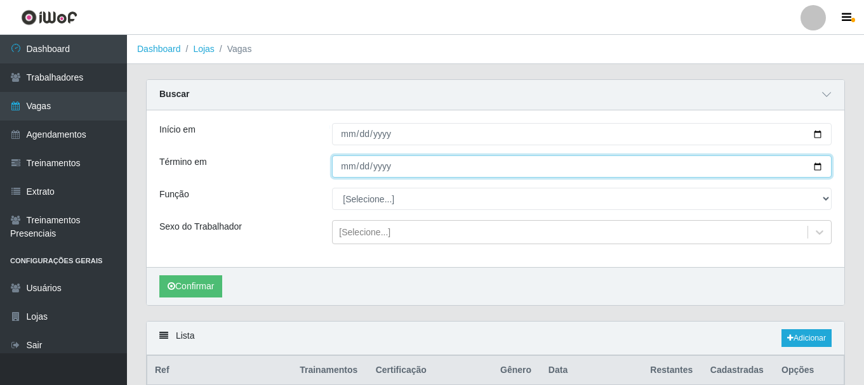
click at [819, 167] on input "Término em" at bounding box center [582, 167] width 500 height 22
click at [818, 167] on input "Término em" at bounding box center [582, 167] width 500 height 22
type input "[DATE]"
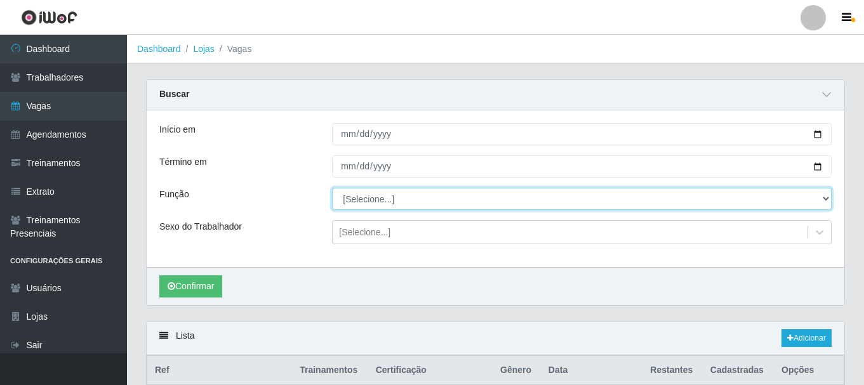
click at [528, 203] on select "[Selecione...] ASG ASG + ASG ++ Auxiliar de Depósito Auxiliar de Depósito + Aux…" at bounding box center [582, 199] width 500 height 22
select select "24"
click at [332, 189] on select "[Selecione...] ASG ASG + ASG ++ Auxiliar de Depósito Auxiliar de Depósito + Aux…" at bounding box center [582, 199] width 500 height 22
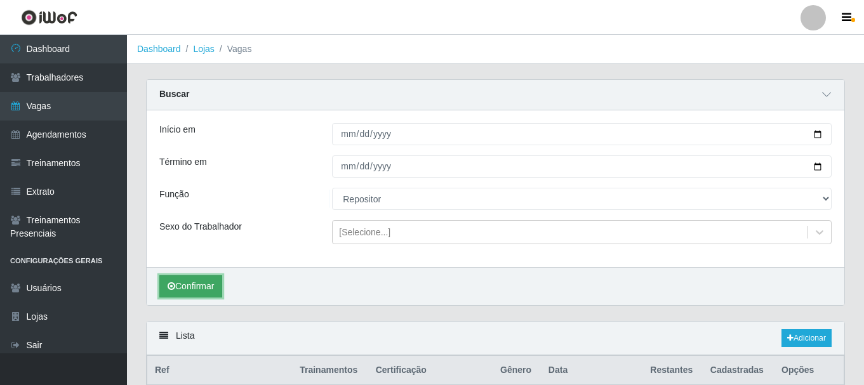
click at [192, 281] on button "Confirmar" at bounding box center [190, 287] width 63 height 22
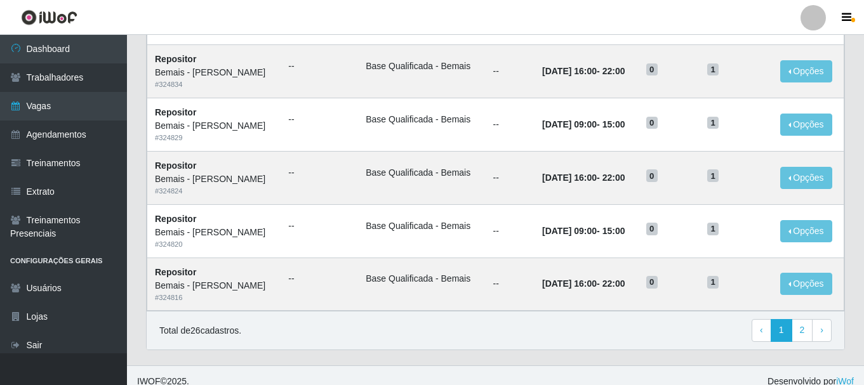
scroll to position [886, 0]
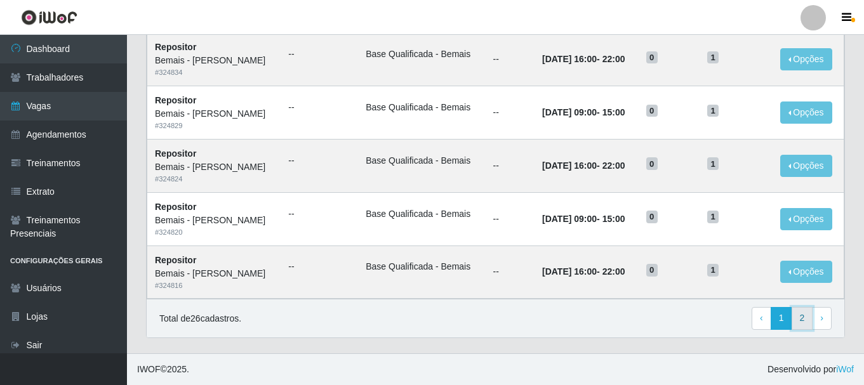
click at [799, 316] on link "2" at bounding box center [803, 318] width 22 height 23
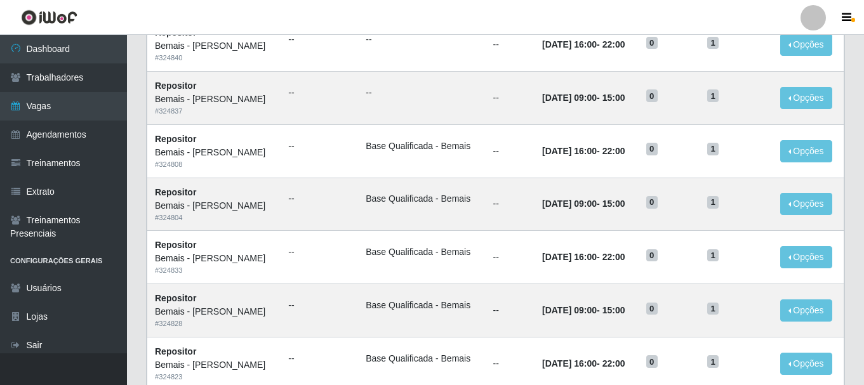
scroll to position [478, 0]
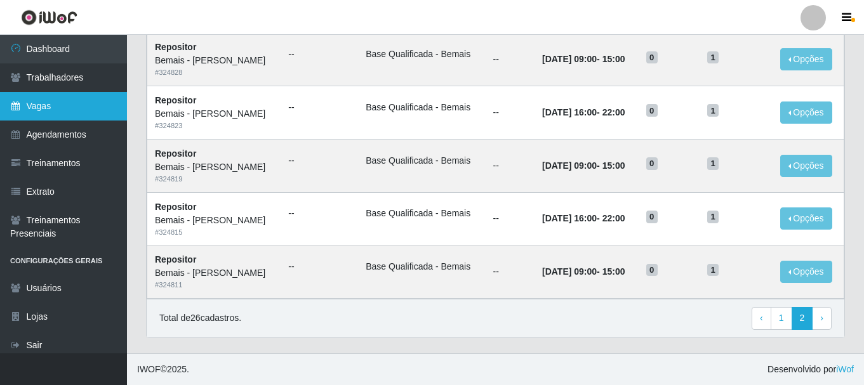
click at [86, 102] on link "Vagas" at bounding box center [63, 106] width 127 height 29
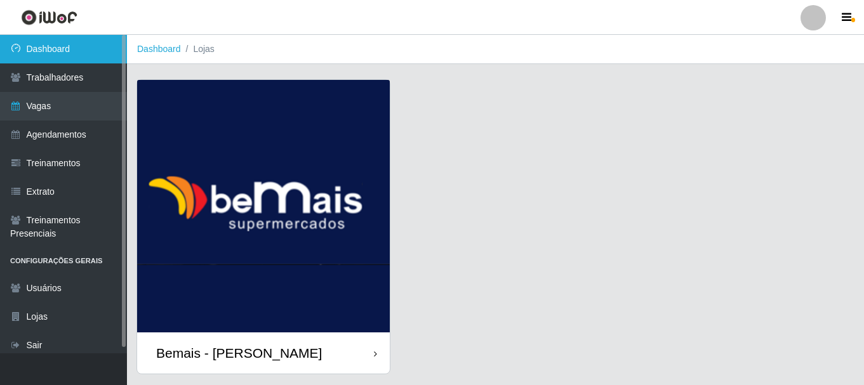
click at [76, 51] on link "Dashboard" at bounding box center [63, 49] width 127 height 29
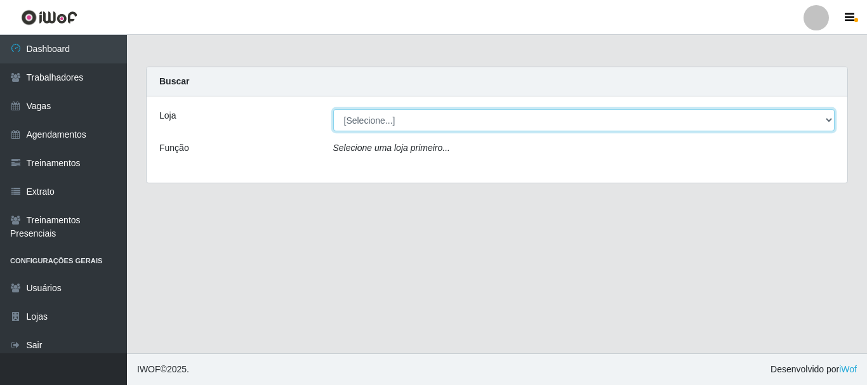
click at [355, 130] on select "[Selecione...] [PERSON_NAME]" at bounding box center [584, 120] width 502 height 22
select select "230"
click at [333, 109] on select "[Selecione...] [PERSON_NAME]" at bounding box center [584, 120] width 502 height 22
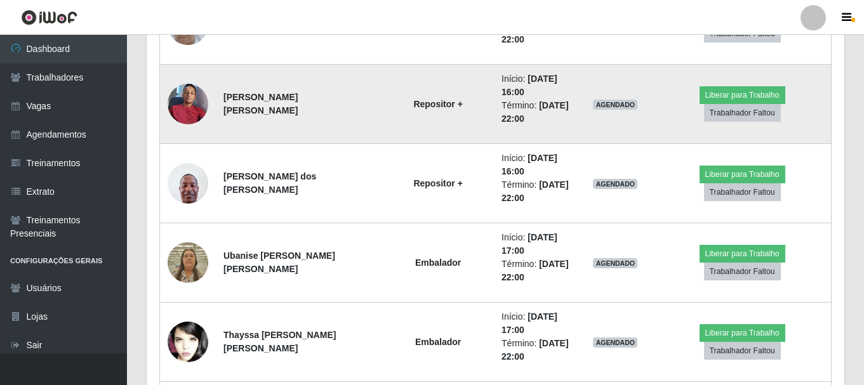
scroll to position [1501, 0]
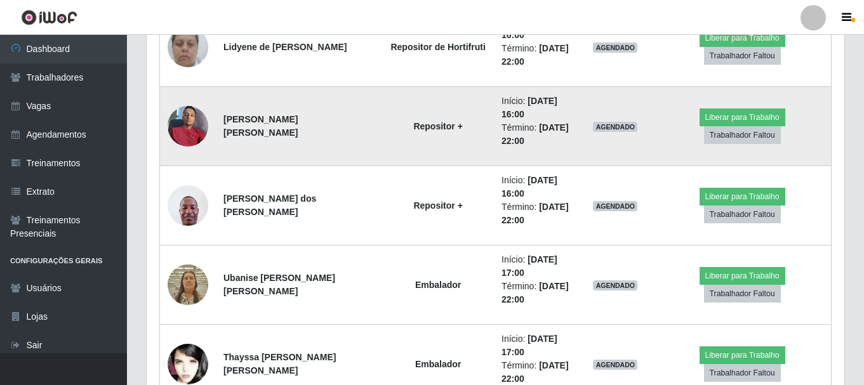
click at [183, 125] on img at bounding box center [188, 126] width 41 height 54
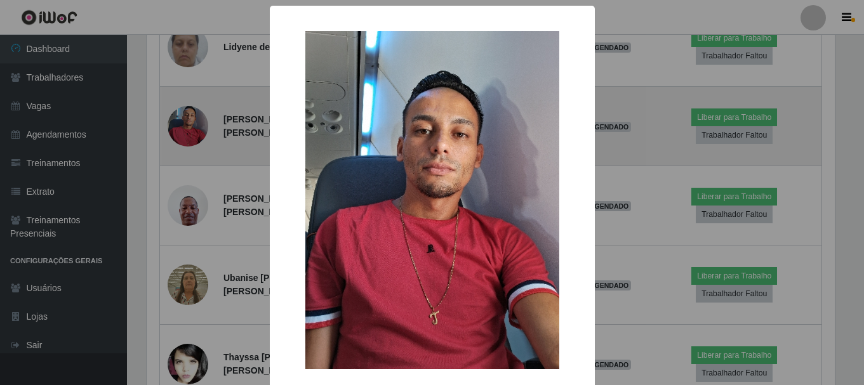
scroll to position [263, 691]
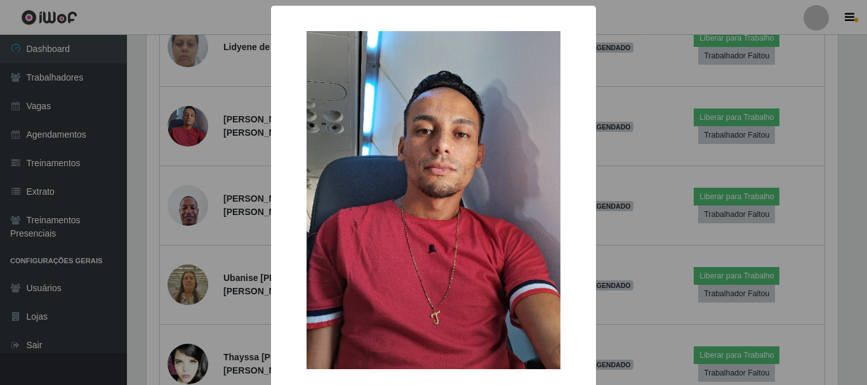
click at [597, 144] on div "× OK Cancel" at bounding box center [433, 192] width 867 height 385
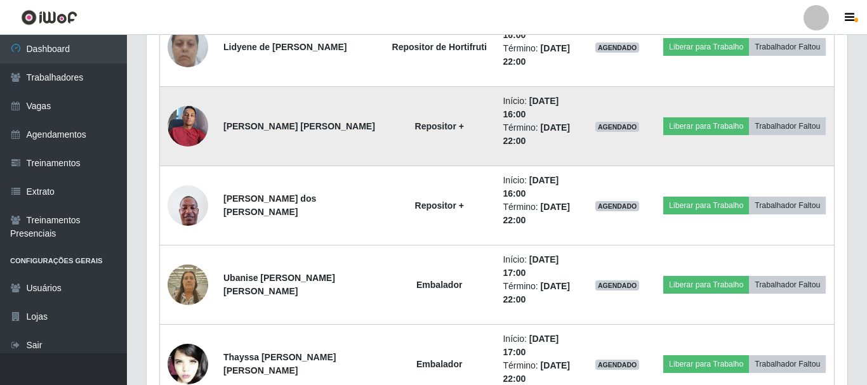
scroll to position [263, 698]
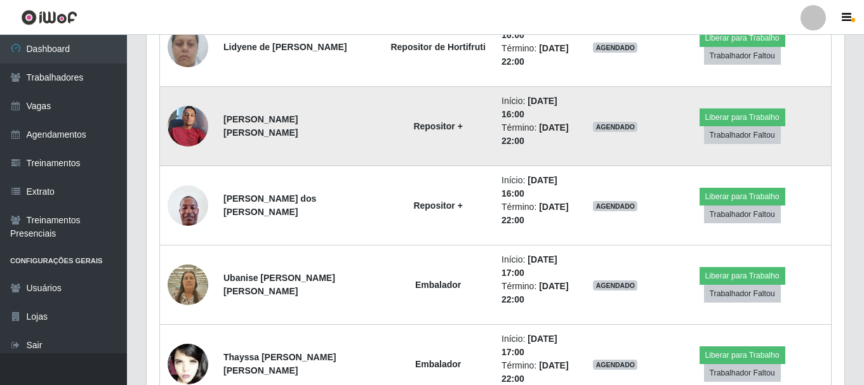
click at [190, 114] on img at bounding box center [188, 126] width 41 height 54
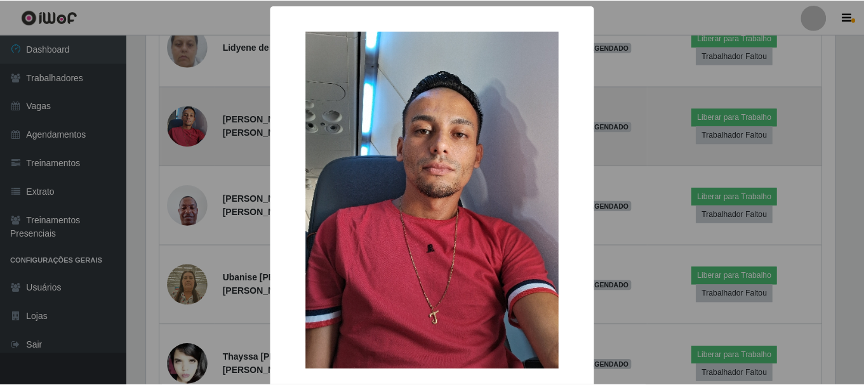
scroll to position [263, 691]
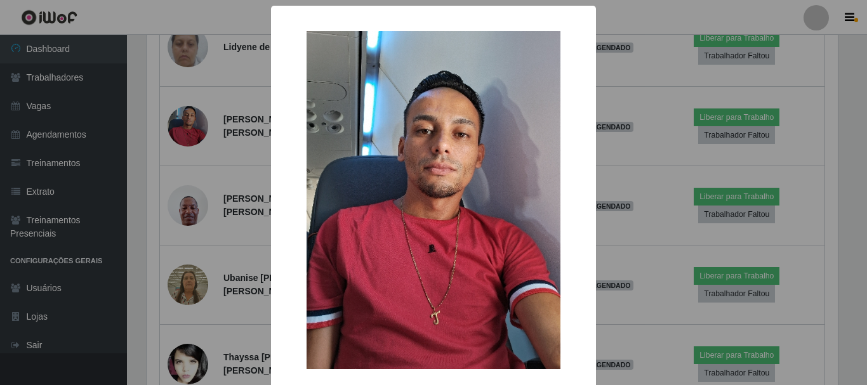
click at [190, 116] on div "× OK Cancel" at bounding box center [433, 192] width 867 height 385
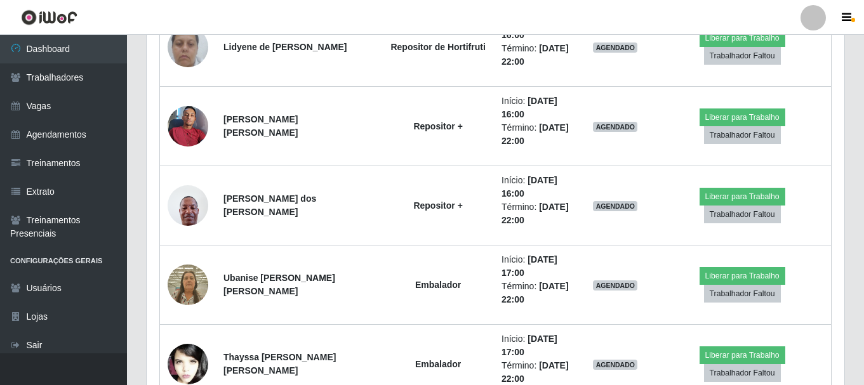
scroll to position [263, 698]
